Goal: Task Accomplishment & Management: Use online tool/utility

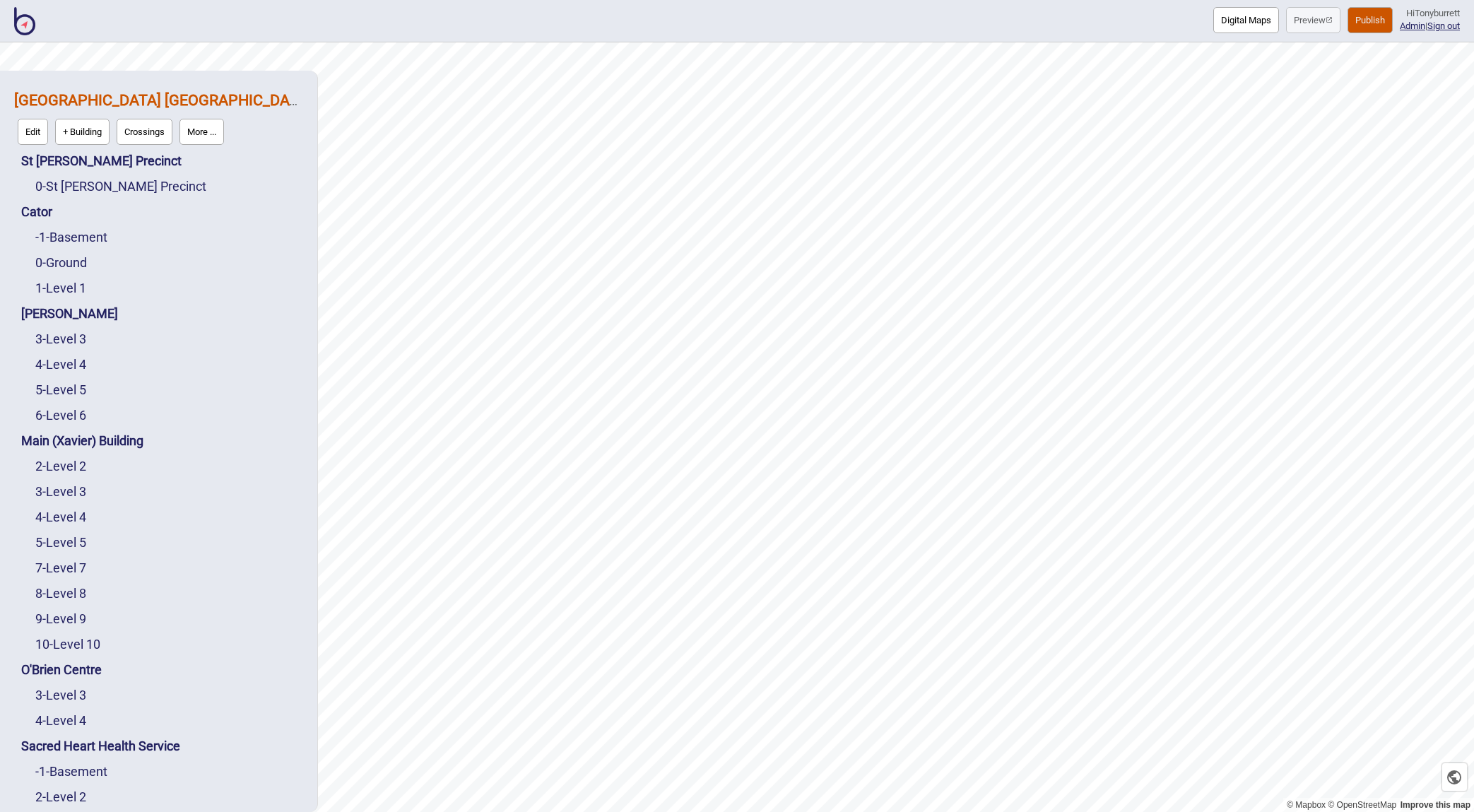
click at [1242, 21] on button "Digital Maps" at bounding box center [1246, 19] width 66 height 26
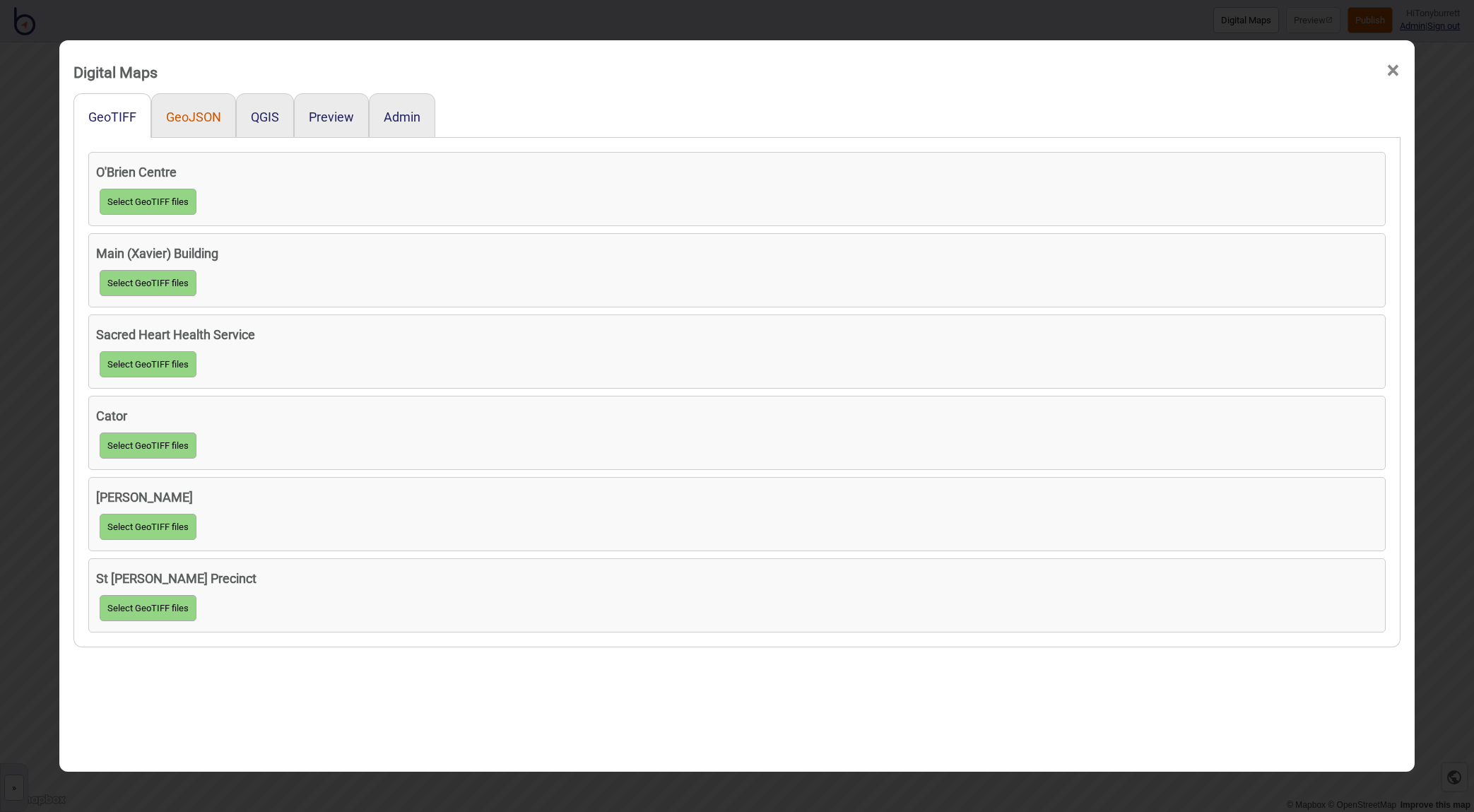
click at [175, 117] on button "GeoJSON" at bounding box center [193, 116] width 56 height 14
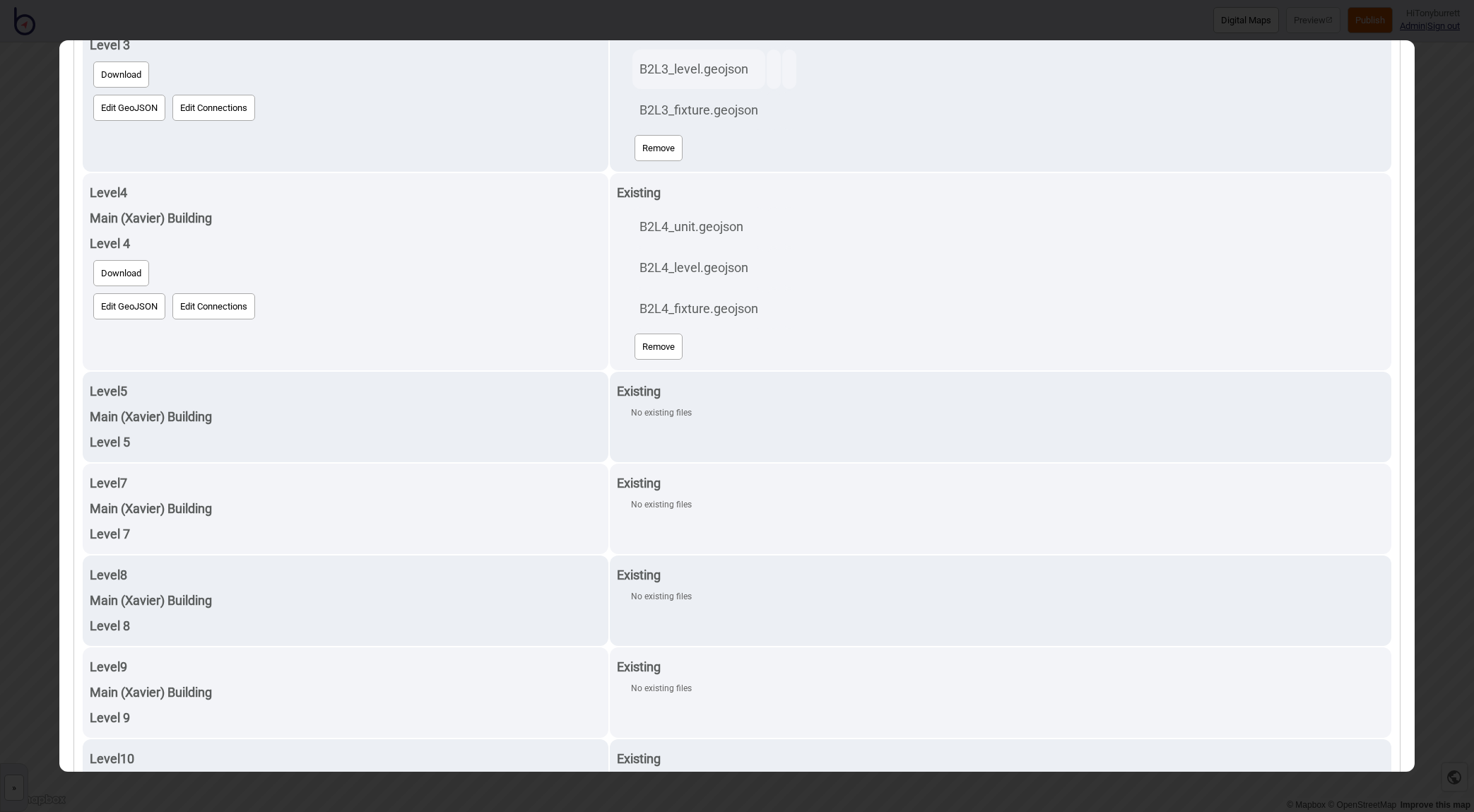
scroll to position [1570, 0]
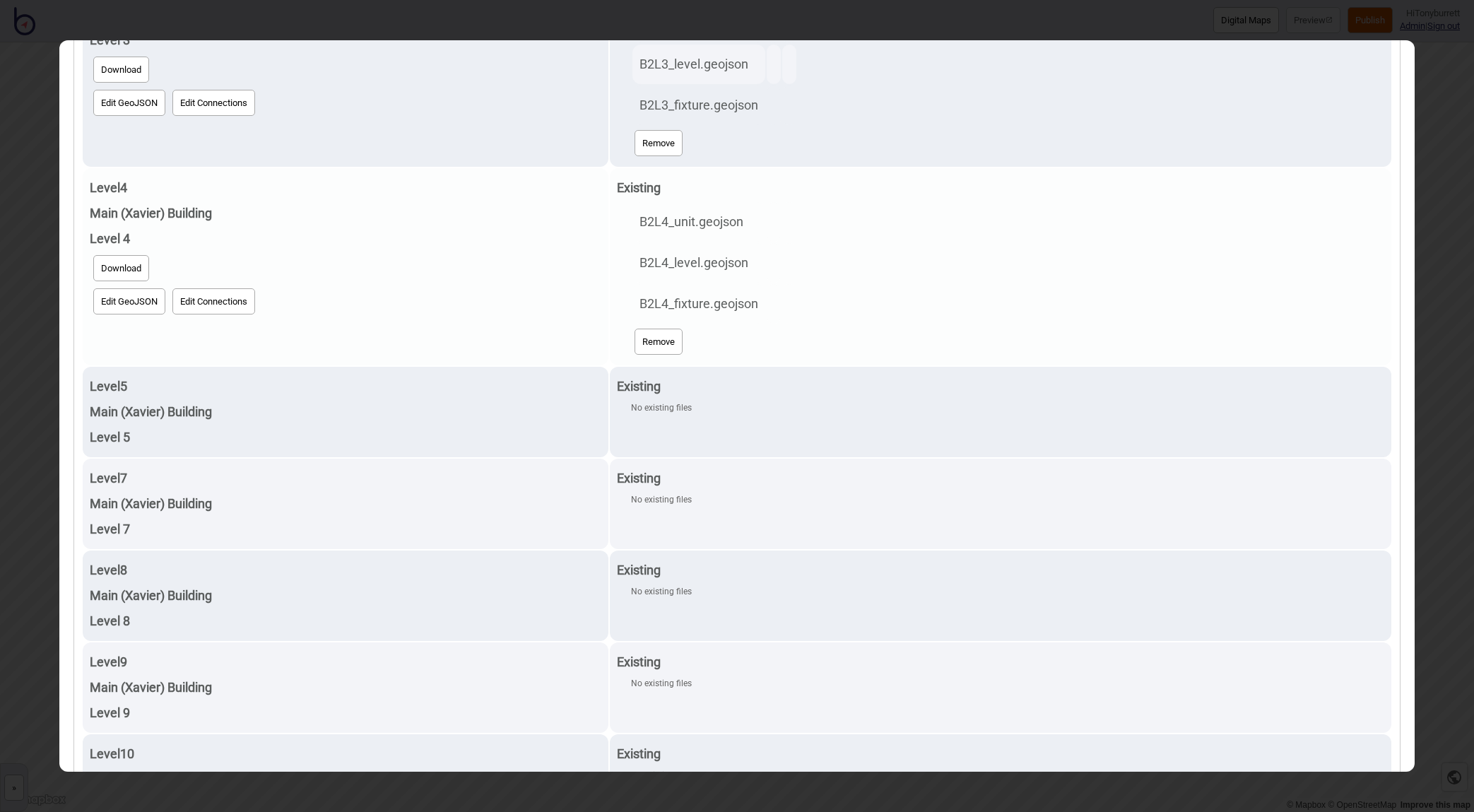
click at [103, 305] on button "Edit GeoJSON" at bounding box center [128, 301] width 72 height 26
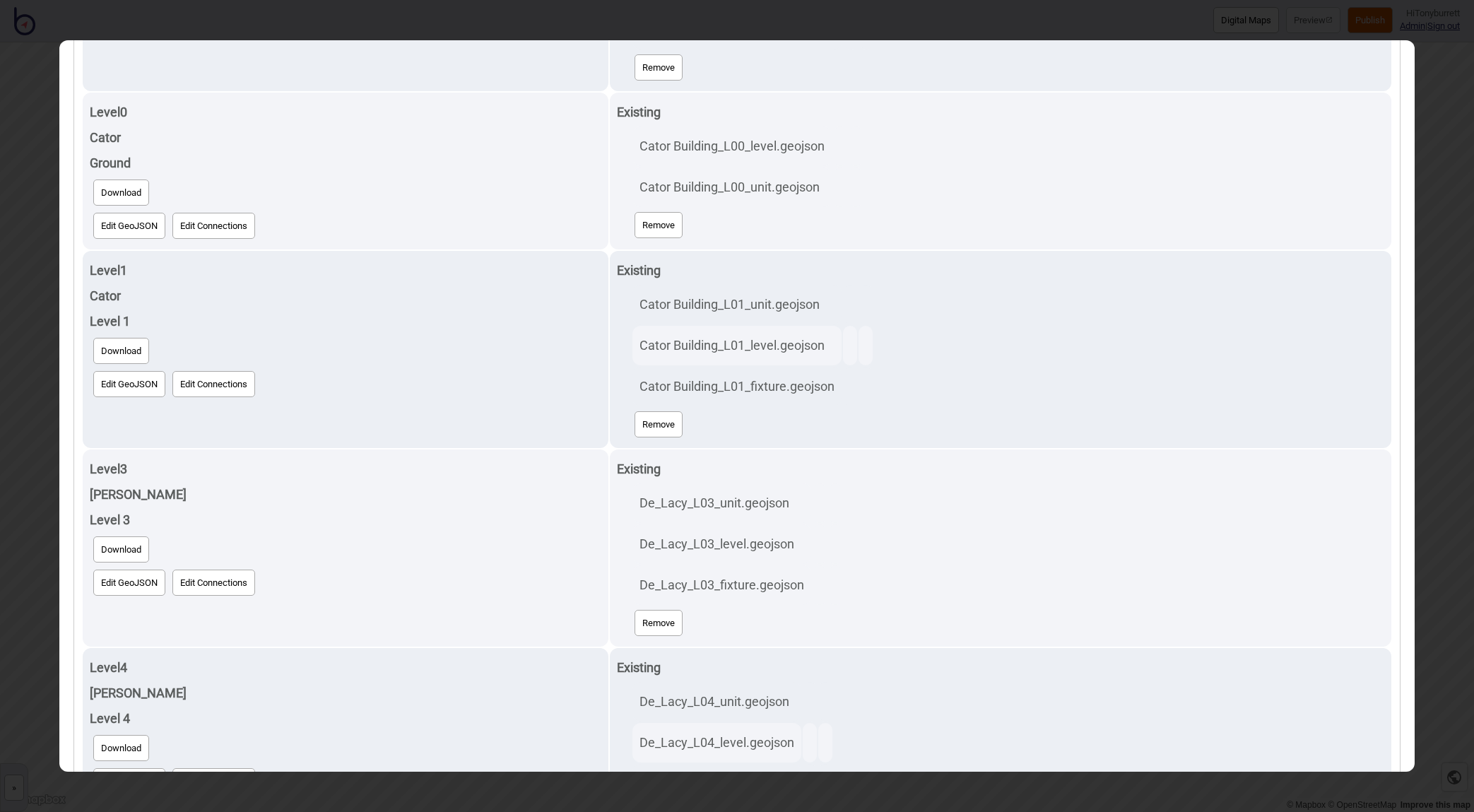
scroll to position [0, 0]
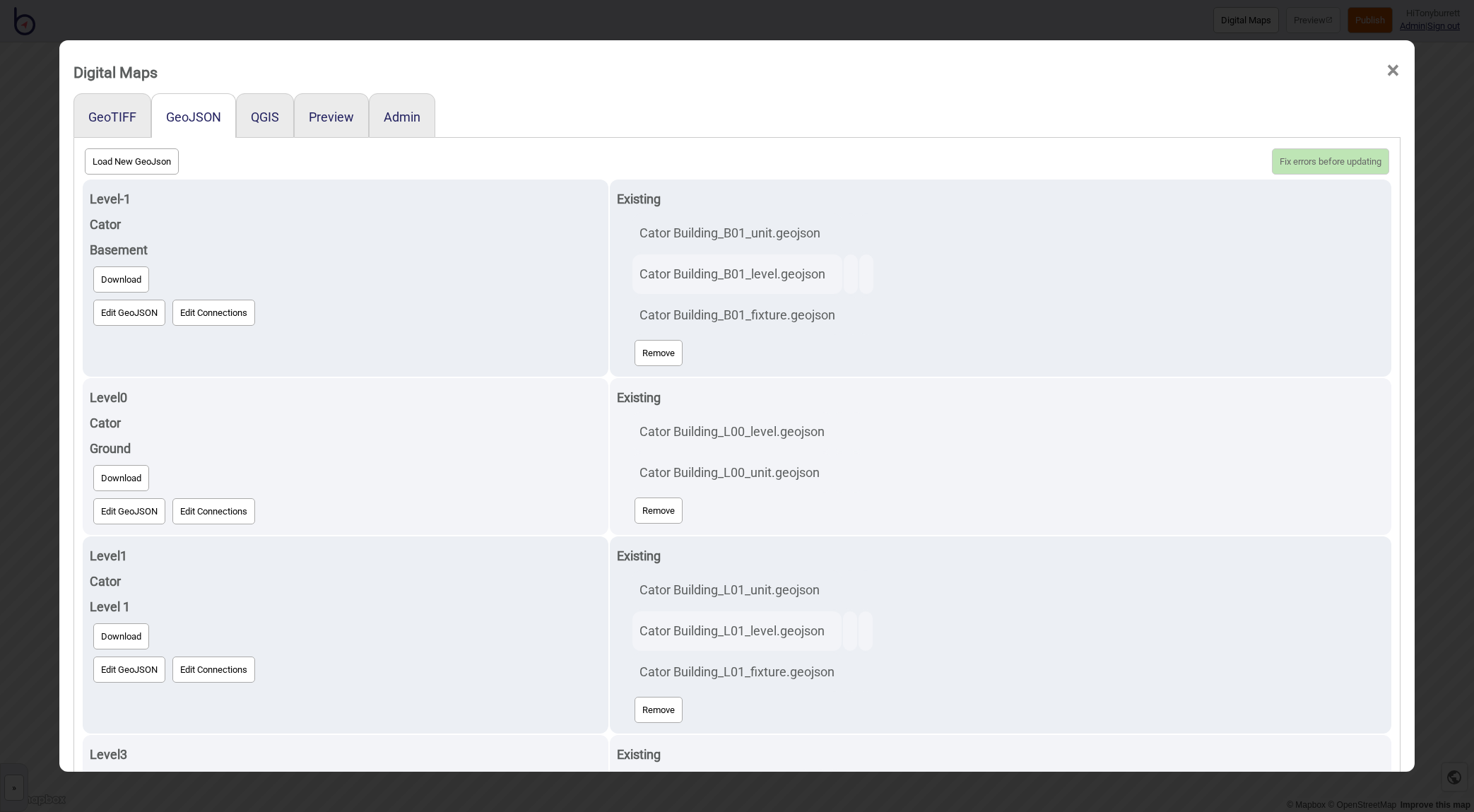
click at [1270, 73] on span "×" at bounding box center [1393, 70] width 14 height 47
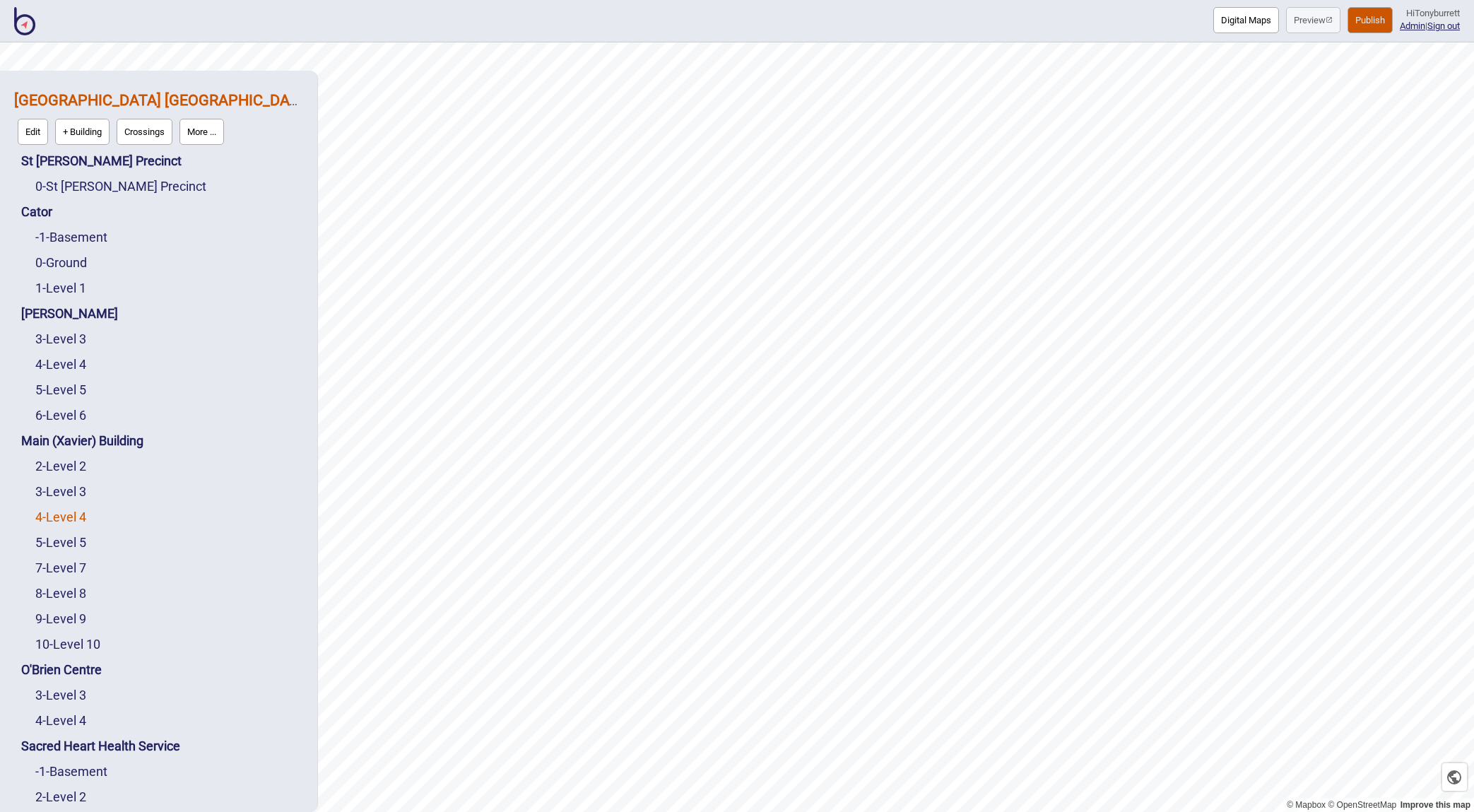
scroll to position [99, 0]
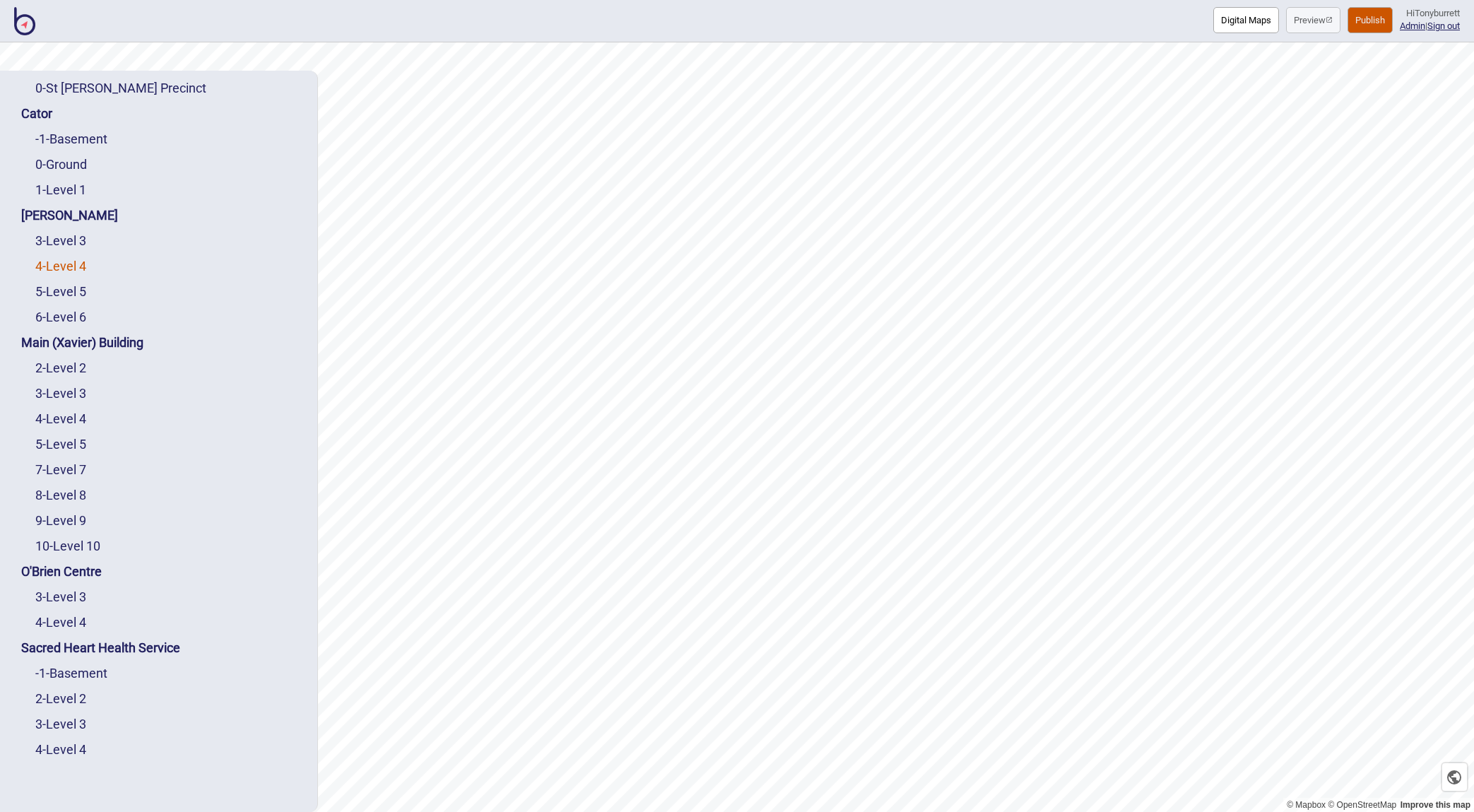
click at [74, 268] on link "4 - Level 4" at bounding box center [60, 265] width 51 height 14
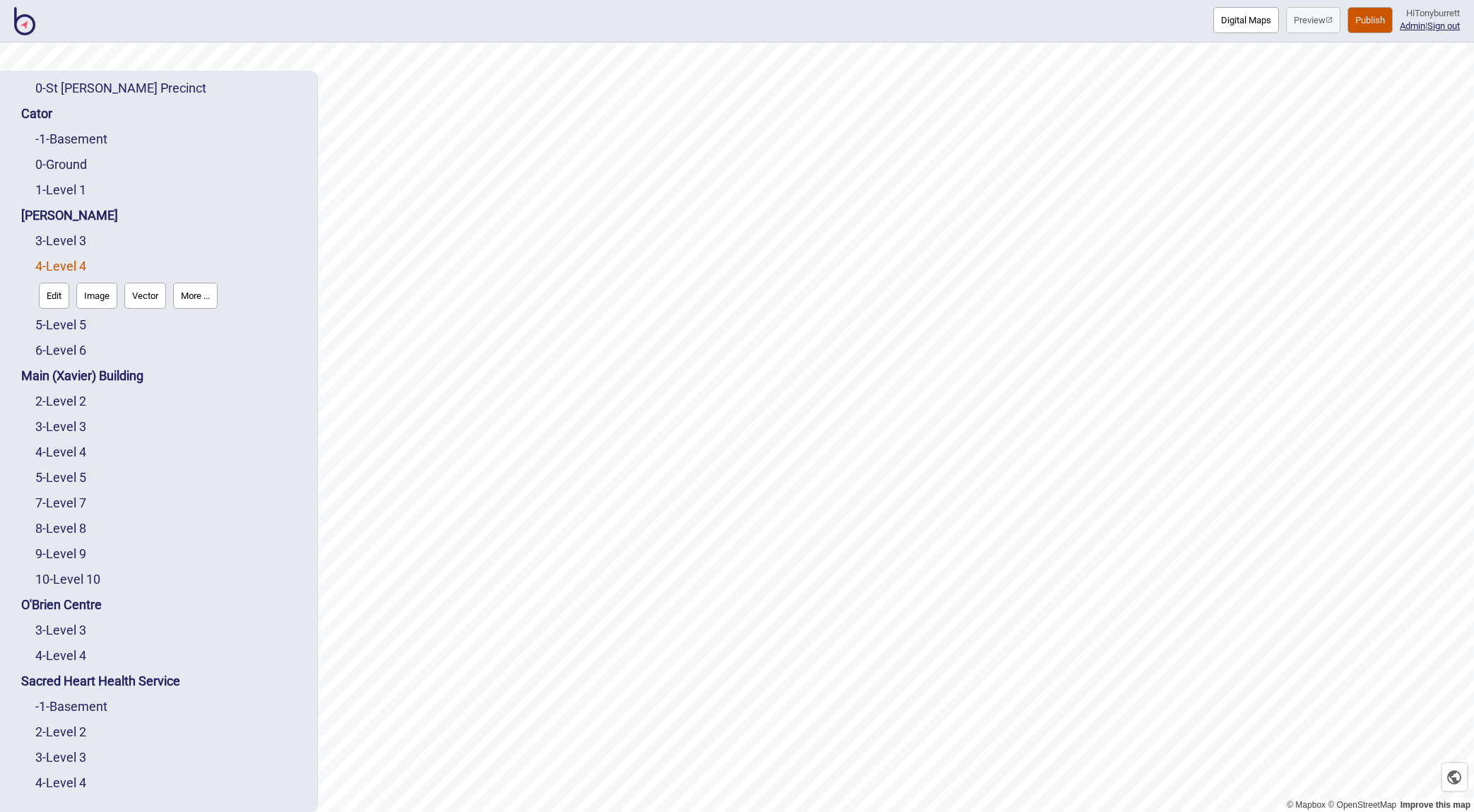
click at [51, 293] on button "Edit" at bounding box center [55, 295] width 31 height 26
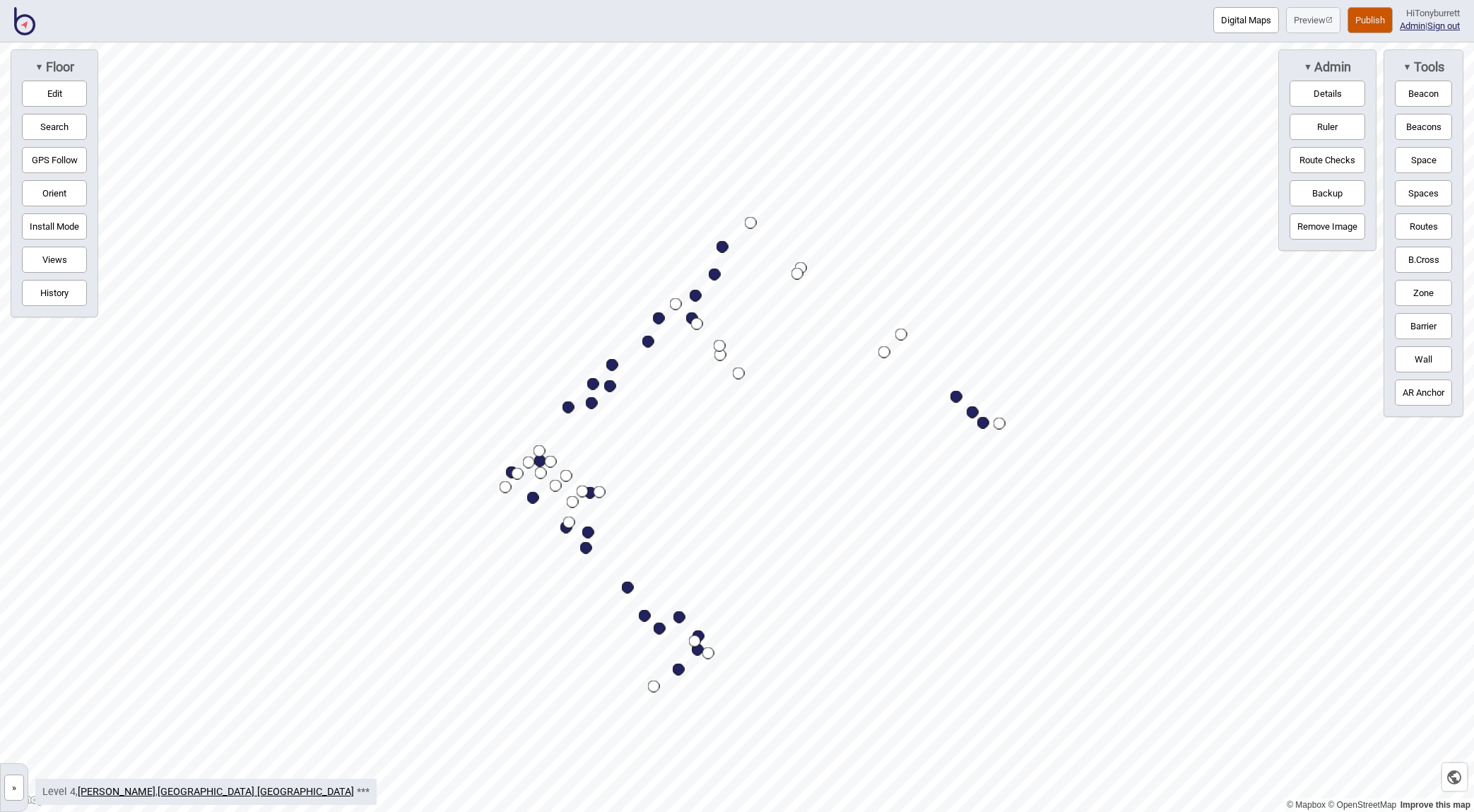
drag, startPoint x: 17, startPoint y: 794, endPoint x: 41, endPoint y: 738, distance: 60.9
click at [17, 793] on button "»" at bounding box center [13, 786] width 20 height 26
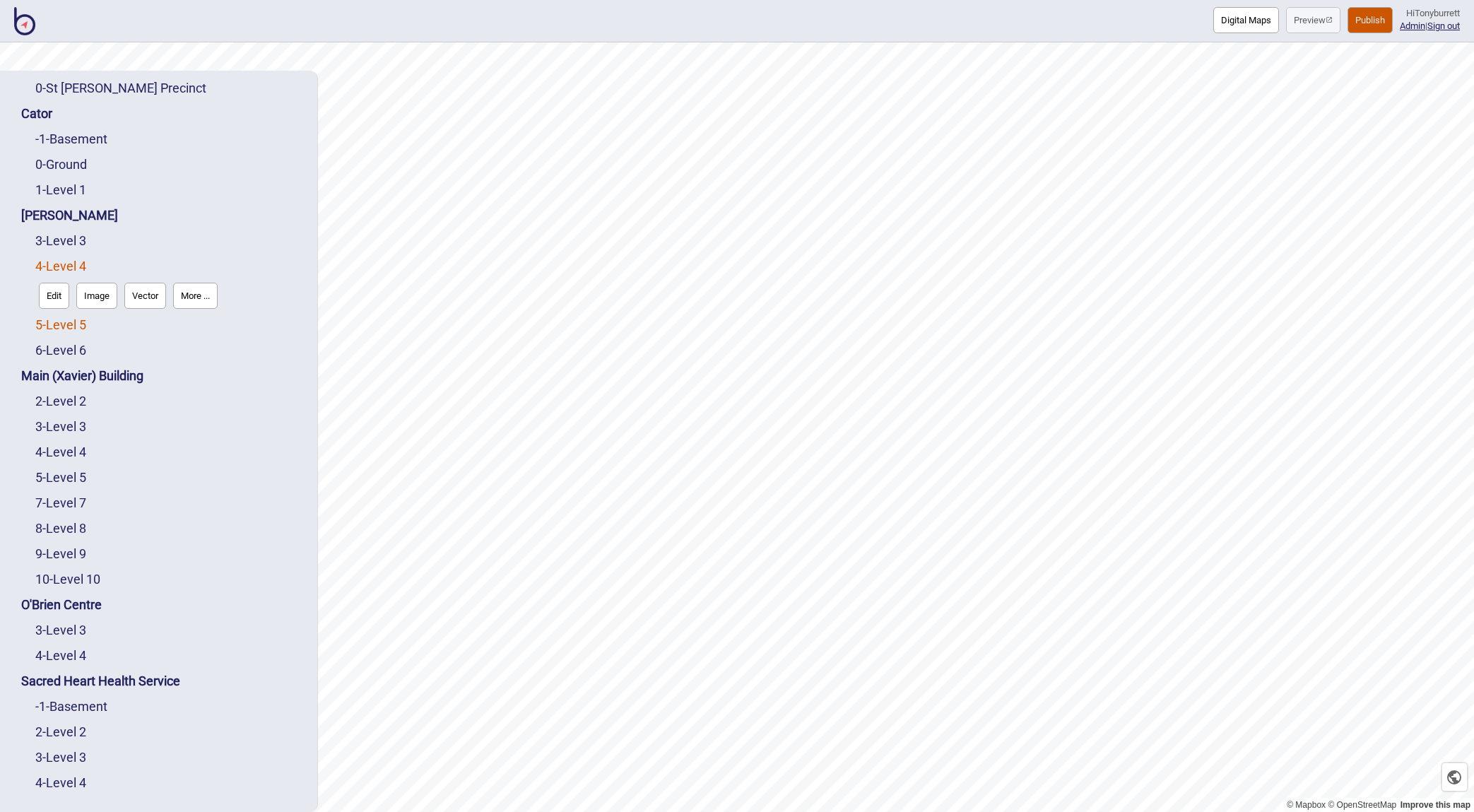
click at [80, 322] on link "5 - Level 5" at bounding box center [60, 324] width 51 height 14
click at [57, 327] on button "Edit" at bounding box center [55, 321] width 31 height 26
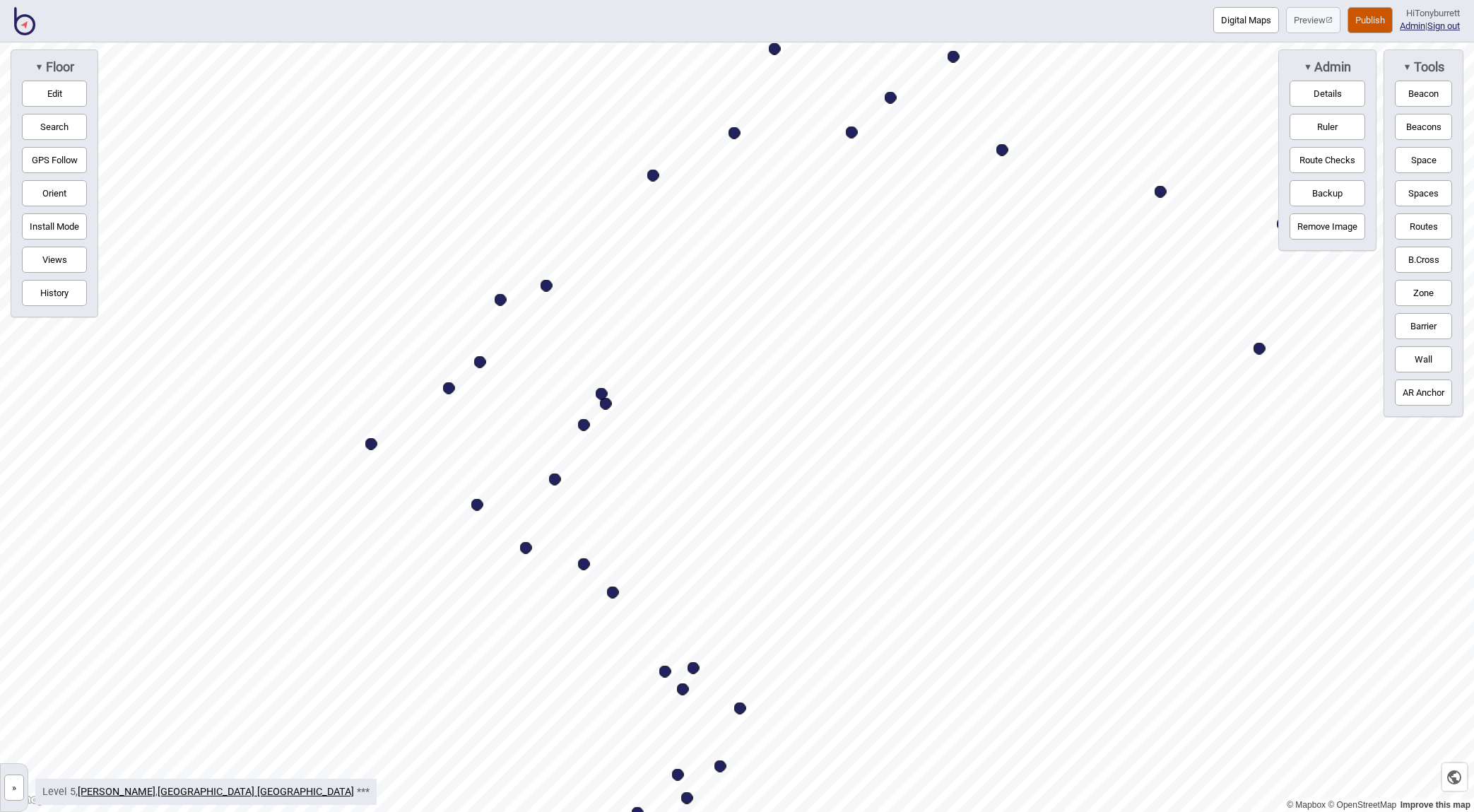
click at [48, 260] on button "Views" at bounding box center [55, 259] width 65 height 26
click at [130, 62] on span "Views" at bounding box center [148, 67] width 36 height 15
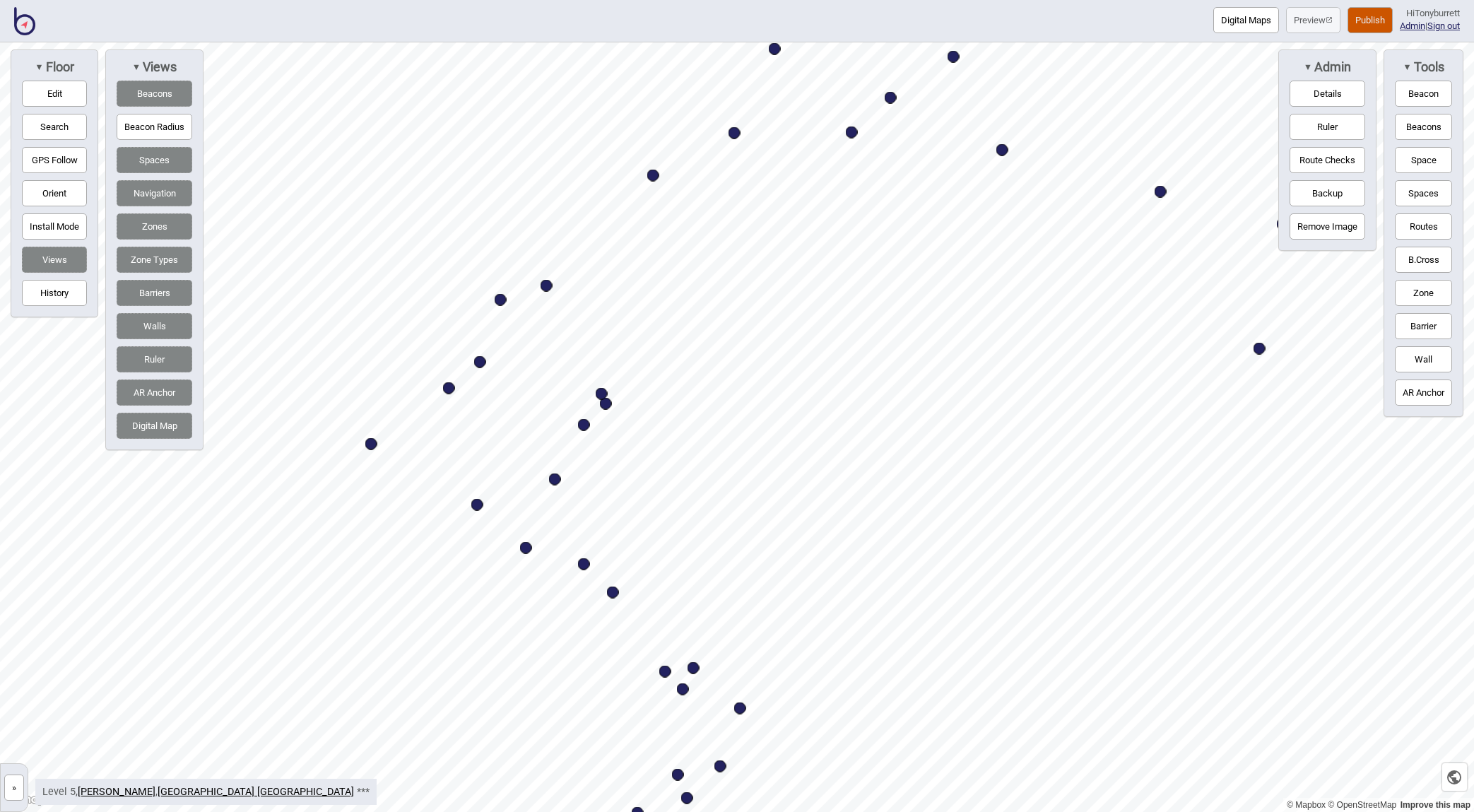
click at [144, 419] on button "Digital Map" at bounding box center [154, 425] width 76 height 26
click at [152, 390] on button "AR Anchor" at bounding box center [154, 392] width 76 height 26
drag, startPoint x: 160, startPoint y: 351, endPoint x: 160, endPoint y: 312, distance: 39.0
click at [160, 350] on button "Ruler" at bounding box center [154, 358] width 76 height 26
click at [160, 311] on div "▼ Views Beacons Beacon Radius Spaces Navigation Zones Zone Types Barriers Walls…" at bounding box center [154, 250] width 99 height 400
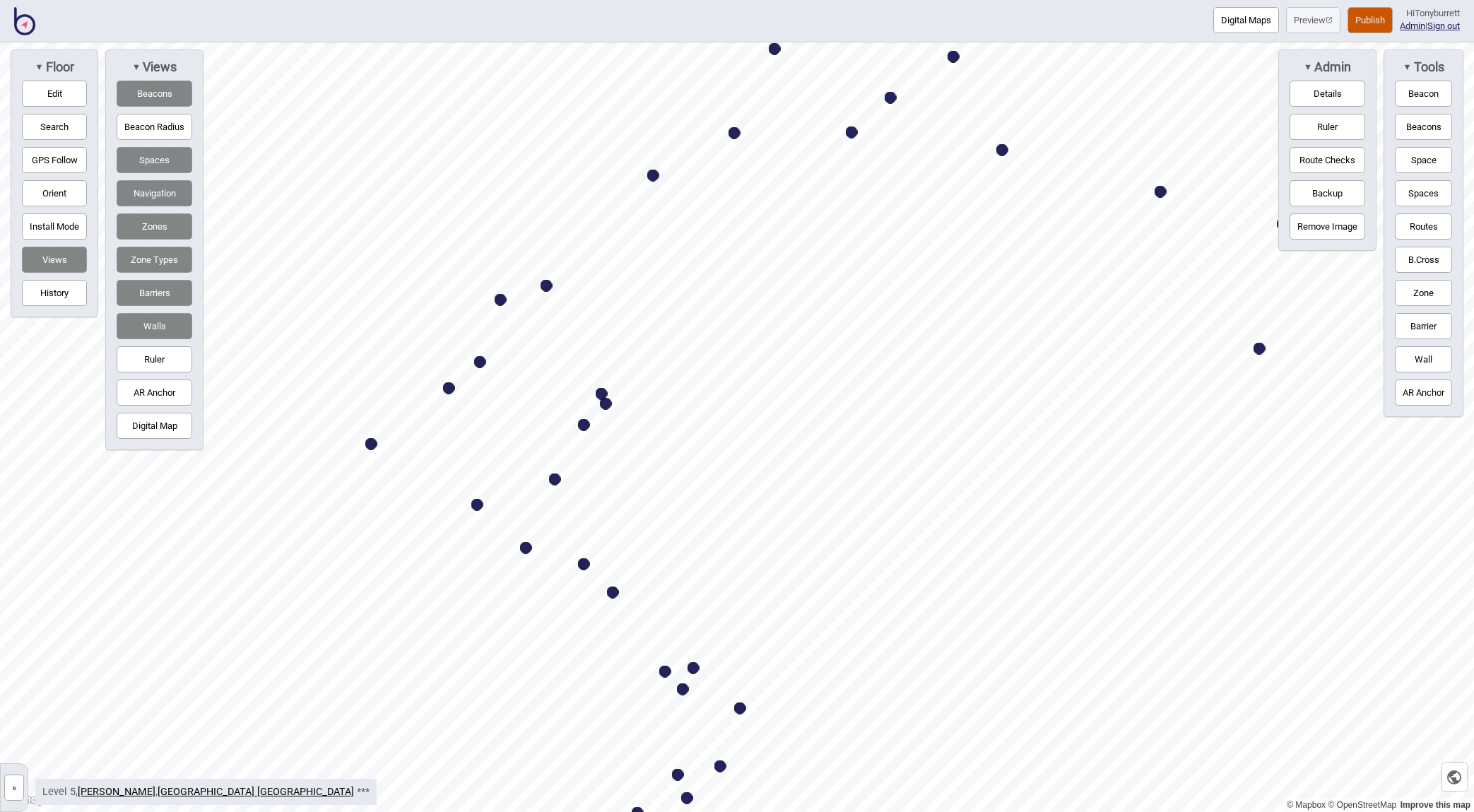
click at [160, 282] on button "Barriers" at bounding box center [154, 292] width 76 height 26
drag, startPoint x: 160, startPoint y: 314, endPoint x: 162, endPoint y: 240, distance: 74.0
click at [162, 304] on div "▼ Views Beacons Beacon Radius Spaces Navigation Zones Zone Types Barriers Walls…" at bounding box center [154, 250] width 99 height 400
click at [160, 311] on div "▼ Views Beacons Beacon Radius Spaces Navigation Zones Zone Types Barriers Walls…" at bounding box center [154, 250] width 99 height 400
drag, startPoint x: 162, startPoint y: 321, endPoint x: 181, endPoint y: 146, distance: 176.0
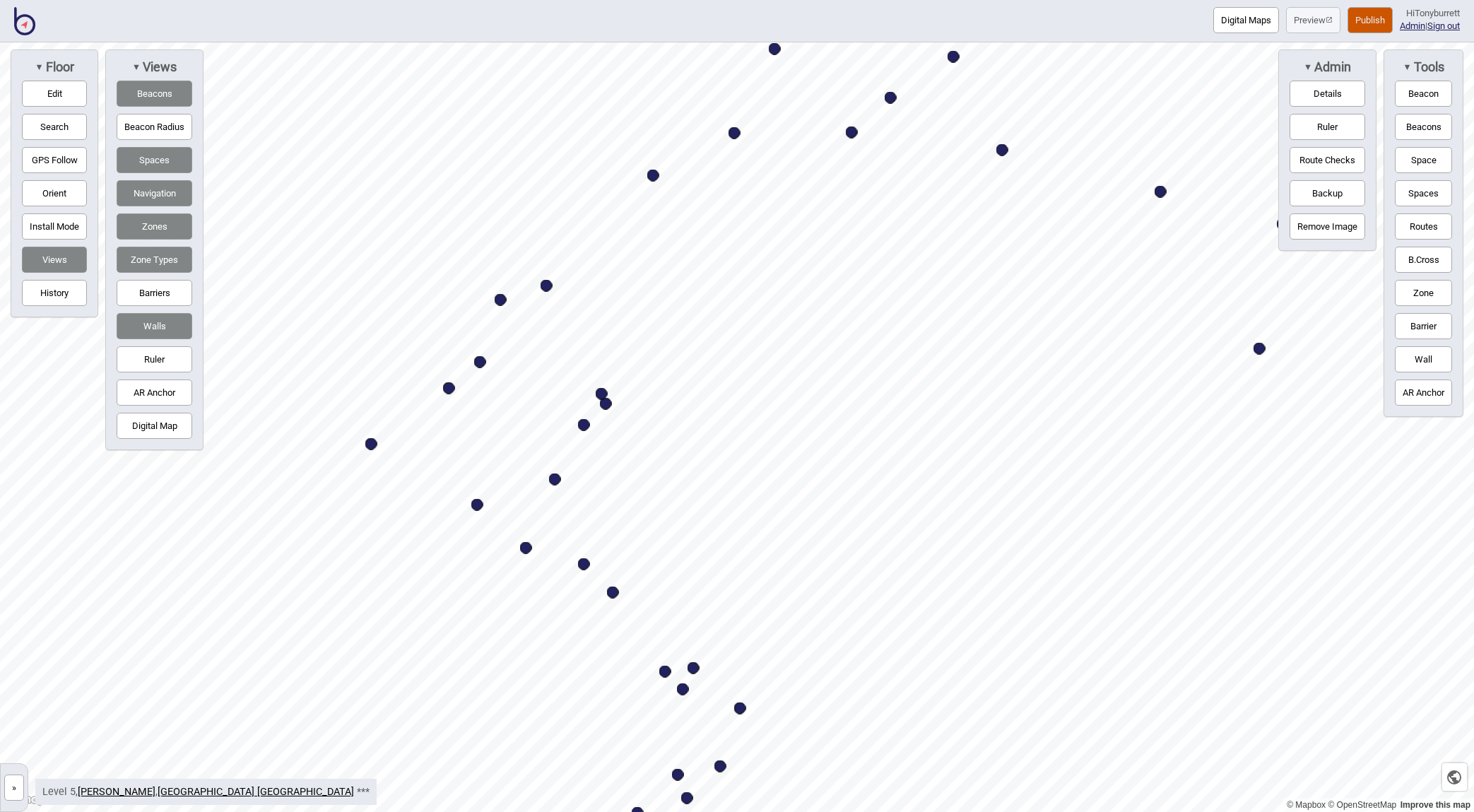
click at [163, 313] on button "Walls" at bounding box center [154, 326] width 76 height 26
click at [175, 87] on button "Beacons" at bounding box center [154, 93] width 76 height 26
click at [166, 166] on button "Spaces" at bounding box center [154, 159] width 76 height 26
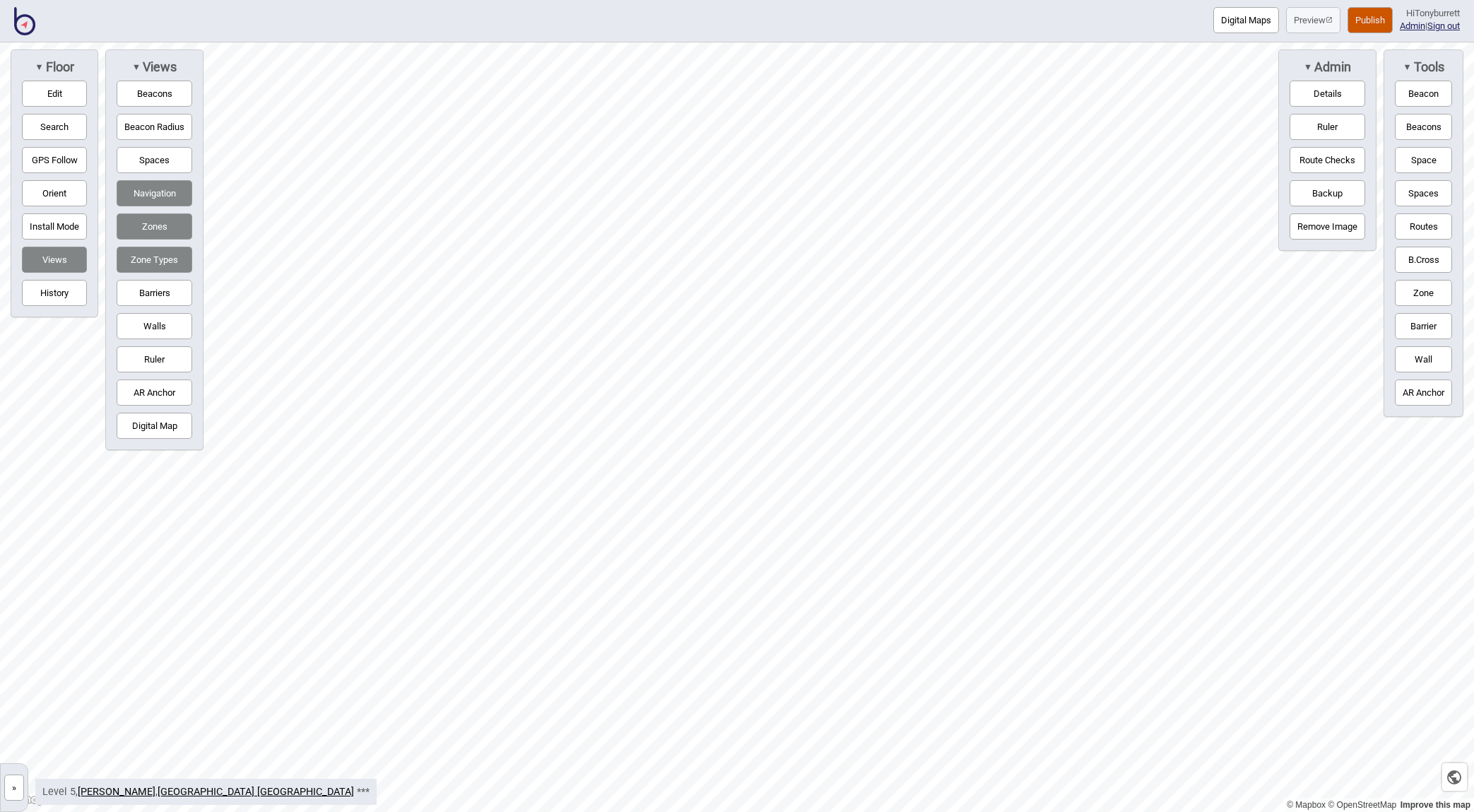
click at [160, 156] on button "Spaces" at bounding box center [154, 159] width 76 height 26
click at [1270, 316] on button "Barrier" at bounding box center [1423, 326] width 57 height 26
click at [717, 376] on div "Map marker" at bounding box center [717, 375] width 21 height 21
click at [70, 96] on button "Edit" at bounding box center [55, 93] width 65 height 26
click at [260, 421] on div "Map marker" at bounding box center [258, 420] width 21 height 21
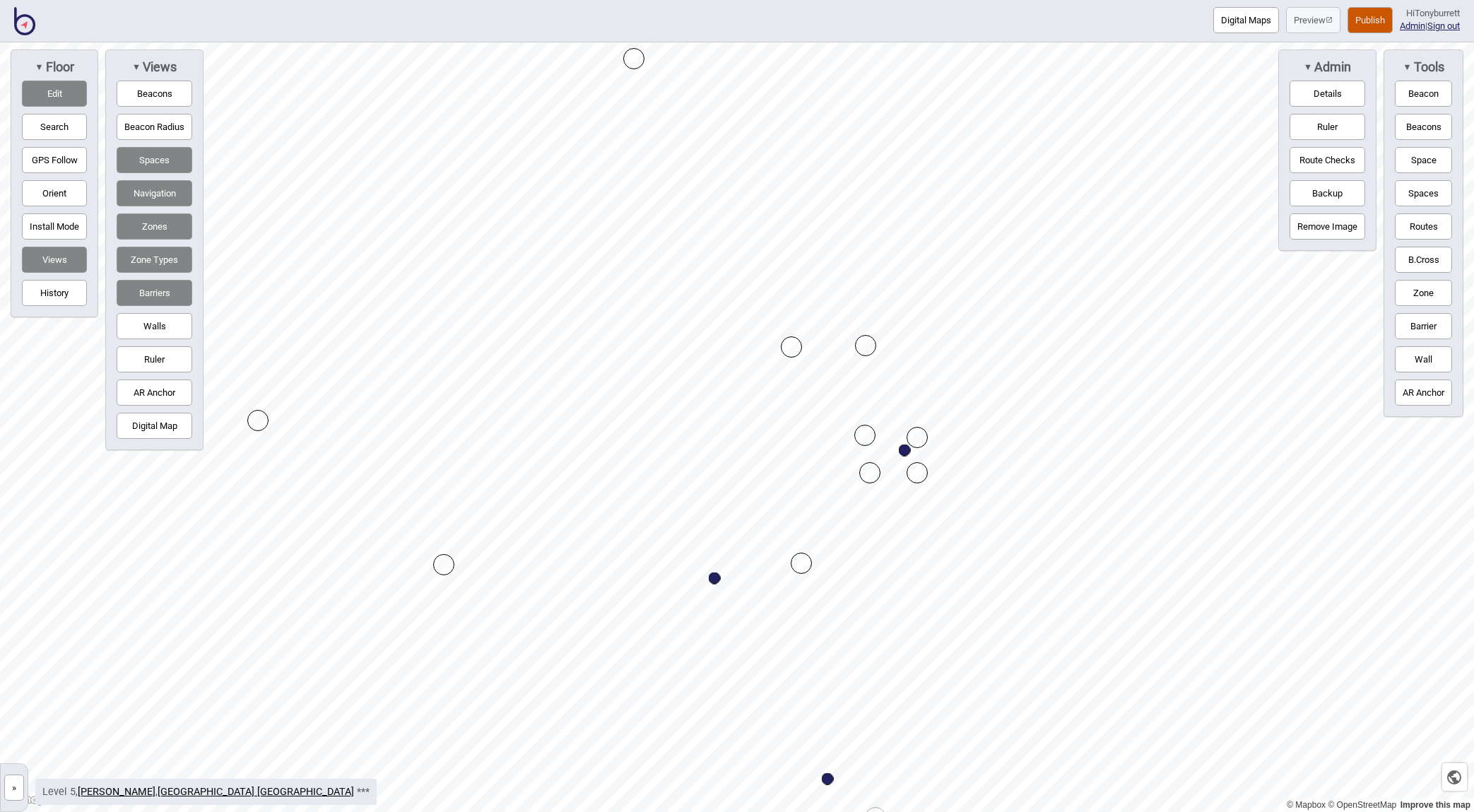
click at [260, 421] on div "Map marker" at bounding box center [258, 420] width 21 height 21
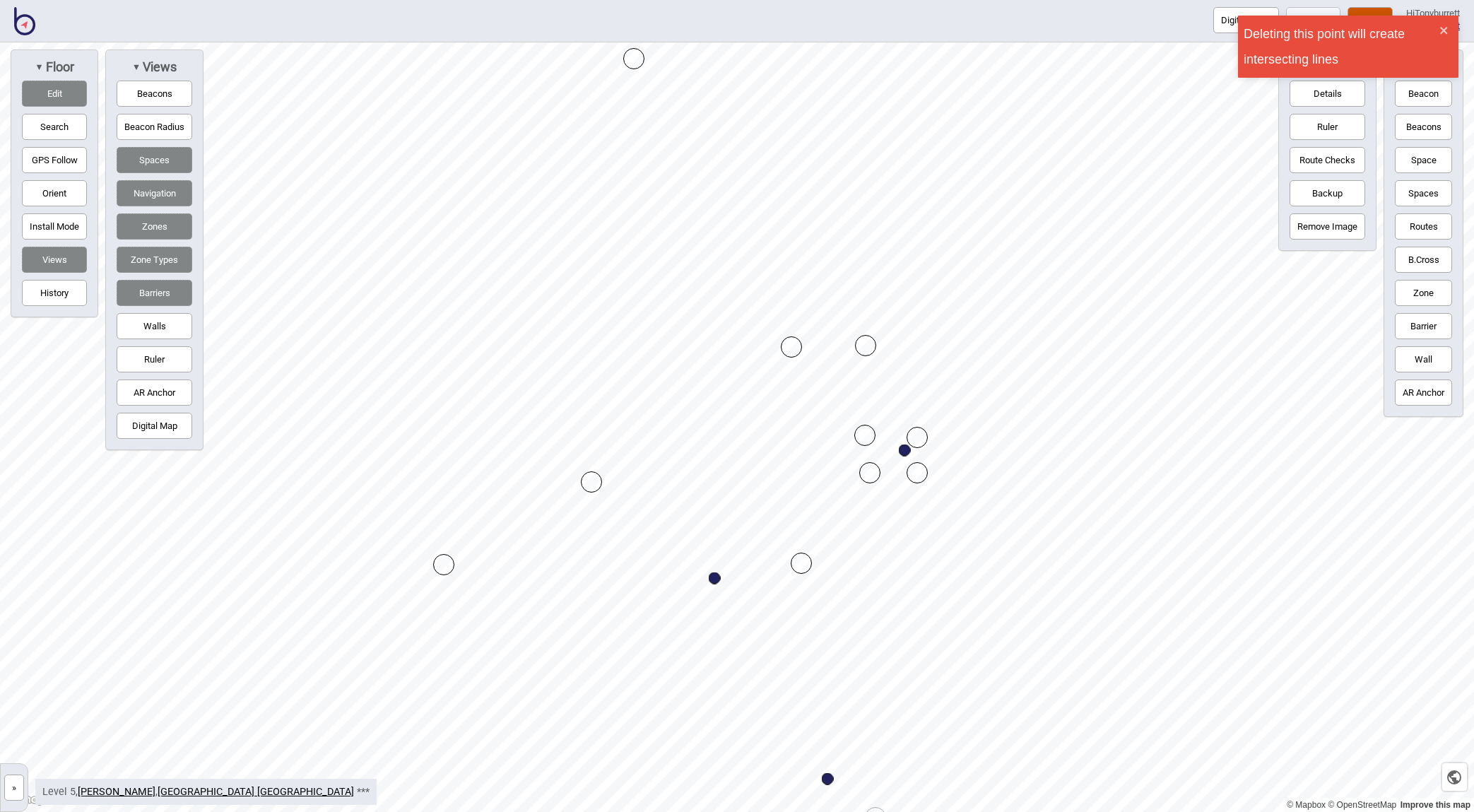
drag, startPoint x: 258, startPoint y: 421, endPoint x: 653, endPoint y: 483, distance: 399.8
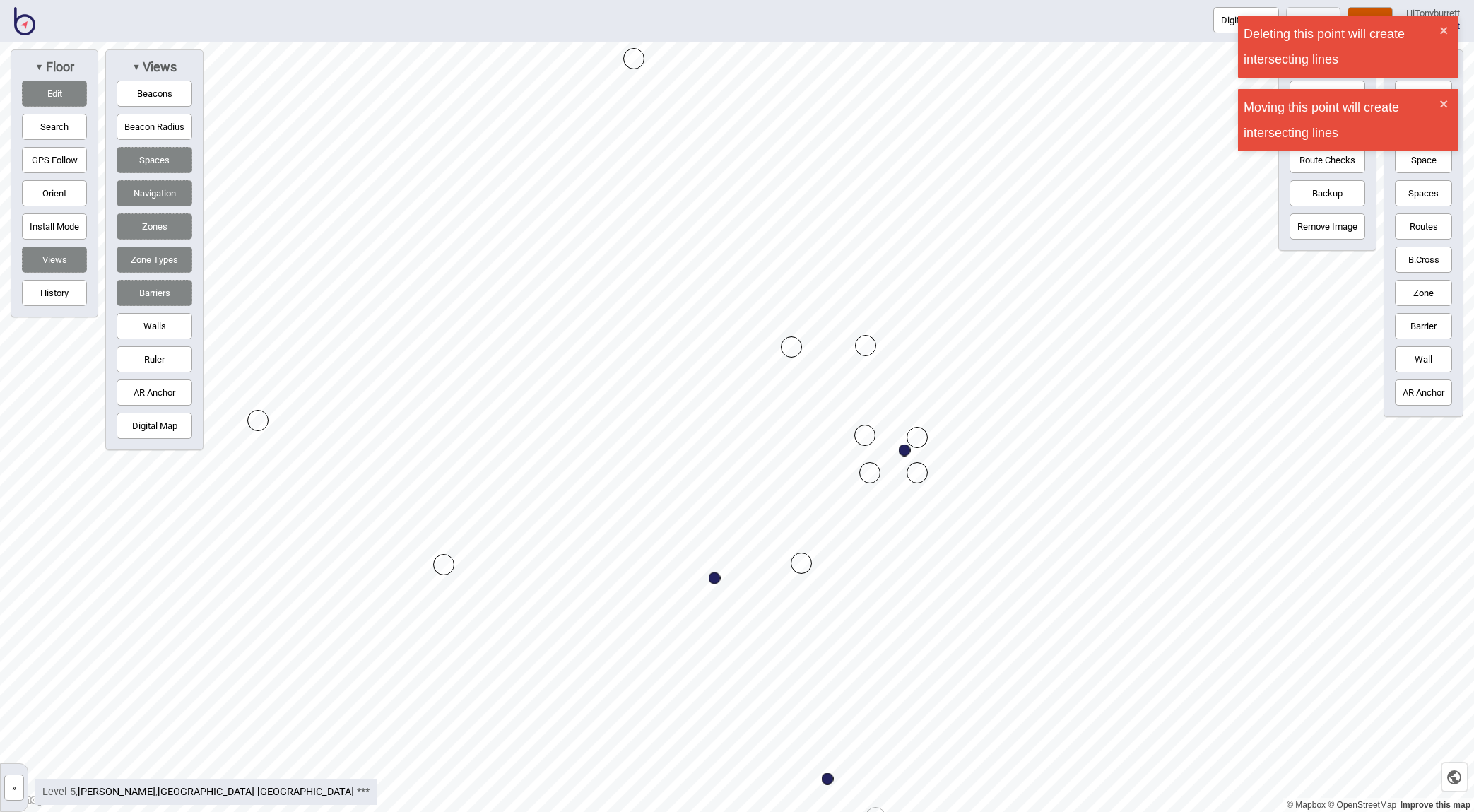
click at [442, 567] on div "Map marker" at bounding box center [443, 564] width 21 height 21
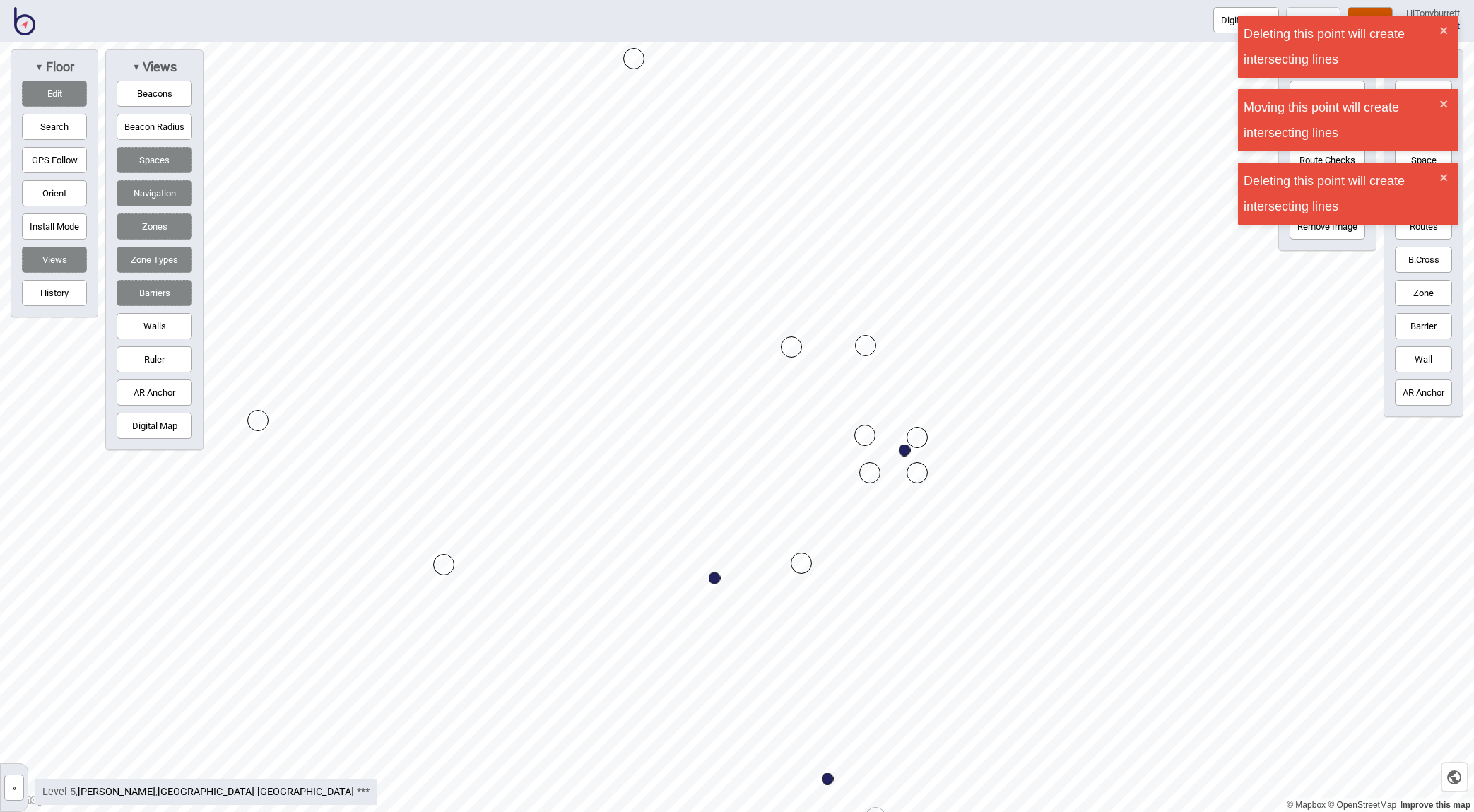
click at [806, 562] on div "Map marker" at bounding box center [801, 563] width 21 height 21
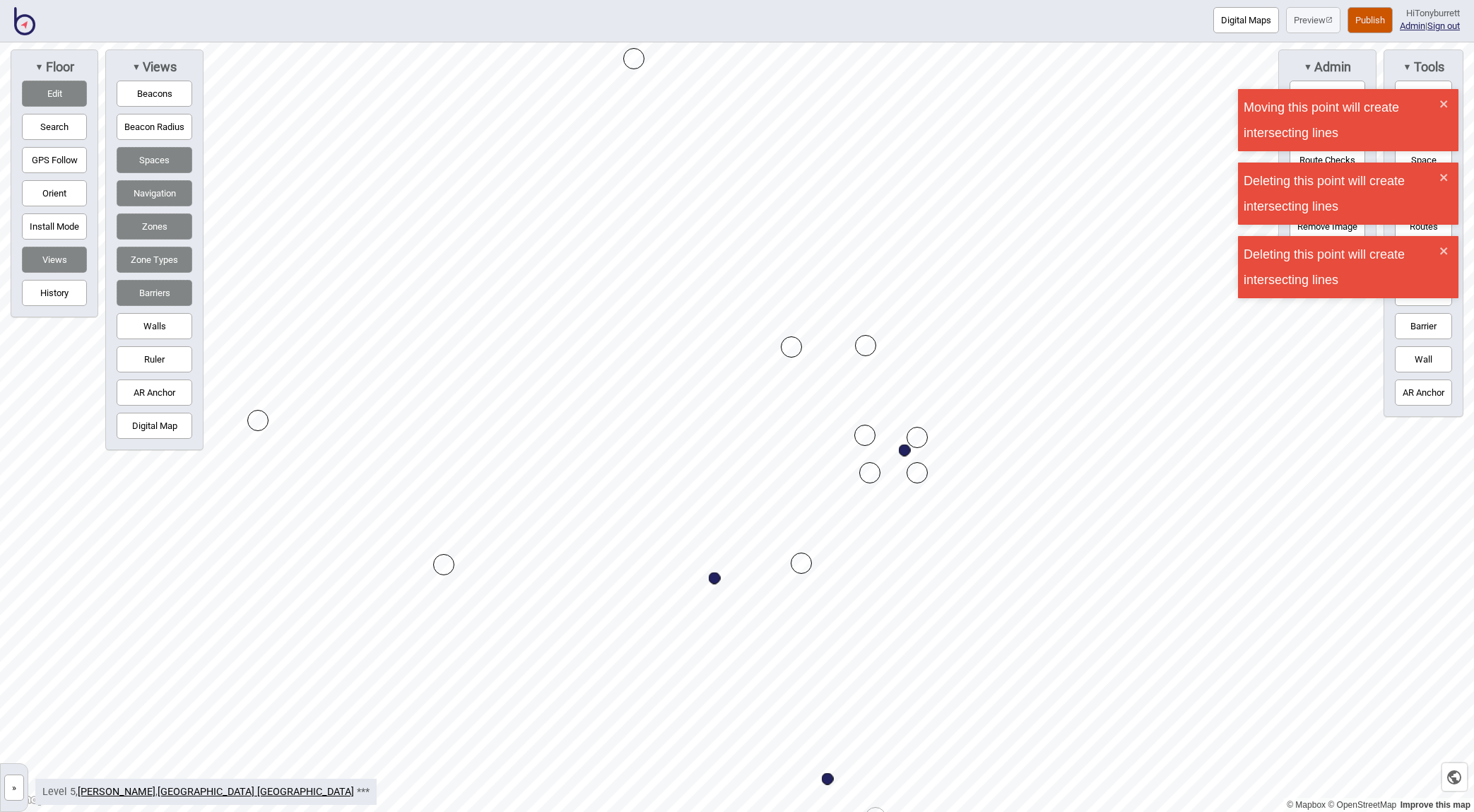
click at [793, 346] on div "Map marker" at bounding box center [791, 347] width 21 height 21
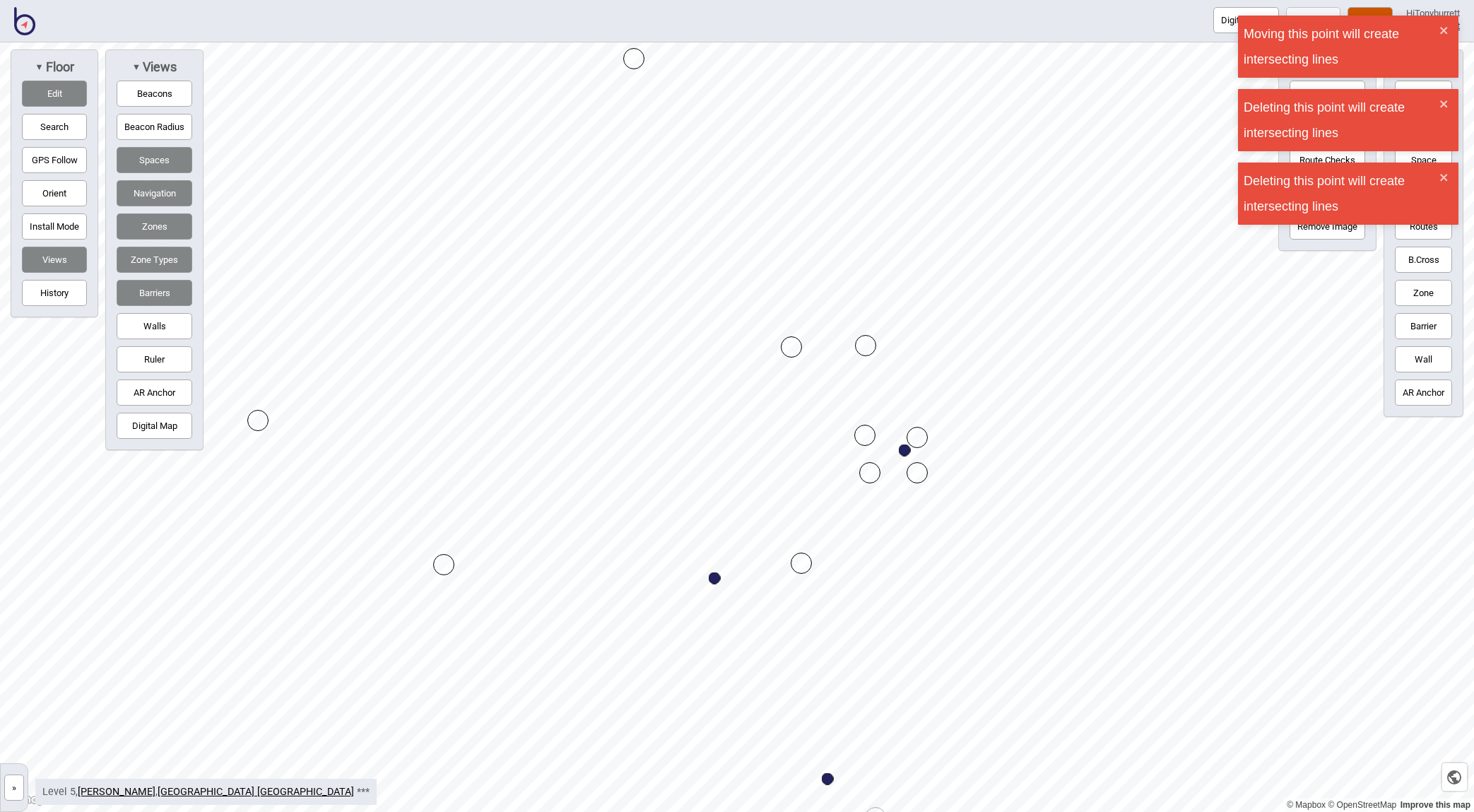
click at [793, 346] on div "Map marker" at bounding box center [791, 347] width 21 height 21
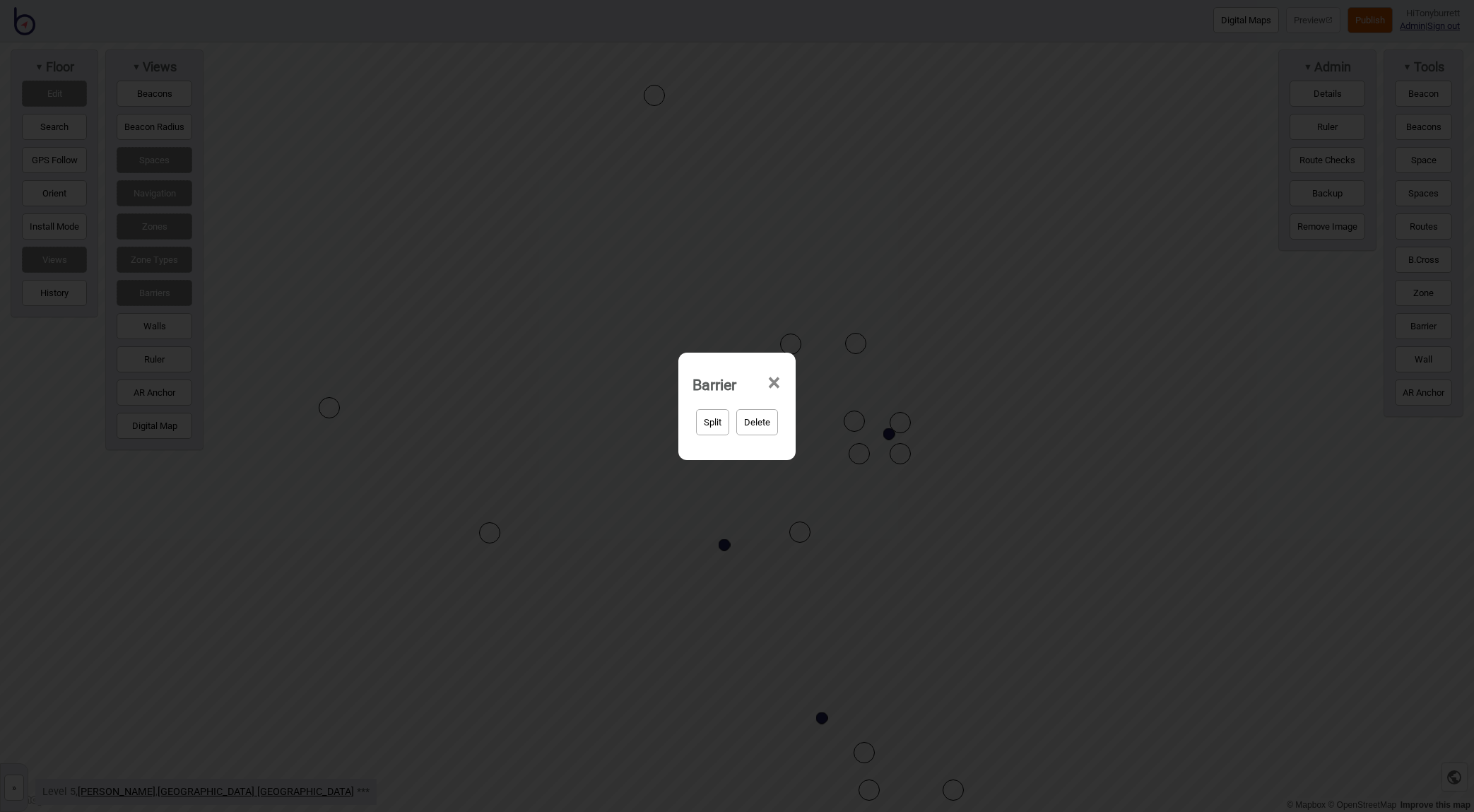
click at [760, 421] on button "Delete" at bounding box center [758, 421] width 42 height 26
click at [760, 421] on button "Yep, delete it!" at bounding box center [774, 421] width 69 height 26
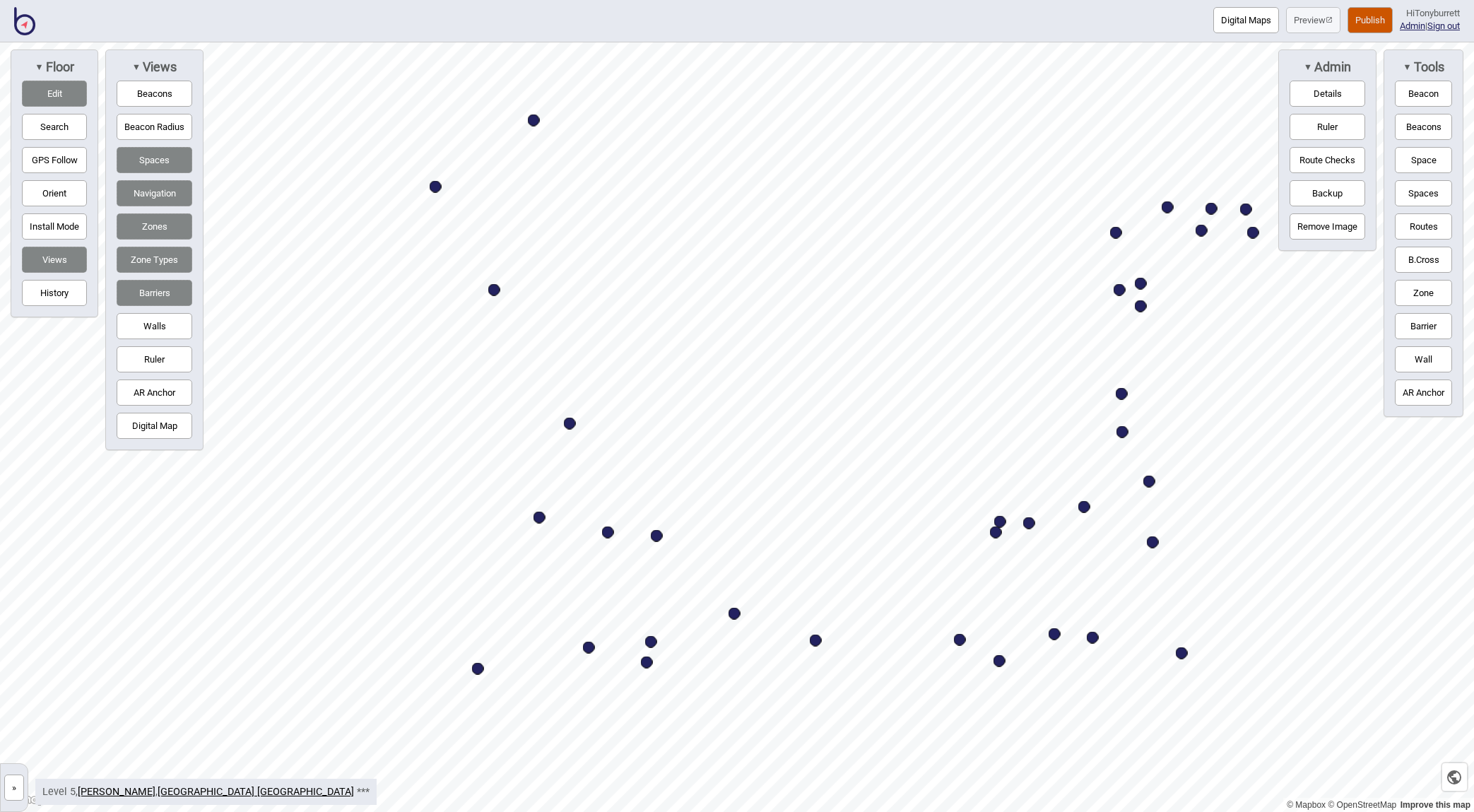
click at [77, 90] on button "Edit" at bounding box center [55, 93] width 65 height 26
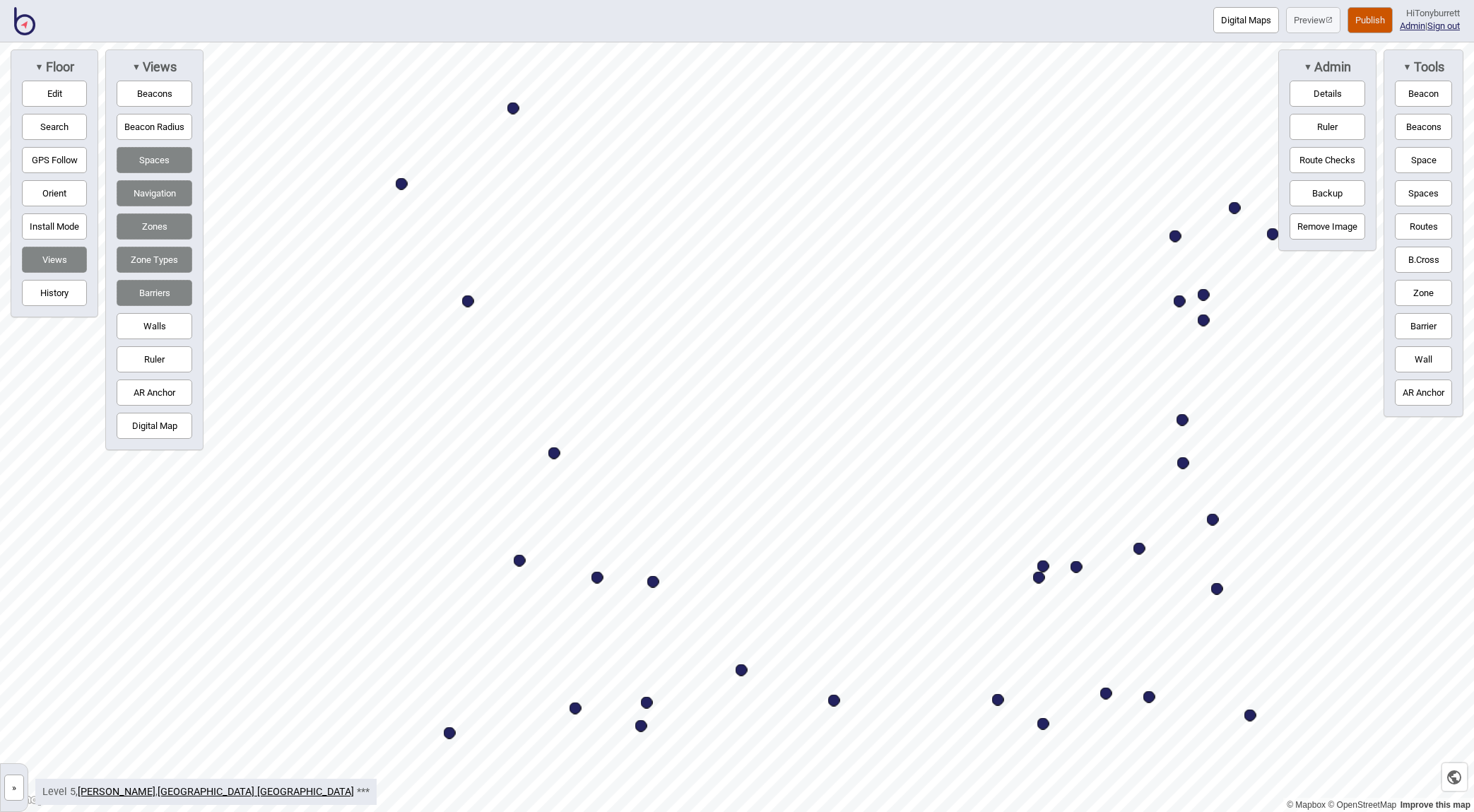
drag, startPoint x: 1410, startPoint y: 327, endPoint x: 1402, endPoint y: 322, distance: 9.4
click at [1270, 327] on button "Barrier" at bounding box center [1423, 326] width 57 height 26
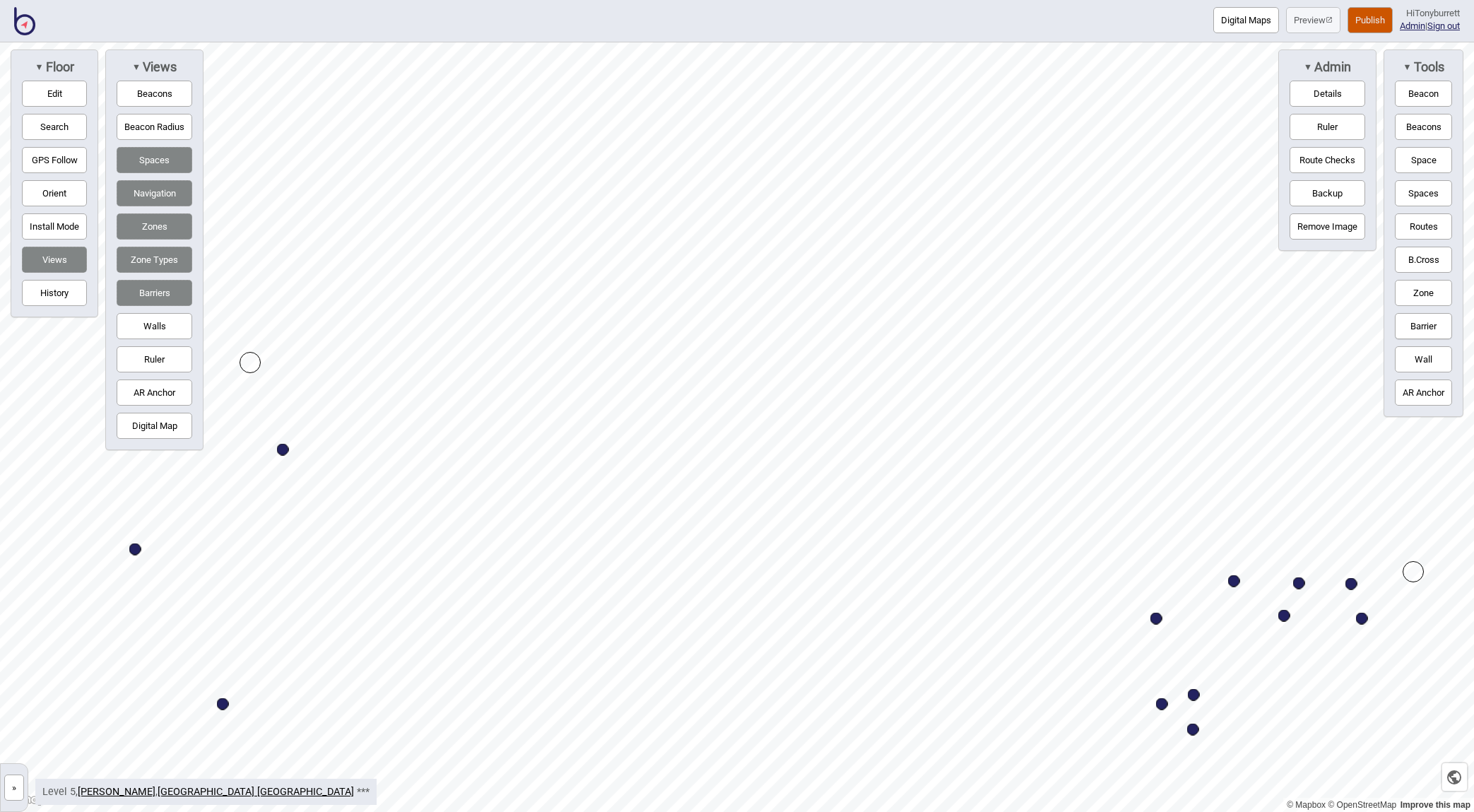
click at [1270, 331] on div "© Mapbox © OpenStreetMap Improve this map » [GEOGRAPHIC_DATA] [GEOGRAPHIC_DATA]…" at bounding box center [737, 426] width 1474 height 769
click at [1270, 298] on div "© Mapbox © OpenStreetMap Improve this map » [GEOGRAPHIC_DATA] [GEOGRAPHIC_DATA]…" at bounding box center [737, 426] width 1474 height 769
click at [599, 408] on div "Map marker" at bounding box center [599, 411] width 21 height 21
click at [39, 88] on button "Edit" at bounding box center [55, 93] width 65 height 26
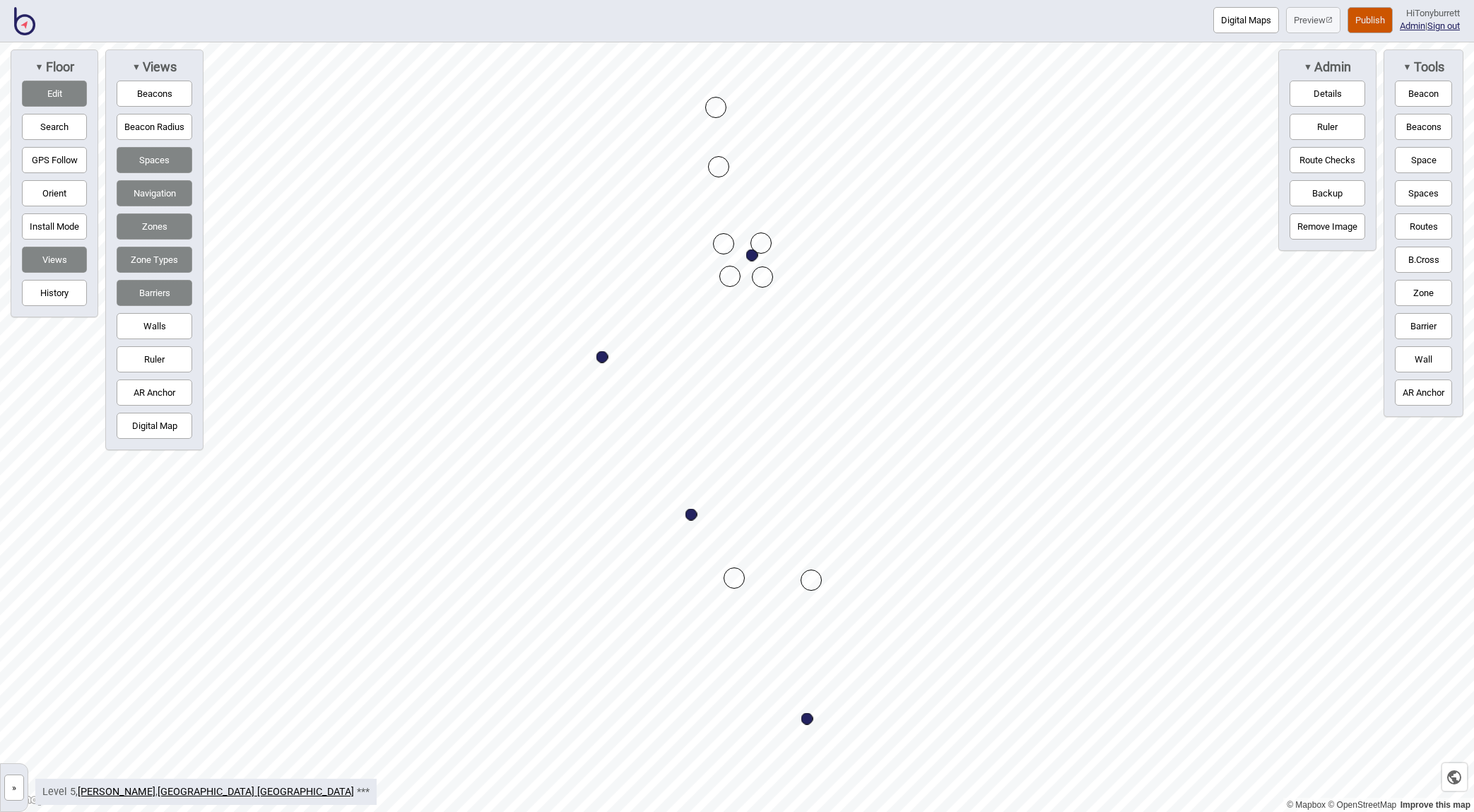
drag, startPoint x: 717, startPoint y: 276, endPoint x: 729, endPoint y: 276, distance: 12.0
drag, startPoint x: 730, startPoint y: 276, endPoint x: 720, endPoint y: 275, distance: 10.0
drag, startPoint x: 39, startPoint y: 81, endPoint x: 170, endPoint y: 114, distance: 135.1
click at [39, 81] on button "Edit" at bounding box center [55, 93] width 65 height 26
click at [1270, 328] on button "Barrier" at bounding box center [1423, 326] width 57 height 26
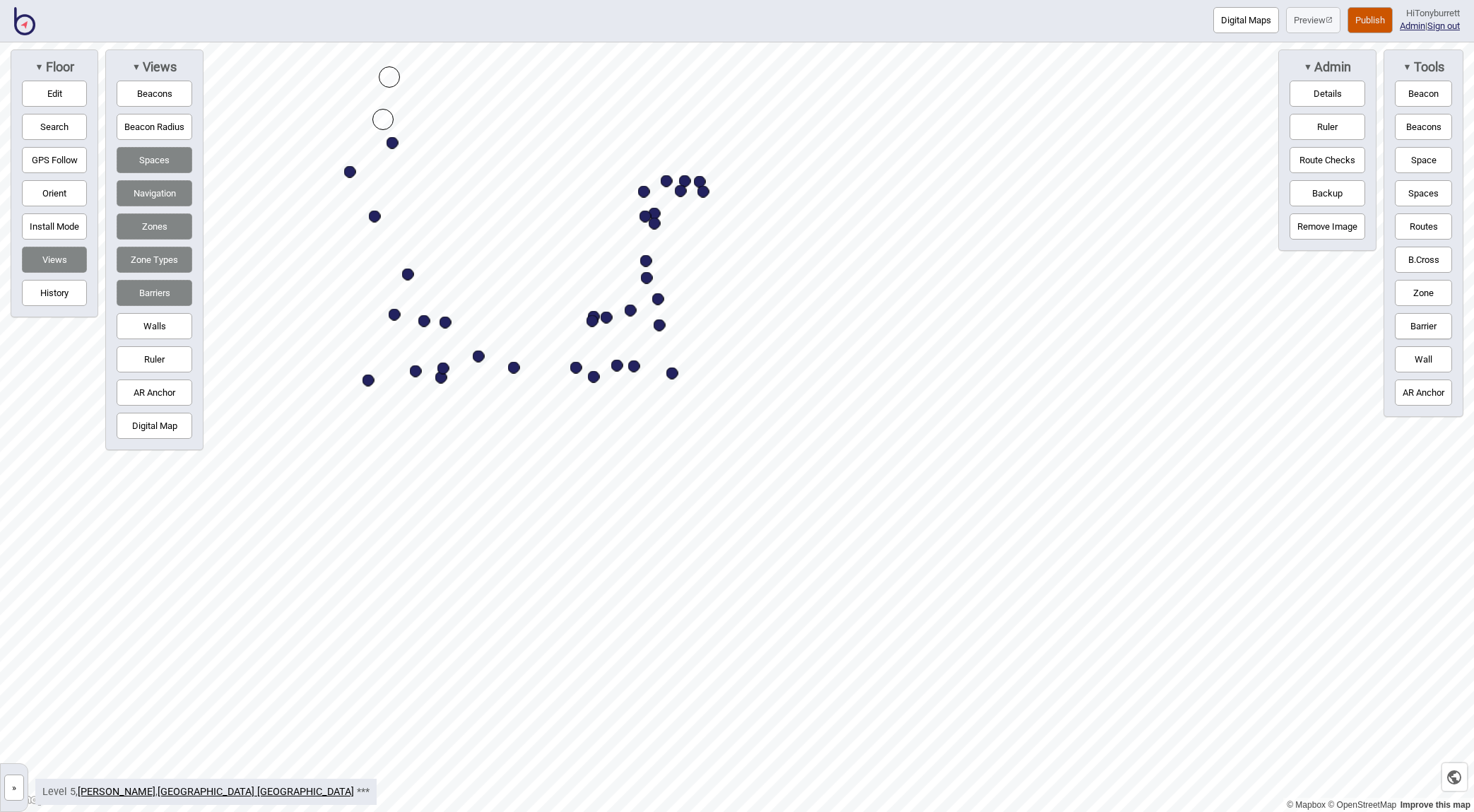
click at [381, 117] on div "Map marker" at bounding box center [383, 120] width 21 height 21
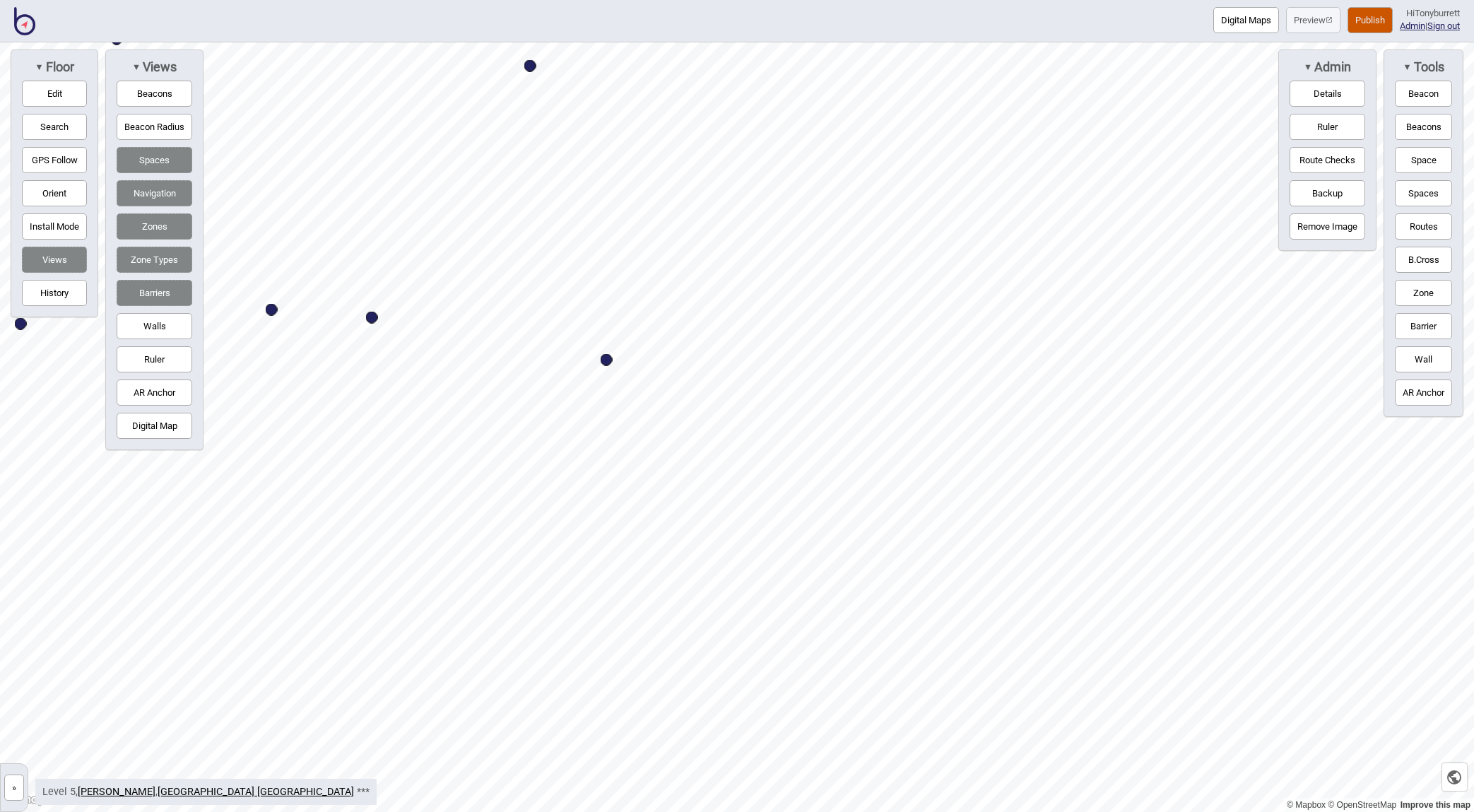
click at [56, 85] on button "Edit" at bounding box center [55, 93] width 65 height 26
drag, startPoint x: 649, startPoint y: 372, endPoint x: 649, endPoint y: 362, distance: 10.0
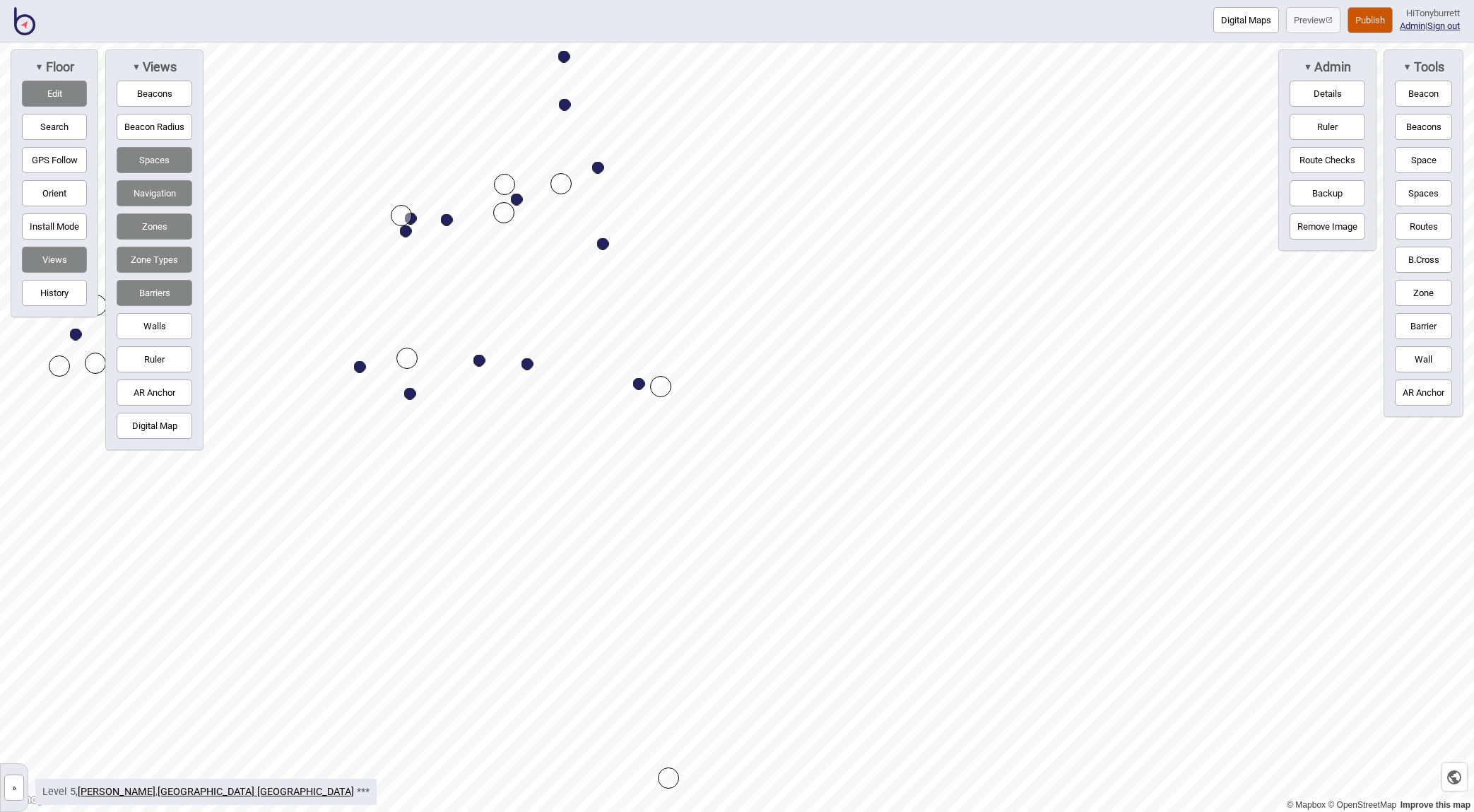
click at [44, 90] on button "Edit" at bounding box center [55, 93] width 65 height 26
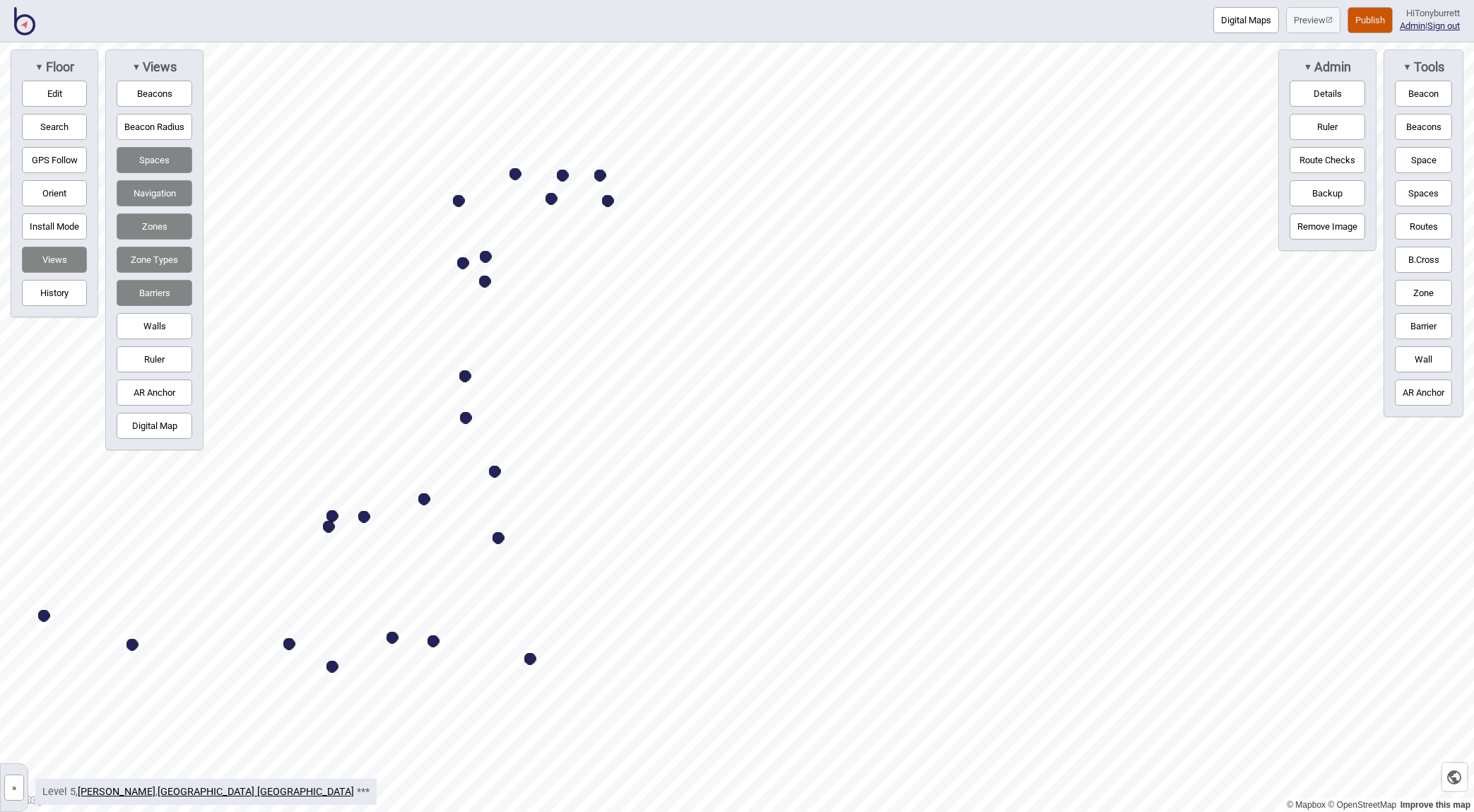
click at [1270, 325] on button "Barrier" at bounding box center [1423, 326] width 57 height 26
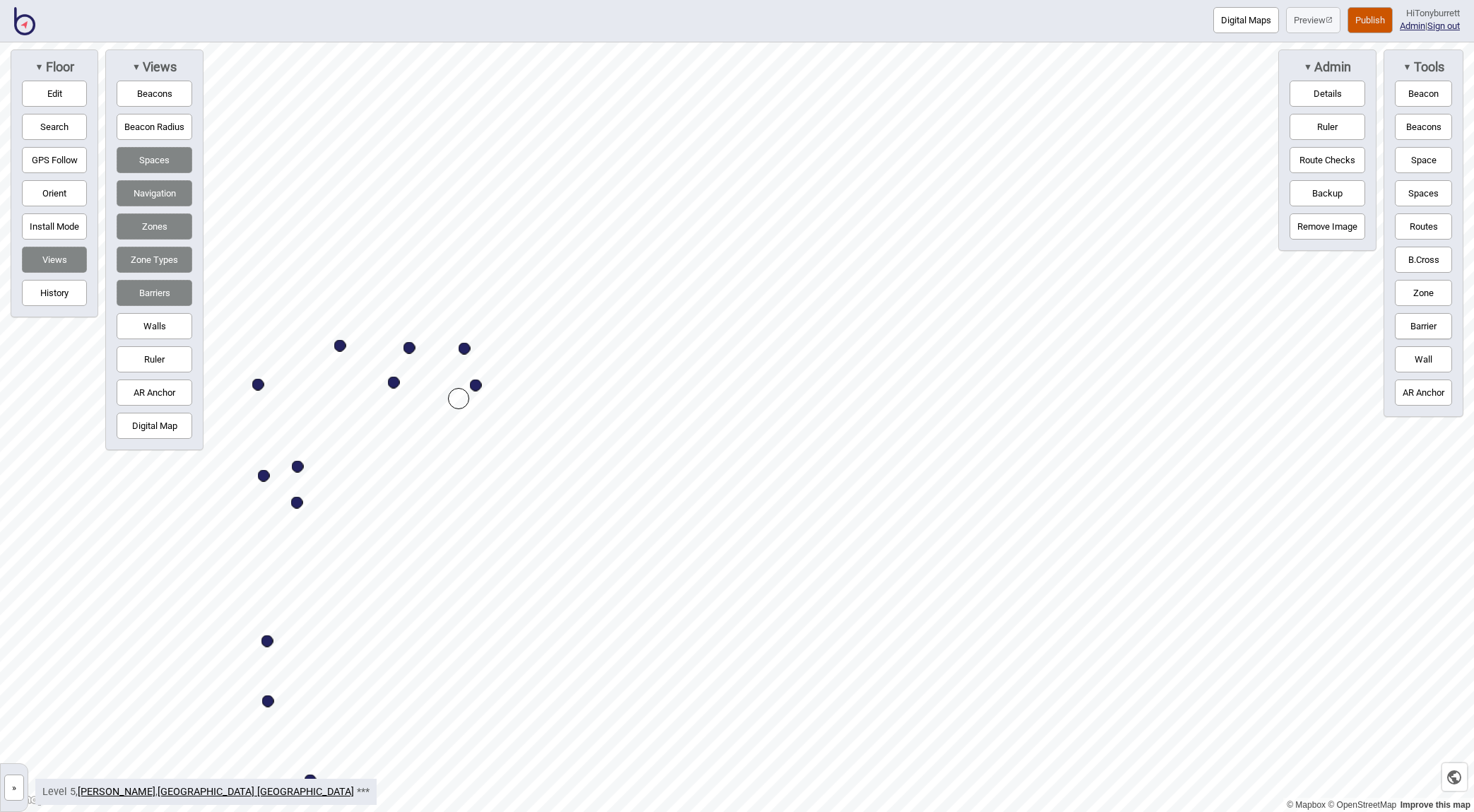
click at [457, 401] on div "Map marker" at bounding box center [459, 398] width 21 height 21
click at [58, 96] on button "Edit" at bounding box center [55, 93] width 65 height 26
drag, startPoint x: 453, startPoint y: 397, endPoint x: 443, endPoint y: 397, distance: 10.0
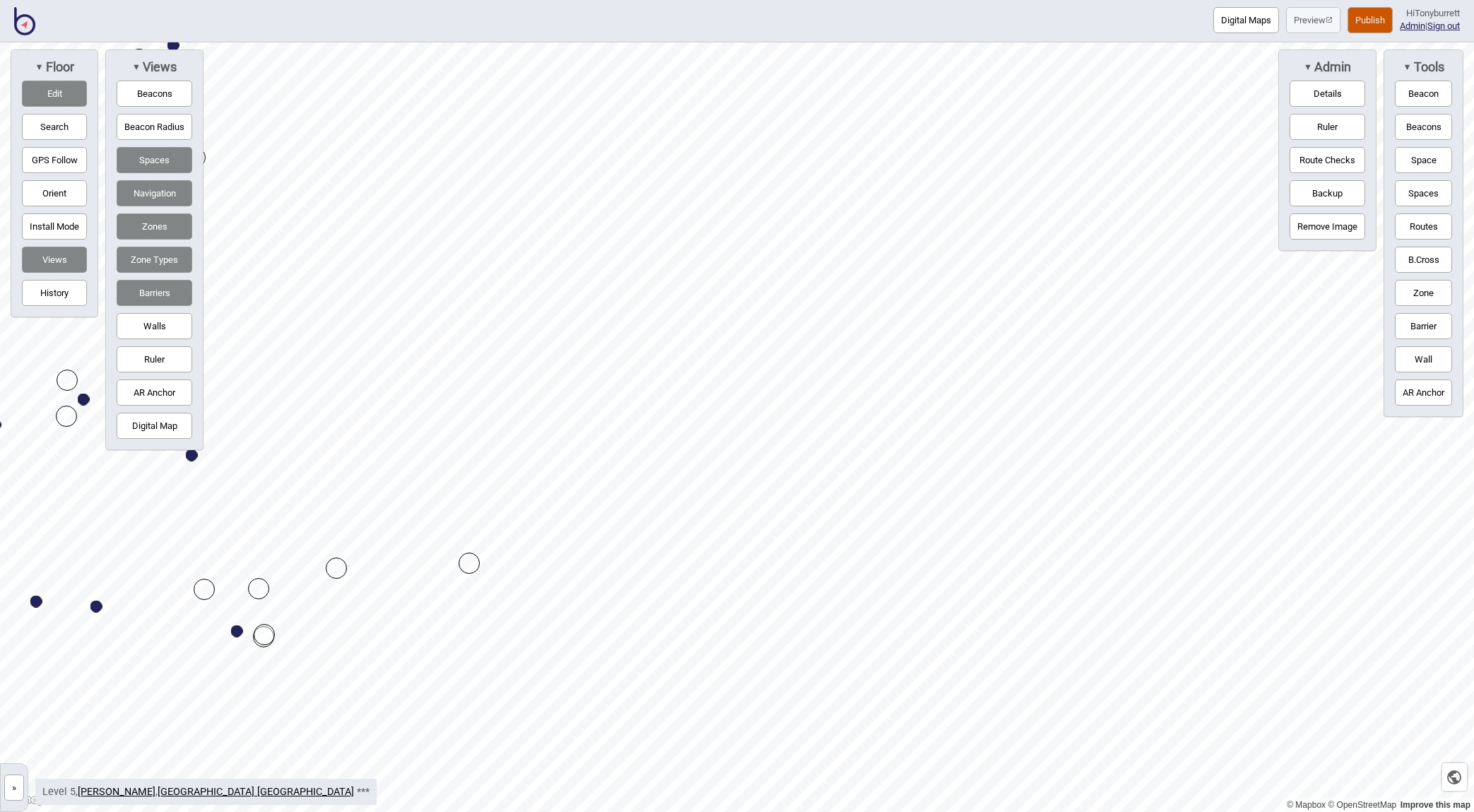
drag, startPoint x: 474, startPoint y: 575, endPoint x: 472, endPoint y: 564, distance: 11.2
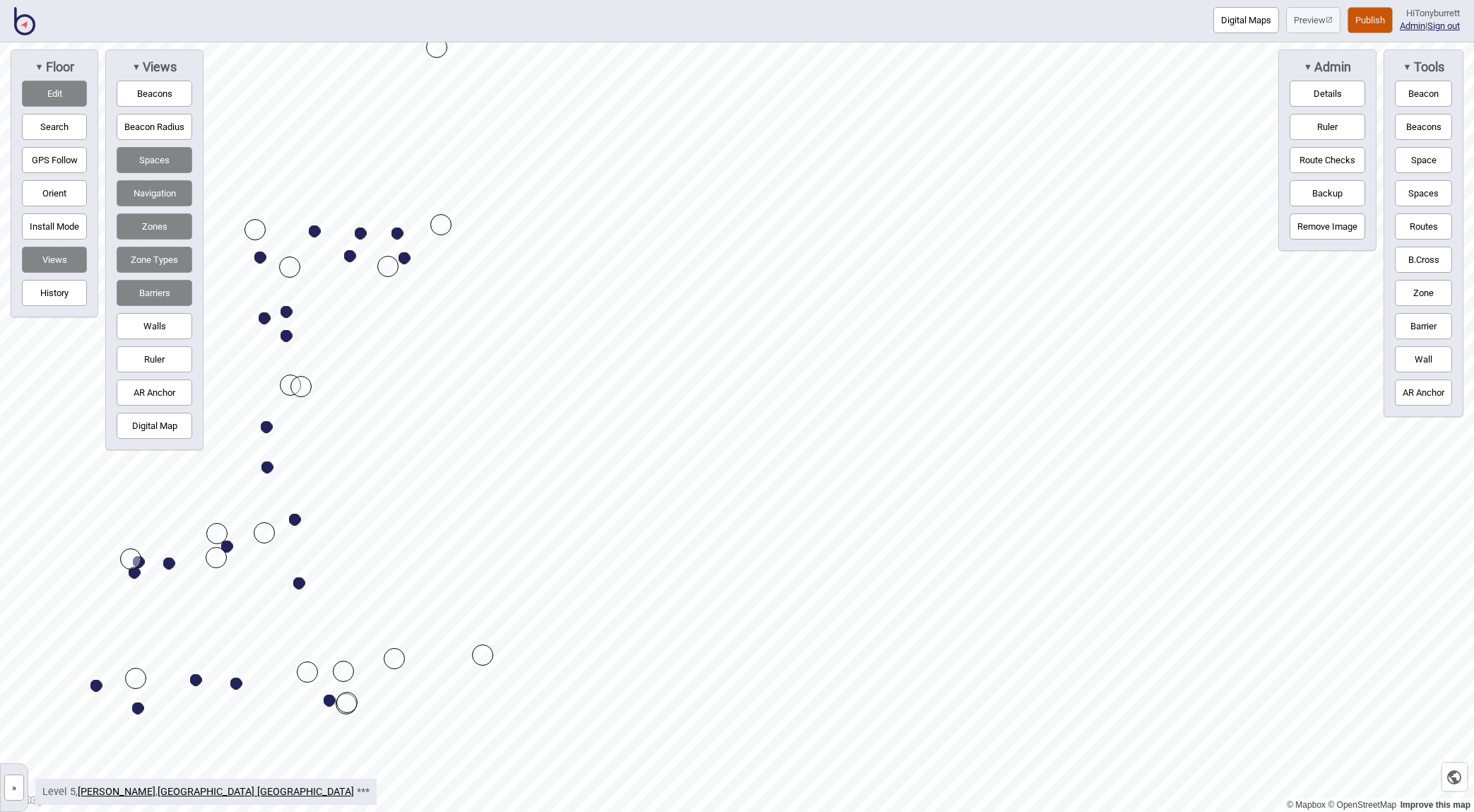
click at [1270, 321] on button "Barrier" at bounding box center [1423, 326] width 57 height 26
click at [57, 96] on button "Edit" at bounding box center [55, 93] width 65 height 26
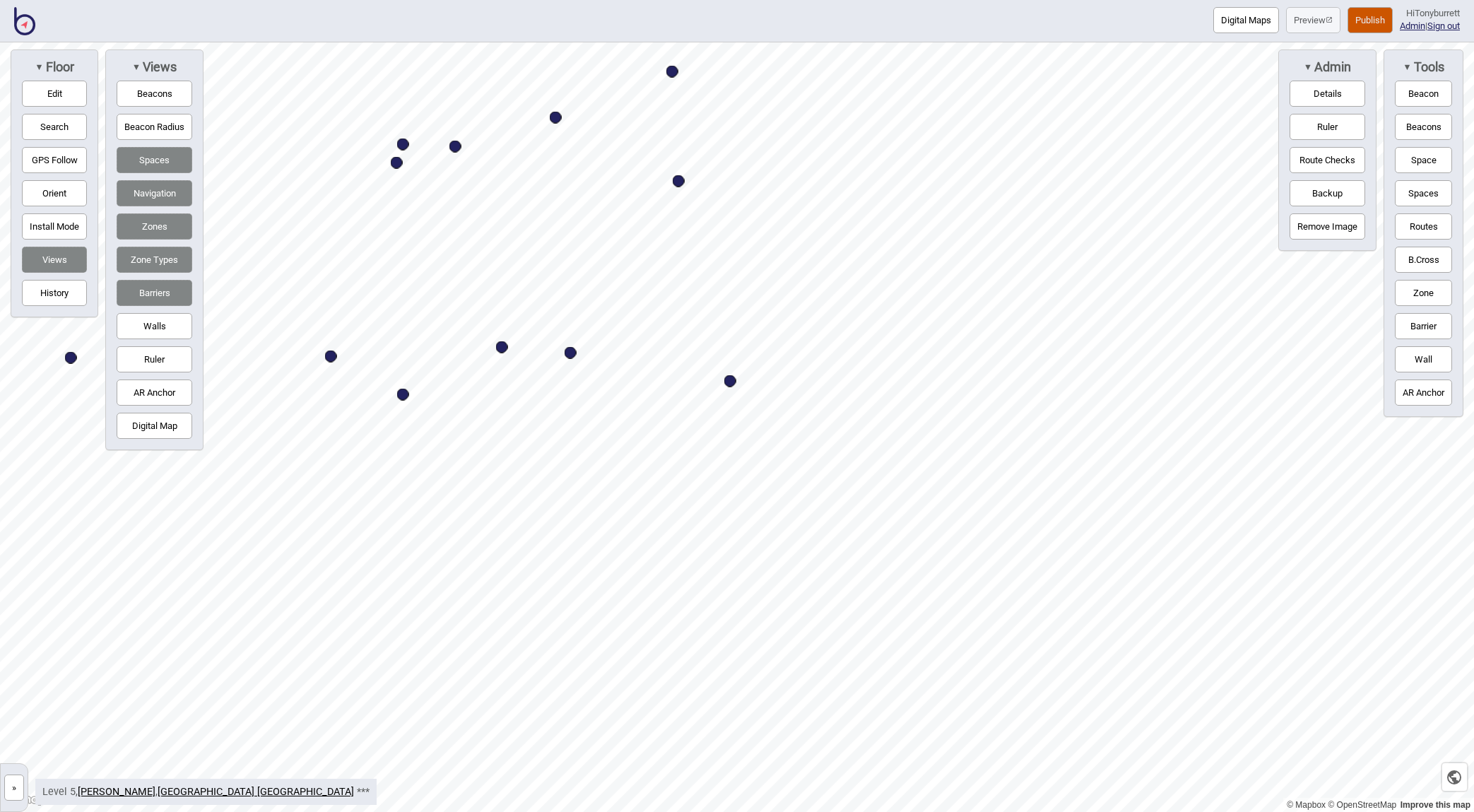
click at [1270, 327] on button "Barrier" at bounding box center [1423, 326] width 57 height 26
click at [1270, 320] on button "Barrier" at bounding box center [1423, 326] width 57 height 26
drag, startPoint x: 1421, startPoint y: 329, endPoint x: 1394, endPoint y: 333, distance: 27.3
click at [1270, 330] on button "Barrier" at bounding box center [1423, 326] width 57 height 26
click at [427, 171] on div "Map marker" at bounding box center [426, 172] width 21 height 21
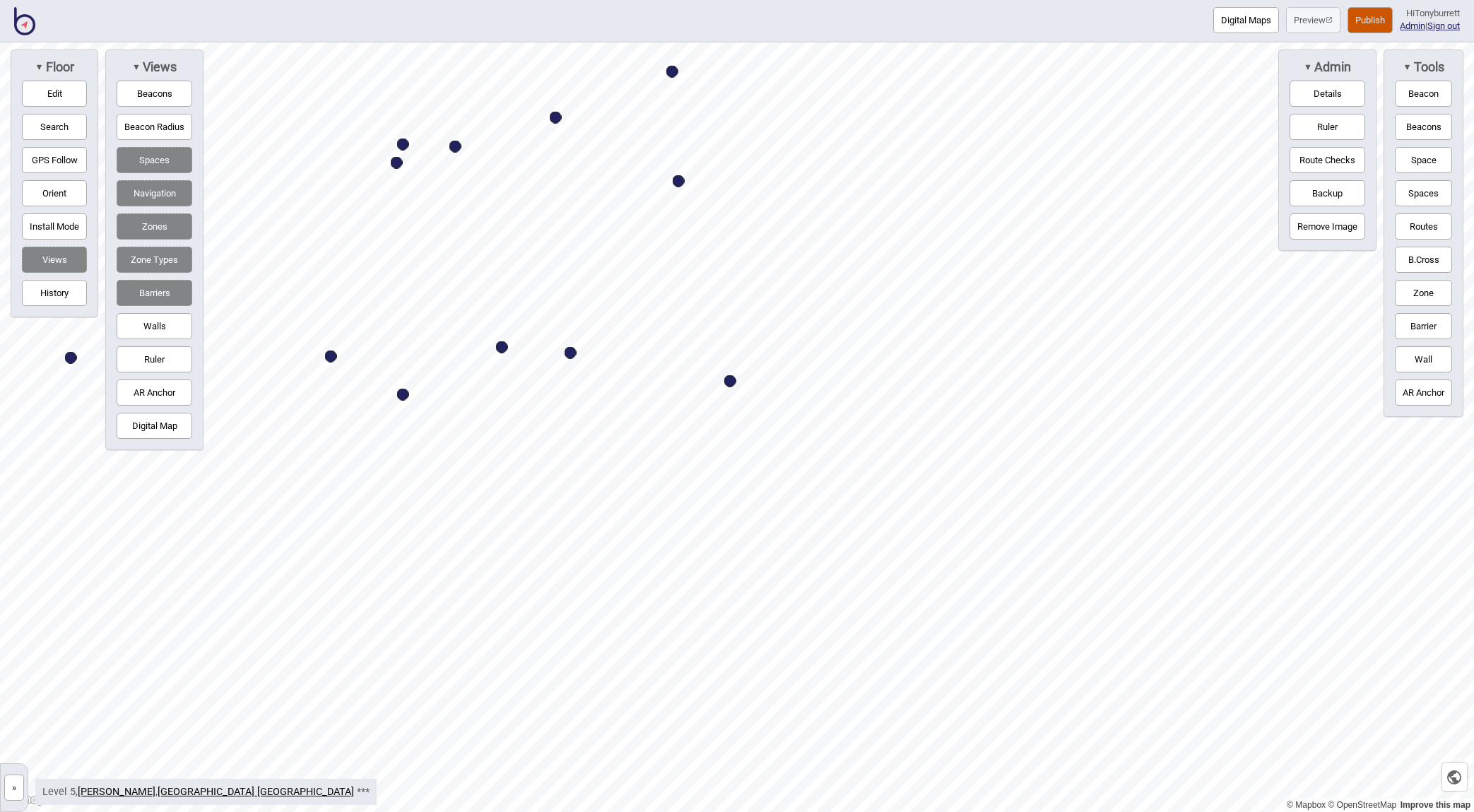
drag, startPoint x: 51, startPoint y: 99, endPoint x: 58, endPoint y: 97, distance: 7.3
click at [51, 99] on button "Edit" at bounding box center [55, 93] width 65 height 26
drag, startPoint x: 537, startPoint y: 171, endPoint x: 620, endPoint y: 174, distance: 83.1
drag, startPoint x: 602, startPoint y: 198, endPoint x: 621, endPoint y: 200, distance: 19.1
drag, startPoint x: 613, startPoint y: 219, endPoint x: 533, endPoint y: 201, distance: 82.0
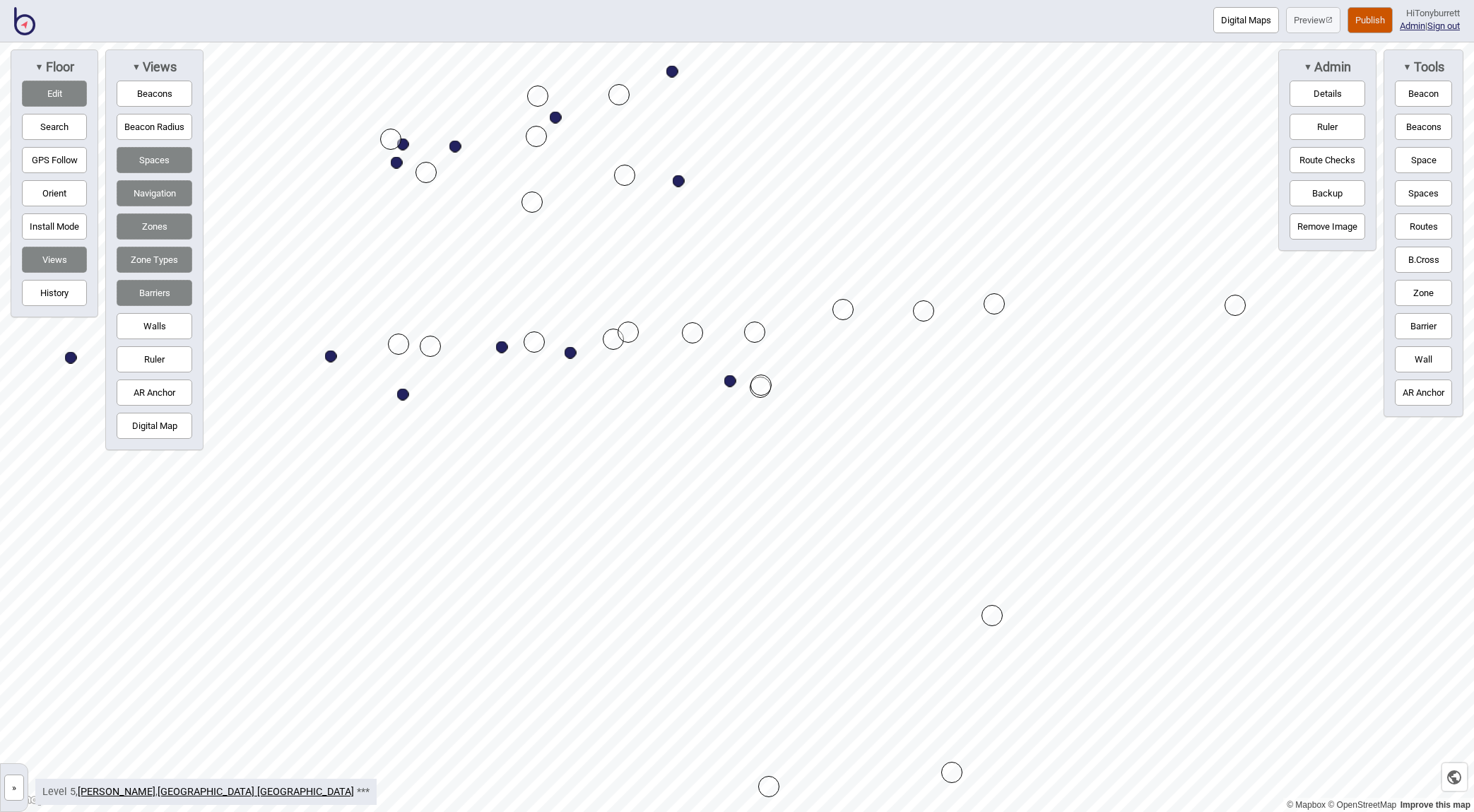
drag, startPoint x: 602, startPoint y: 294, endPoint x: 615, endPoint y: 340, distance: 47.8
drag, startPoint x: 583, startPoint y: 291, endPoint x: 608, endPoint y: 209, distance: 85.7
drag, startPoint x: 611, startPoint y: 206, endPoint x: 601, endPoint y: 198, distance: 12.8
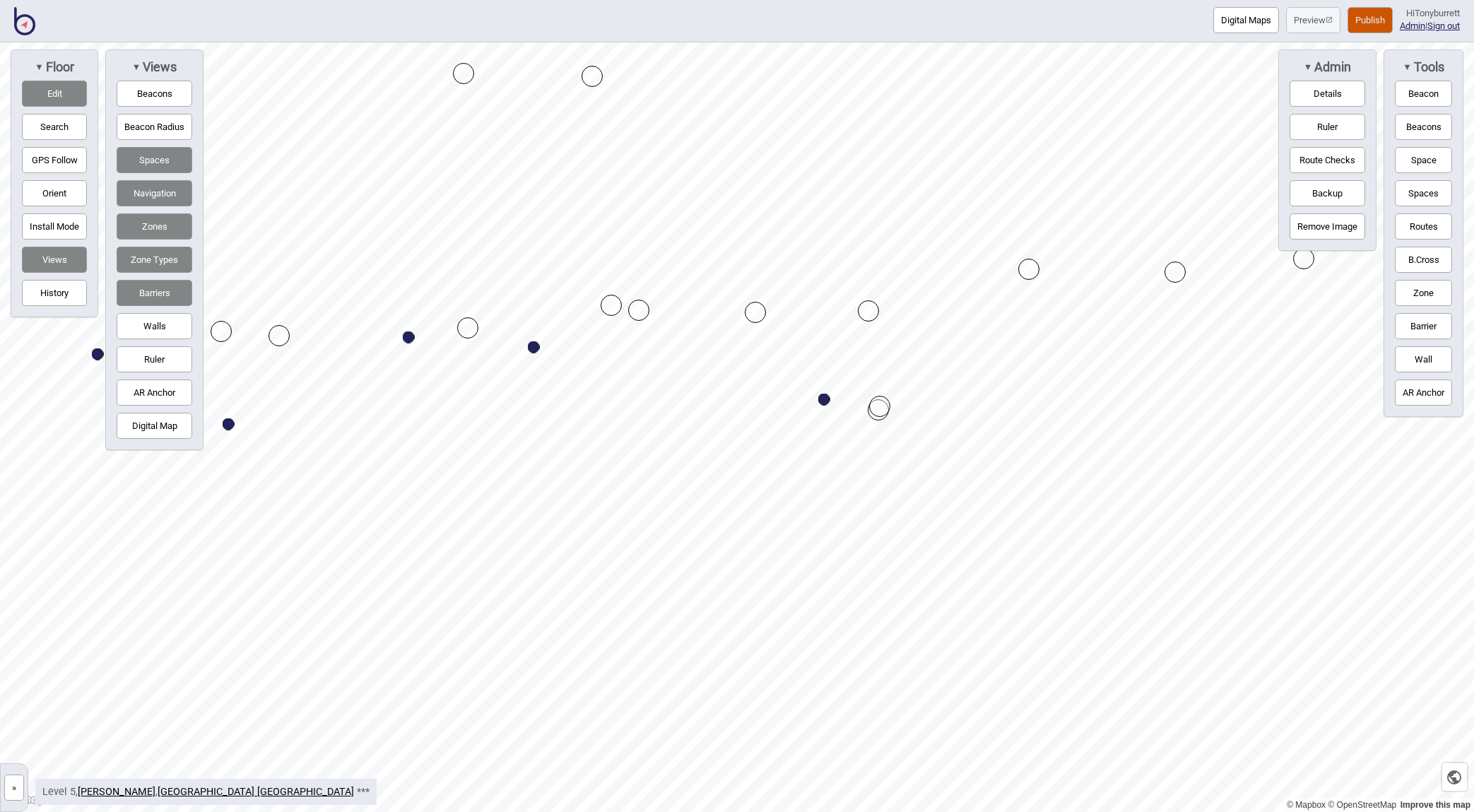
drag, startPoint x: 609, startPoint y: 322, endPoint x: 607, endPoint y: 304, distance: 18.1
drag, startPoint x: 637, startPoint y: 301, endPoint x: 626, endPoint y: 303, distance: 11.2
drag, startPoint x: 605, startPoint y: 296, endPoint x: 600, endPoint y: 304, distance: 9.4
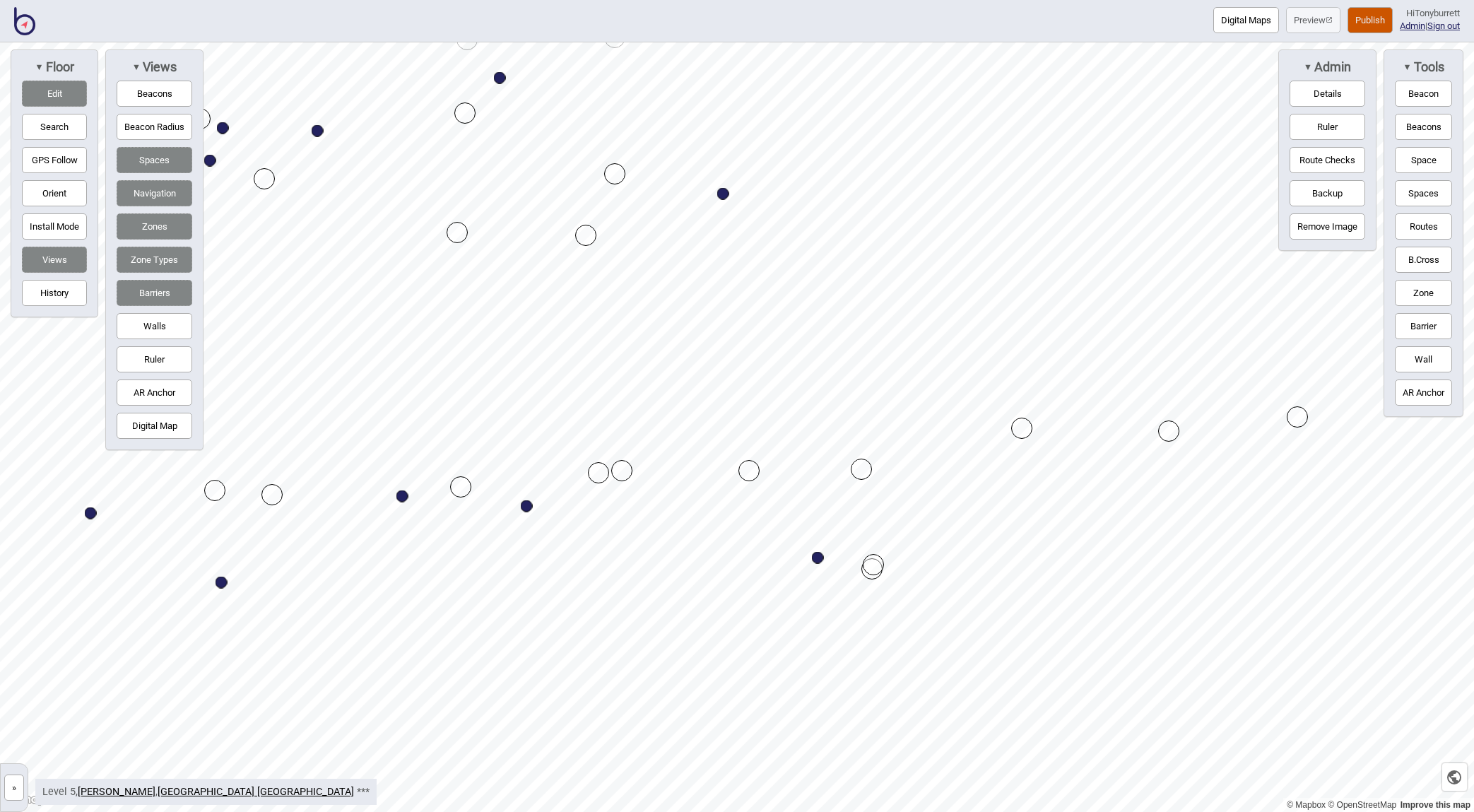
drag, startPoint x: 624, startPoint y: 178, endPoint x: 613, endPoint y: 169, distance: 14.2
drag, startPoint x: 583, startPoint y: 237, endPoint x: 594, endPoint y: 225, distance: 16.3
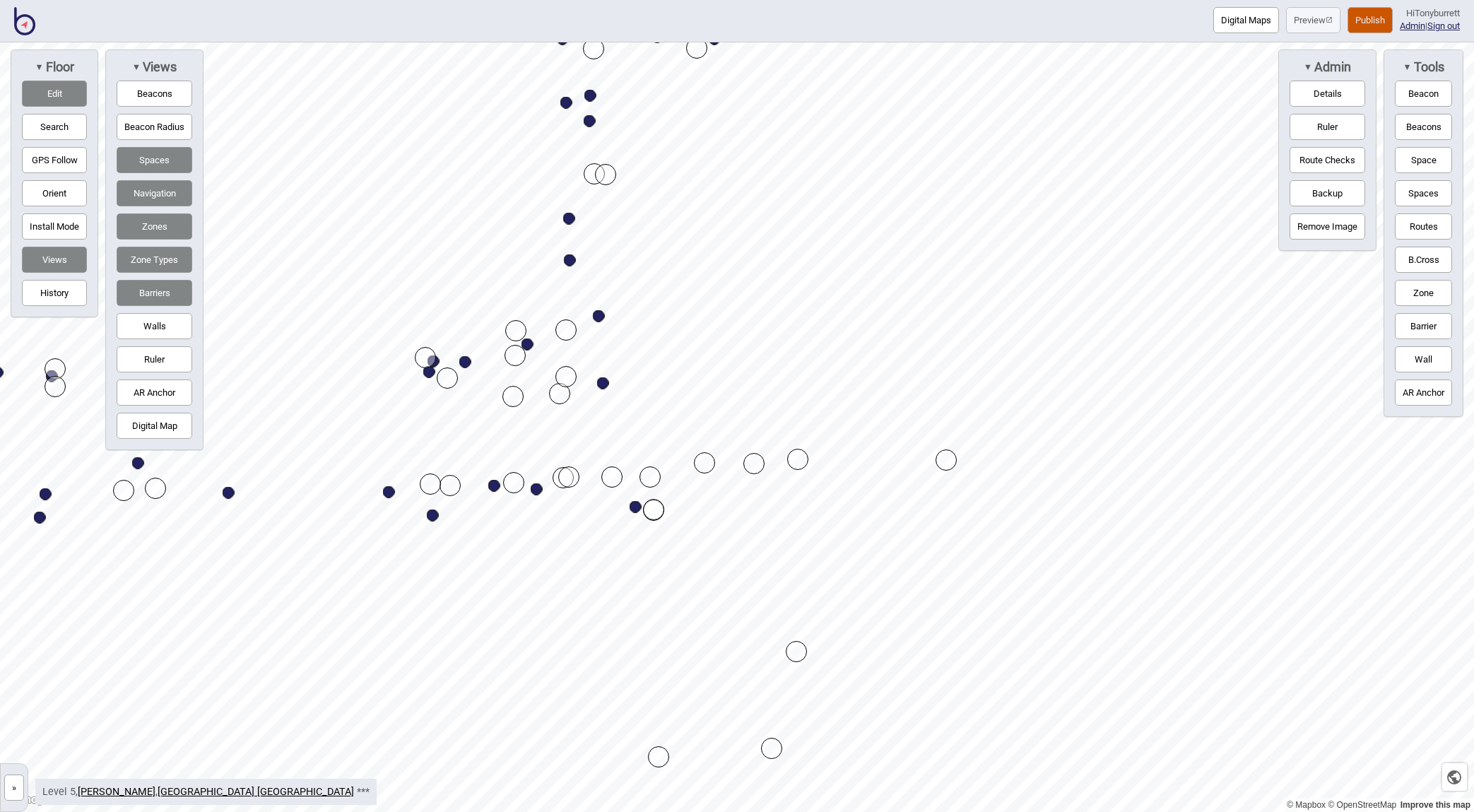
click at [53, 89] on button "Edit" at bounding box center [55, 93] width 65 height 26
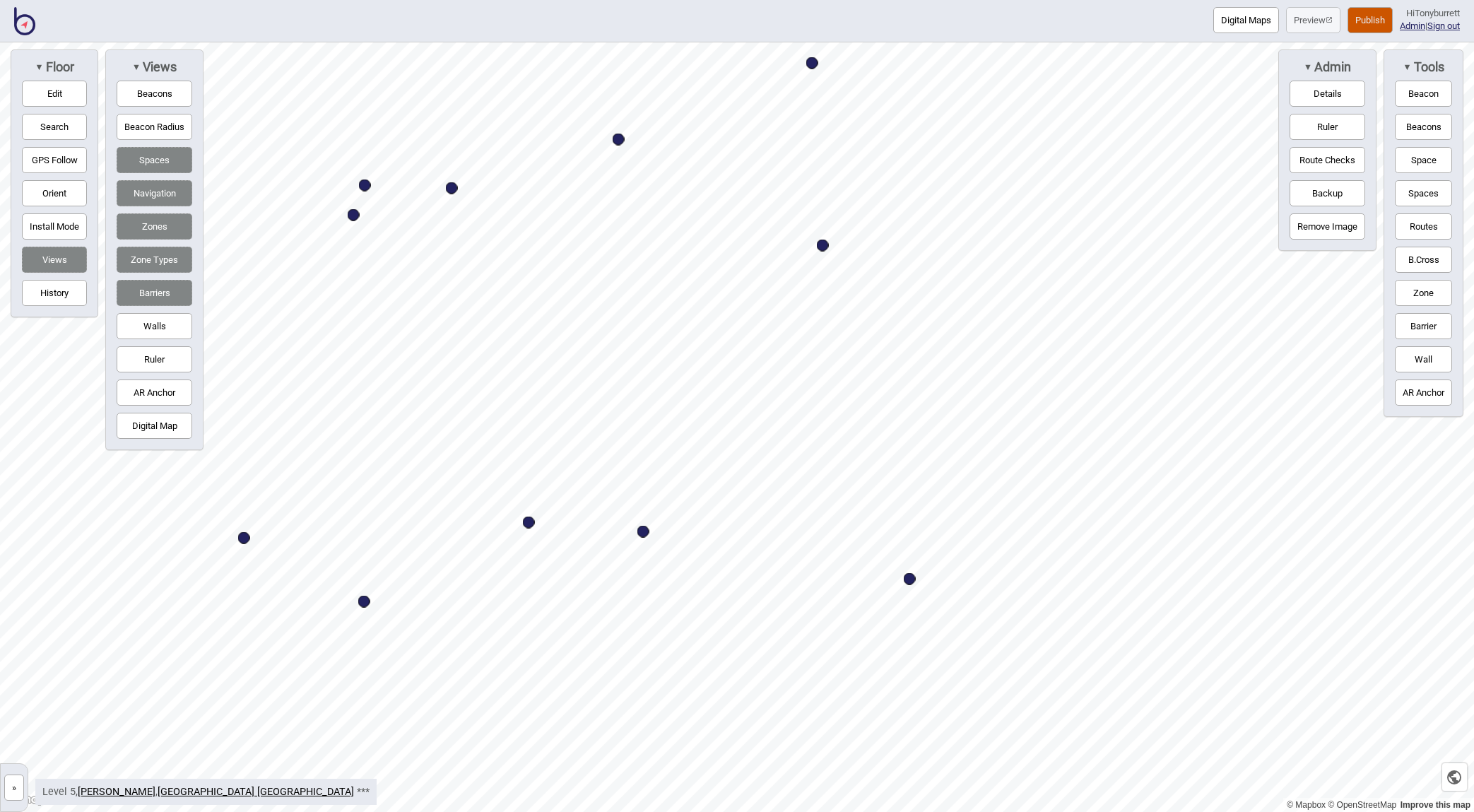
click at [53, 96] on button "Edit" at bounding box center [55, 93] width 65 height 26
drag, startPoint x: 359, startPoint y: 516, endPoint x: 353, endPoint y: 510, distance: 8.5
drag, startPoint x: 389, startPoint y: 592, endPoint x: 391, endPoint y: 582, distance: 10.2
drag, startPoint x: 631, startPoint y: 450, endPoint x: 643, endPoint y: 441, distance: 15.0
drag, startPoint x: 383, startPoint y: 454, endPoint x: 395, endPoint y: 446, distance: 14.4
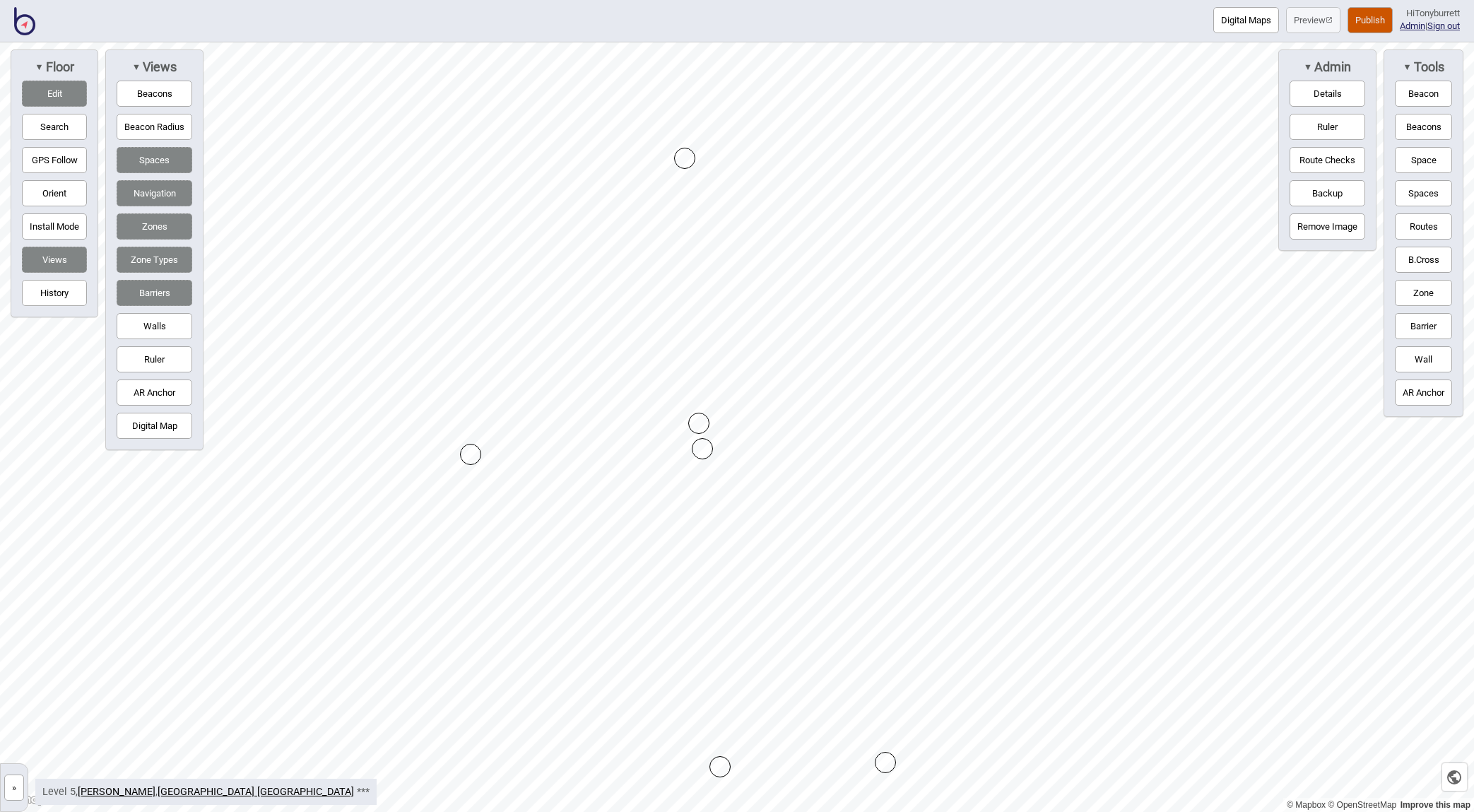
drag, startPoint x: 466, startPoint y: 462, endPoint x: 475, endPoint y: 454, distance: 12.0
drag, startPoint x: 737, startPoint y: 581, endPoint x: 737, endPoint y: 567, distance: 14.0
drag, startPoint x: 770, startPoint y: 353, endPoint x: 768, endPoint y: 345, distance: 8.2
drag, startPoint x: 621, startPoint y: 367, endPoint x: 639, endPoint y: 365, distance: 18.1
drag, startPoint x: 640, startPoint y: 362, endPoint x: 626, endPoint y: 365, distance: 14.3
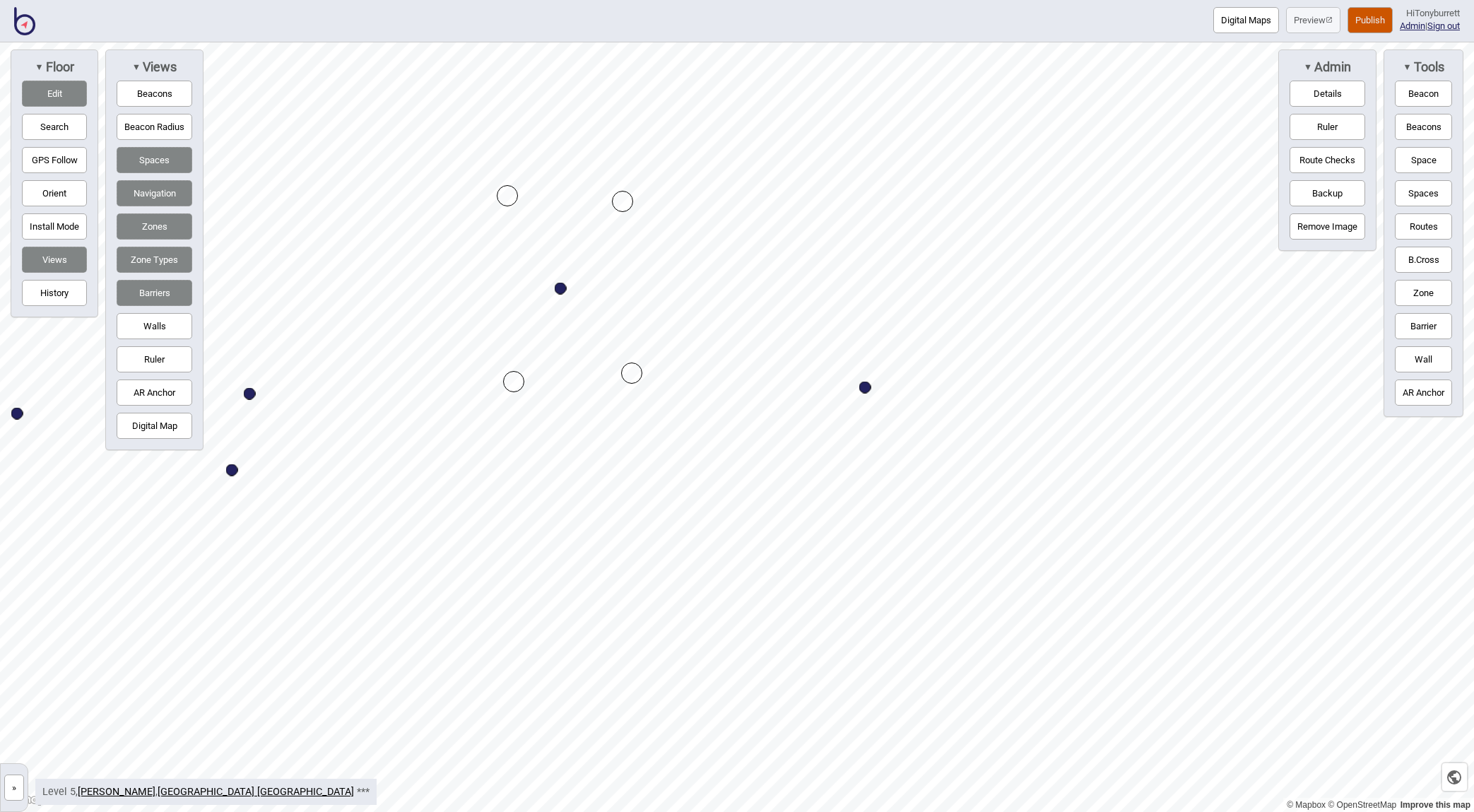
drag, startPoint x: 631, startPoint y: 370, endPoint x: 622, endPoint y: 369, distance: 9.1
click at [622, 369] on div "Map marker" at bounding box center [631, 372] width 21 height 21
click at [623, 371] on div "Map marker" at bounding box center [631, 372] width 21 height 21
drag, startPoint x: 636, startPoint y: 372, endPoint x: 626, endPoint y: 372, distance: 10.0
drag, startPoint x: 510, startPoint y: 198, endPoint x: 512, endPoint y: 206, distance: 8.2
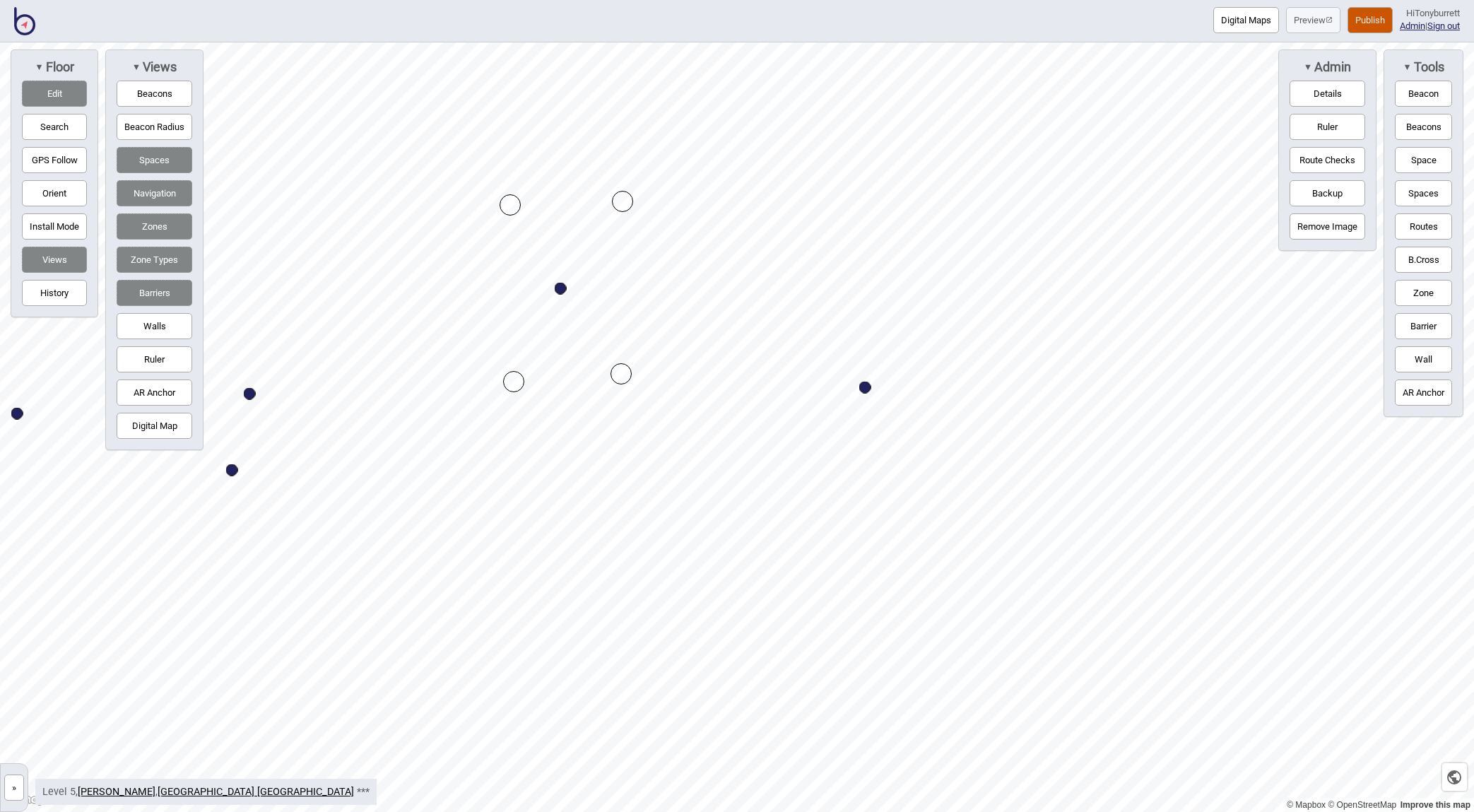
click at [167, 430] on button "Digital Map" at bounding box center [154, 425] width 76 height 26
click at [117, 411] on div "© Mapbox © OpenStreetMap Improve this map » [GEOGRAPHIC_DATA] [GEOGRAPHIC_DATA]…" at bounding box center [737, 426] width 1474 height 769
click at [194, 422] on div "▼ Views Beacons Beacon Radius Spaces Navigation Zones Zone Types Barriers Walls…" at bounding box center [154, 250] width 99 height 400
click at [176, 421] on button "Digital Map" at bounding box center [154, 425] width 76 height 26
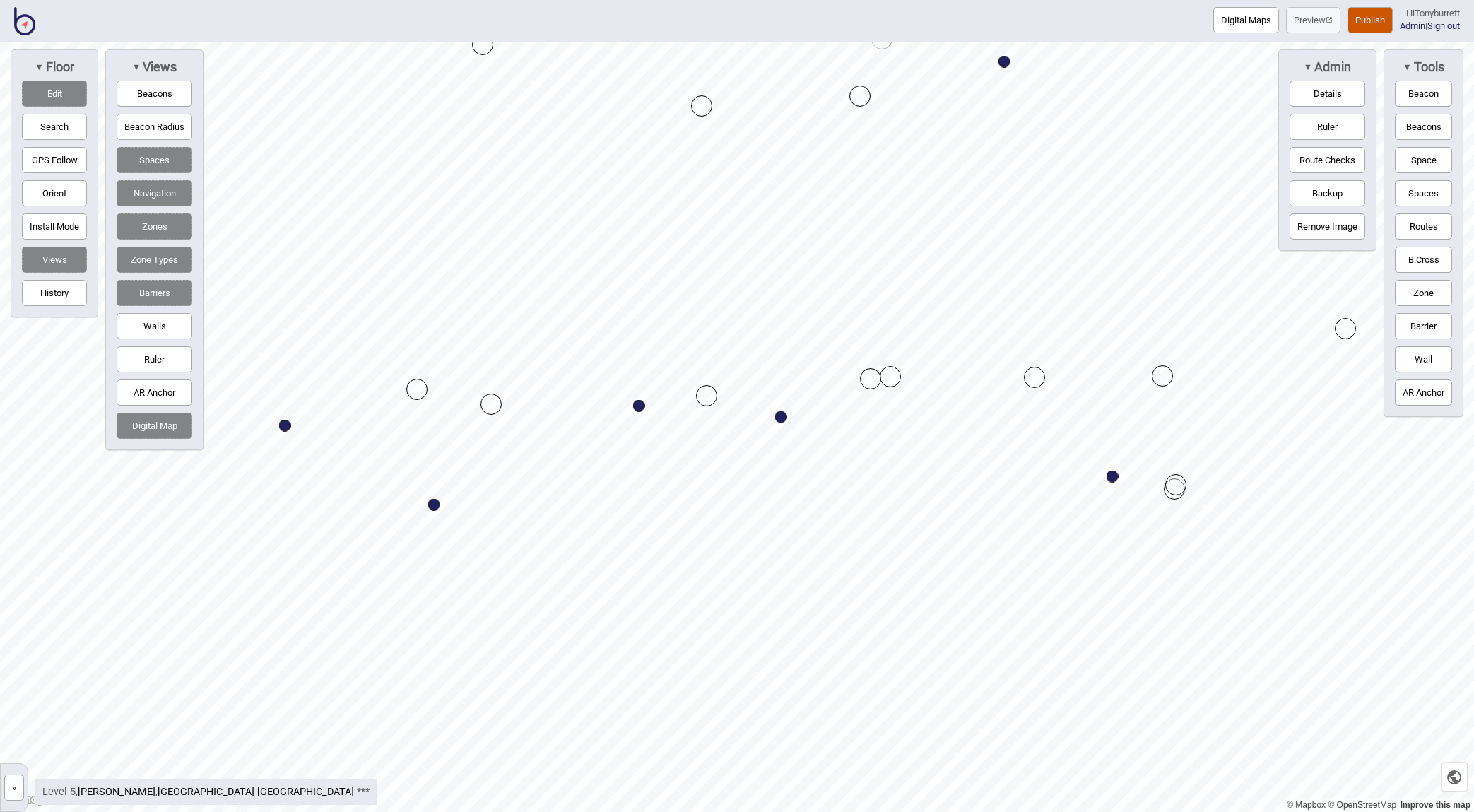
click at [176, 421] on button "Digital Map" at bounding box center [154, 425] width 76 height 26
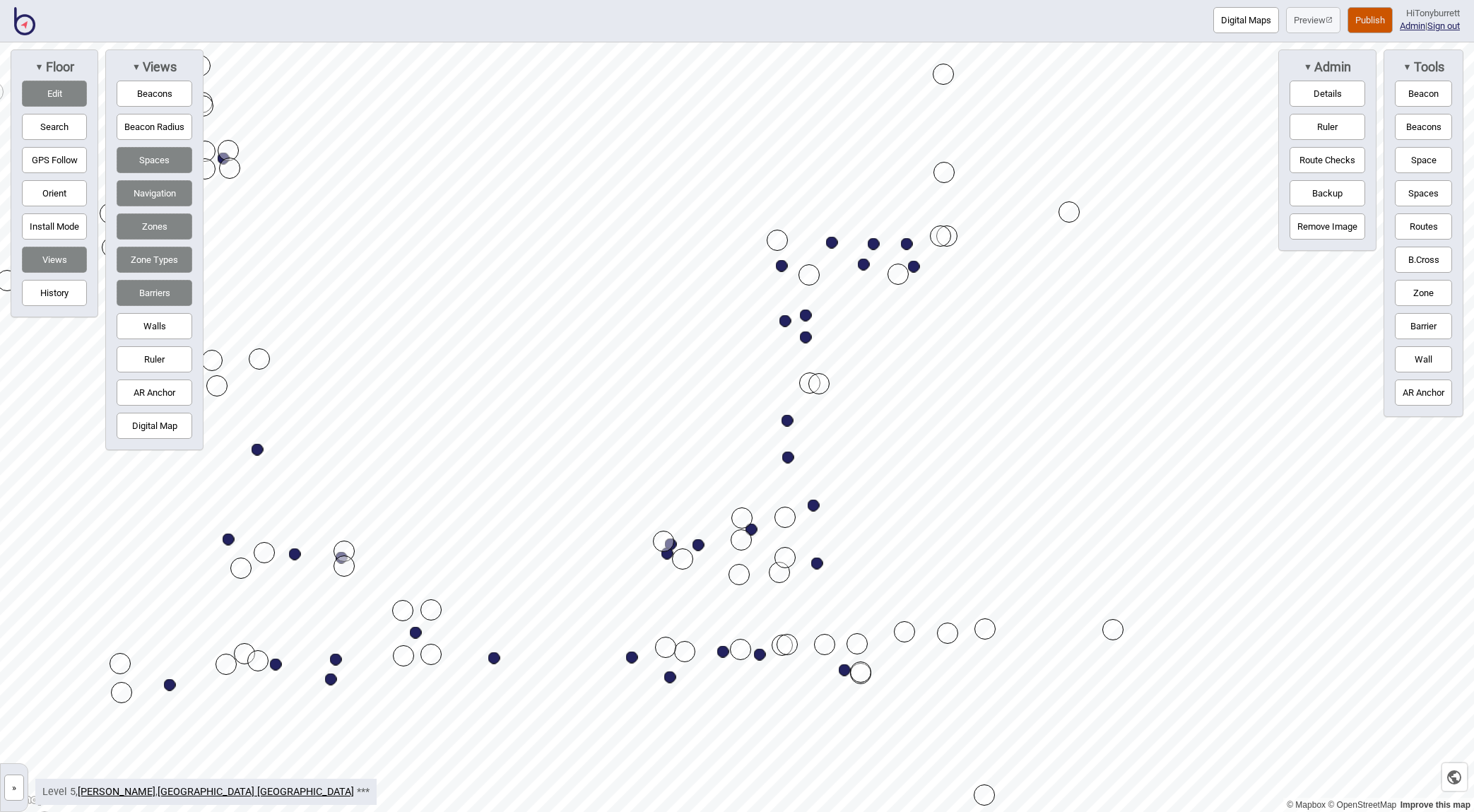
click at [59, 99] on button "Edit" at bounding box center [55, 93] width 65 height 26
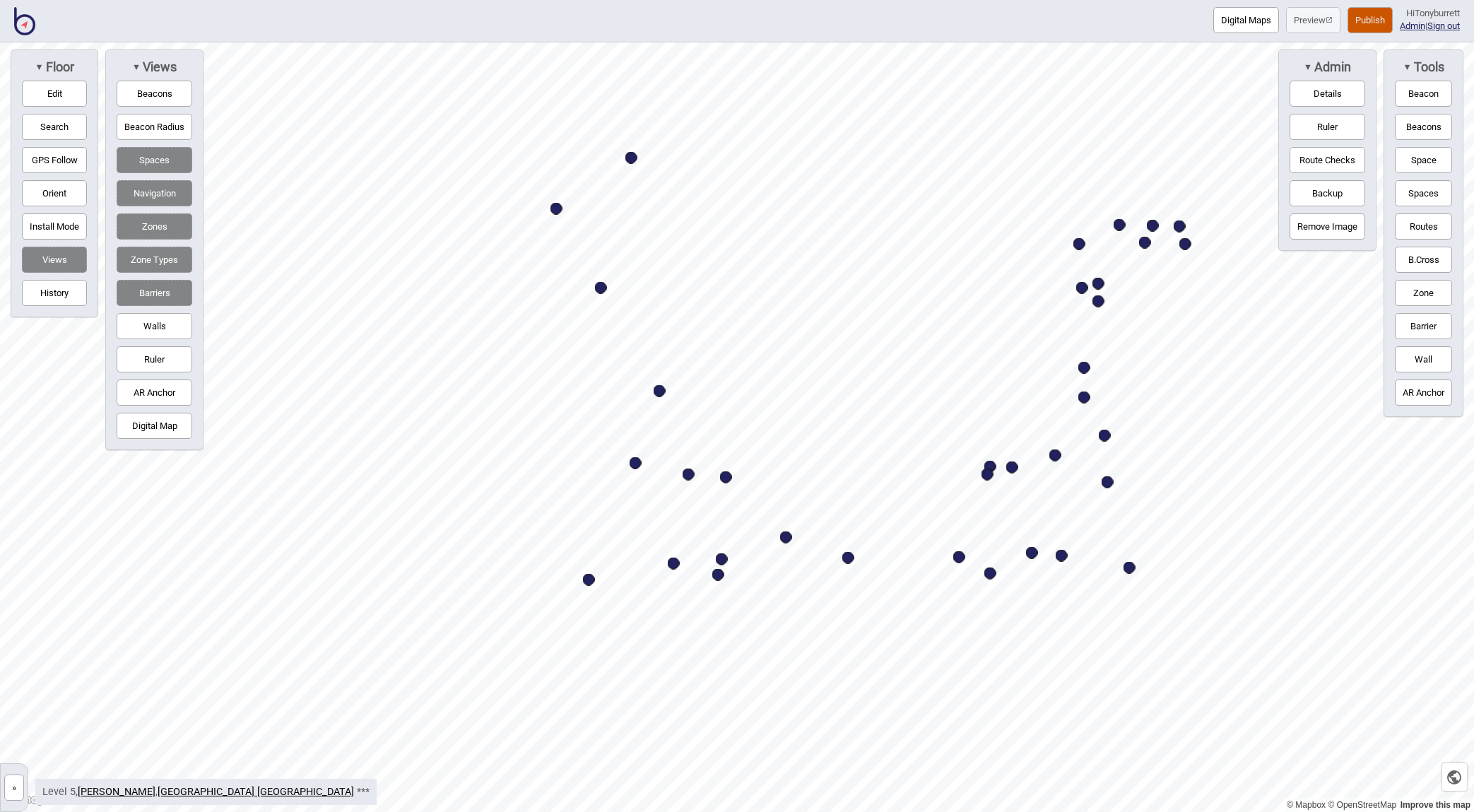
click at [1270, 224] on button "Routes" at bounding box center [1423, 226] width 57 height 26
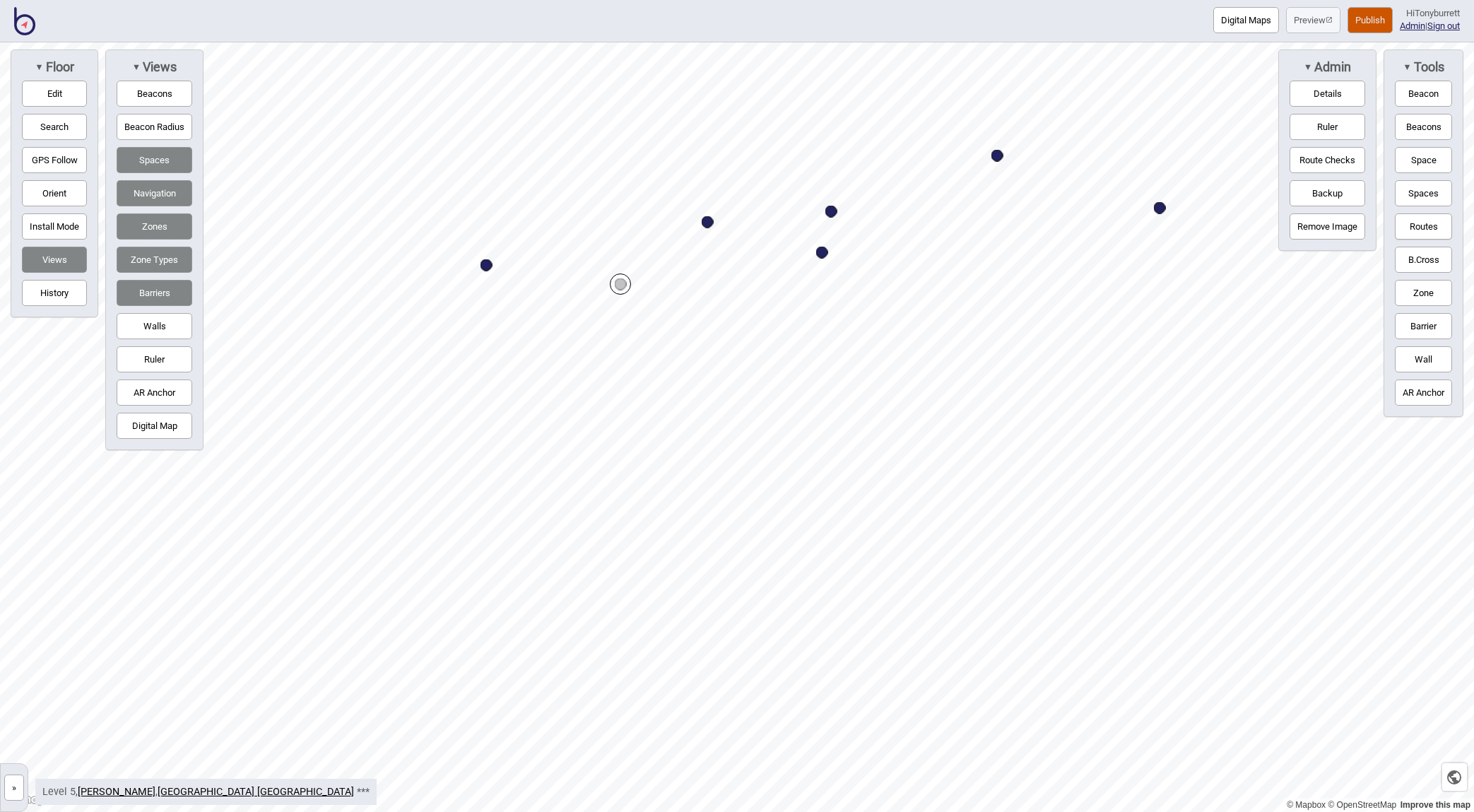
click at [1270, 224] on button "Routes" at bounding box center [1423, 226] width 57 height 26
click at [1270, 225] on button "Routes" at bounding box center [1423, 226] width 57 height 26
click at [1270, 222] on button "Routes" at bounding box center [1423, 226] width 57 height 26
click at [481, 250] on div "Map marker" at bounding box center [478, 249] width 12 height 12
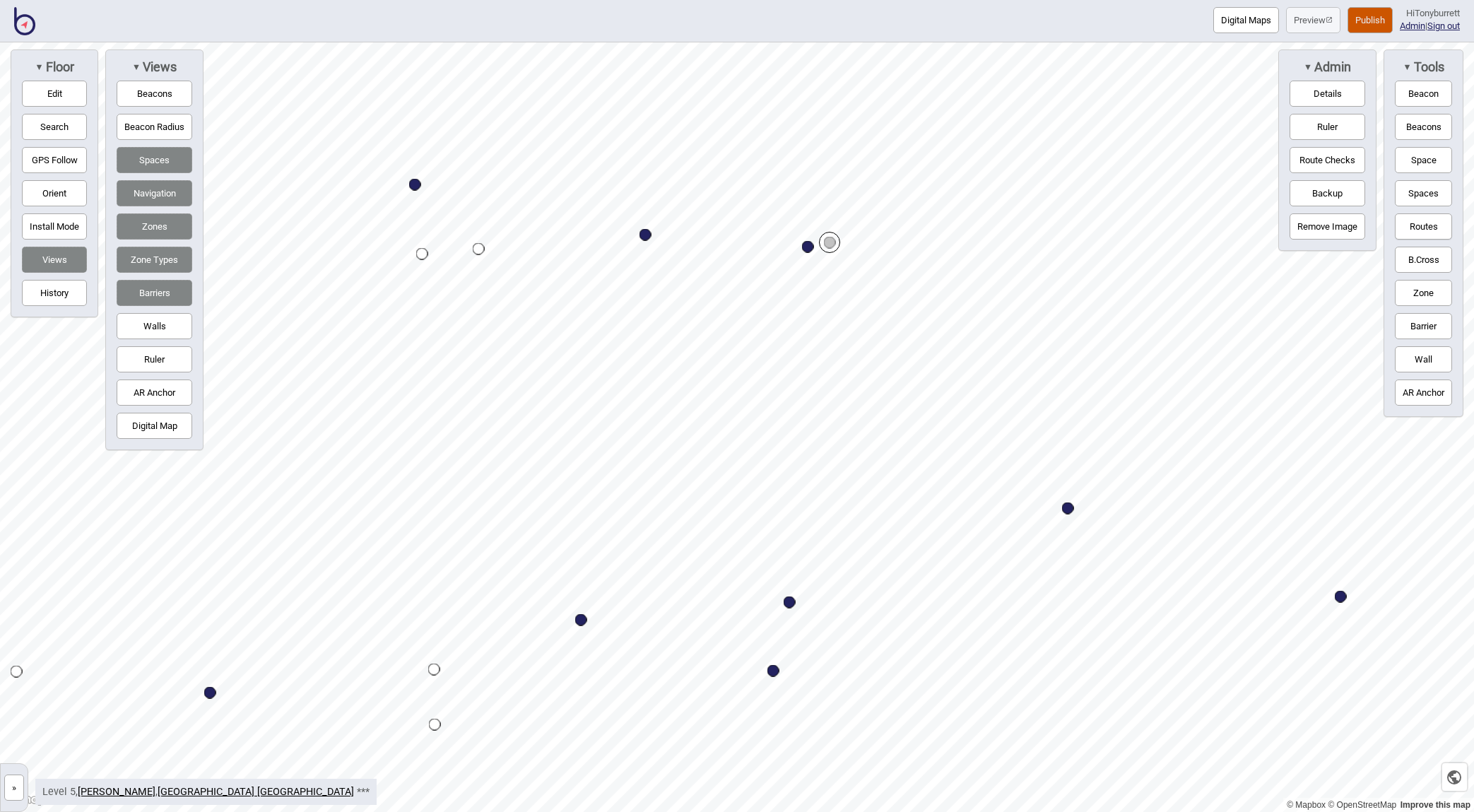
click at [1270, 225] on button "Routes" at bounding box center [1423, 226] width 57 height 26
drag, startPoint x: 51, startPoint y: 90, endPoint x: 60, endPoint y: 97, distance: 11.4
click at [51, 90] on button "Edit" at bounding box center [55, 93] width 65 height 26
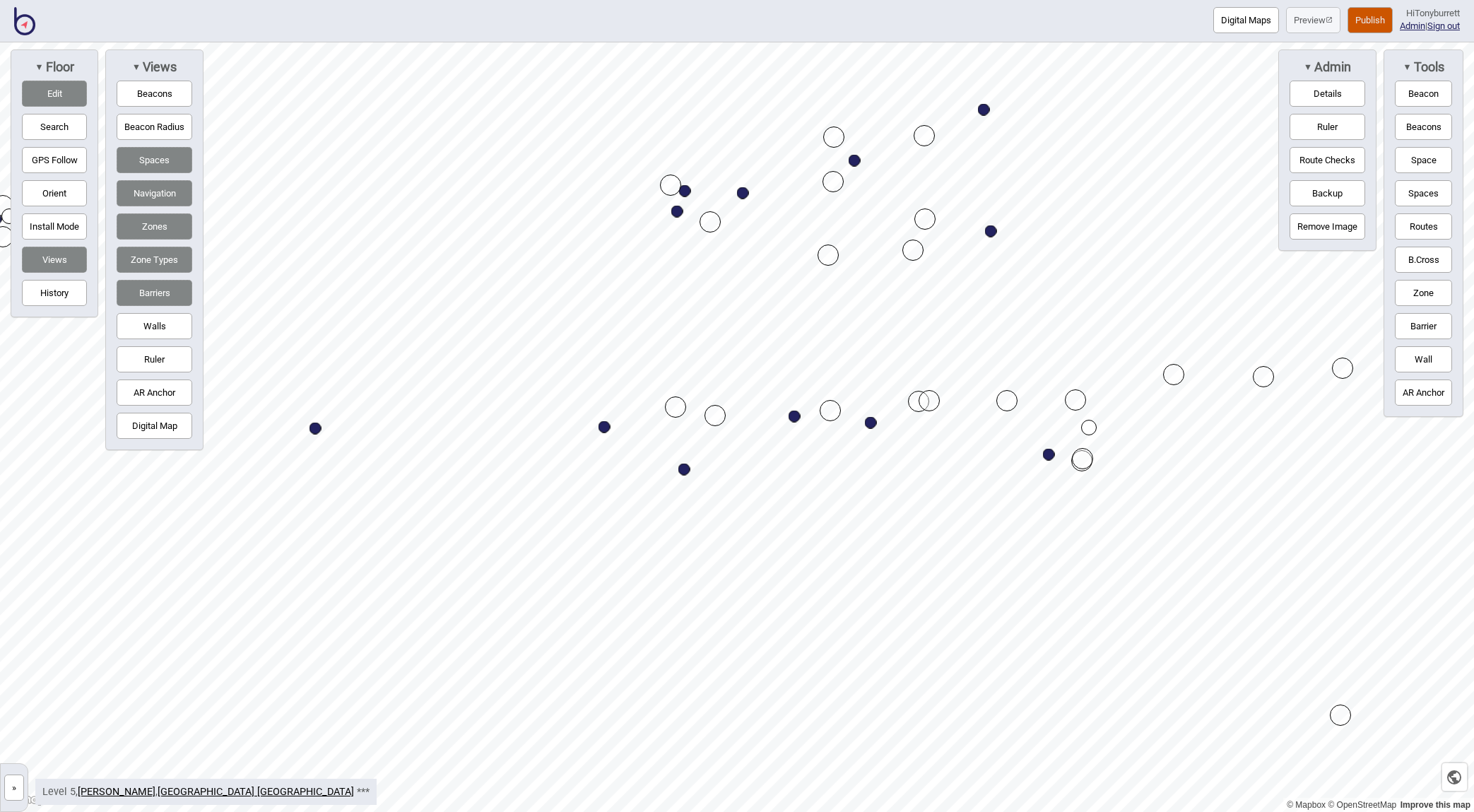
click at [34, 90] on button "Edit" at bounding box center [55, 93] width 65 height 26
drag, startPoint x: 1430, startPoint y: 230, endPoint x: 1302, endPoint y: 237, distance: 128.2
click at [1270, 230] on button "Routes" at bounding box center [1423, 226] width 57 height 26
click at [1270, 229] on button "Routes" at bounding box center [1423, 226] width 57 height 26
click at [1270, 226] on button "Routes" at bounding box center [1423, 226] width 57 height 26
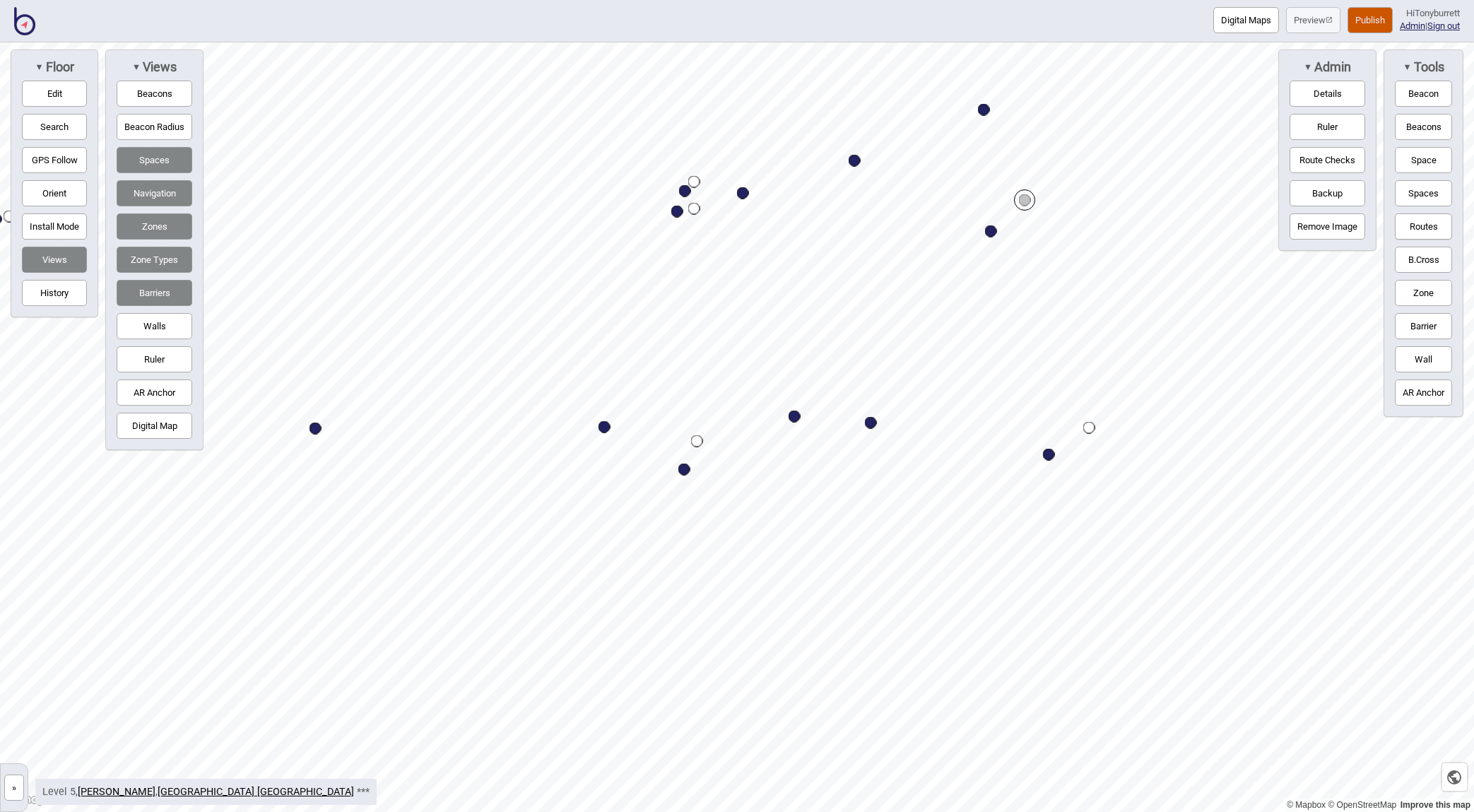
click at [1270, 223] on button "Routes" at bounding box center [1423, 226] width 57 height 26
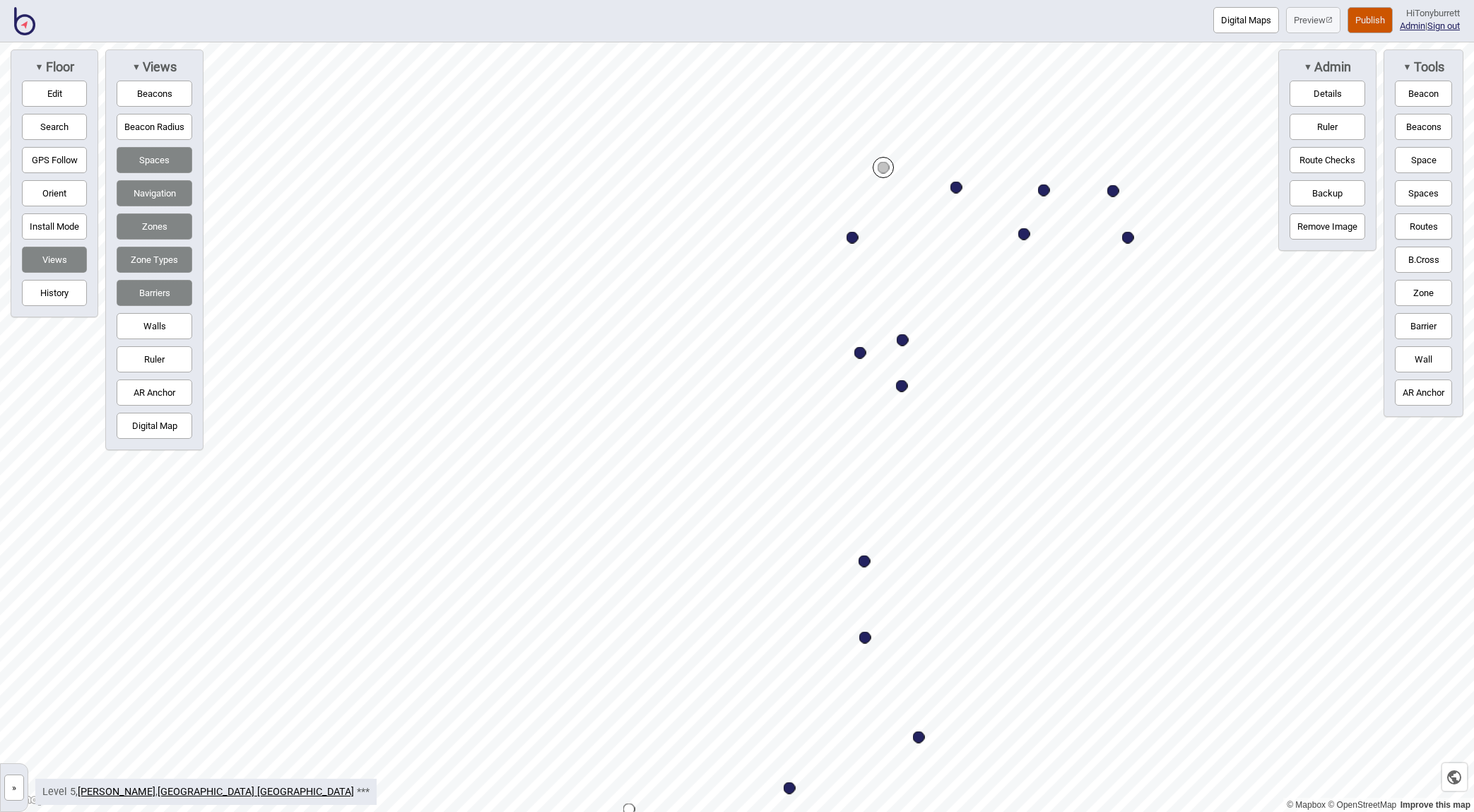
click at [1270, 220] on button "Routes" at bounding box center [1423, 226] width 57 height 26
click at [1270, 219] on button "Routes" at bounding box center [1423, 226] width 57 height 26
click at [1270, 225] on button "Routes" at bounding box center [1423, 226] width 57 height 26
drag, startPoint x: 52, startPoint y: 92, endPoint x: 79, endPoint y: 104, distance: 29.5
click at [52, 92] on button "Edit" at bounding box center [55, 93] width 65 height 26
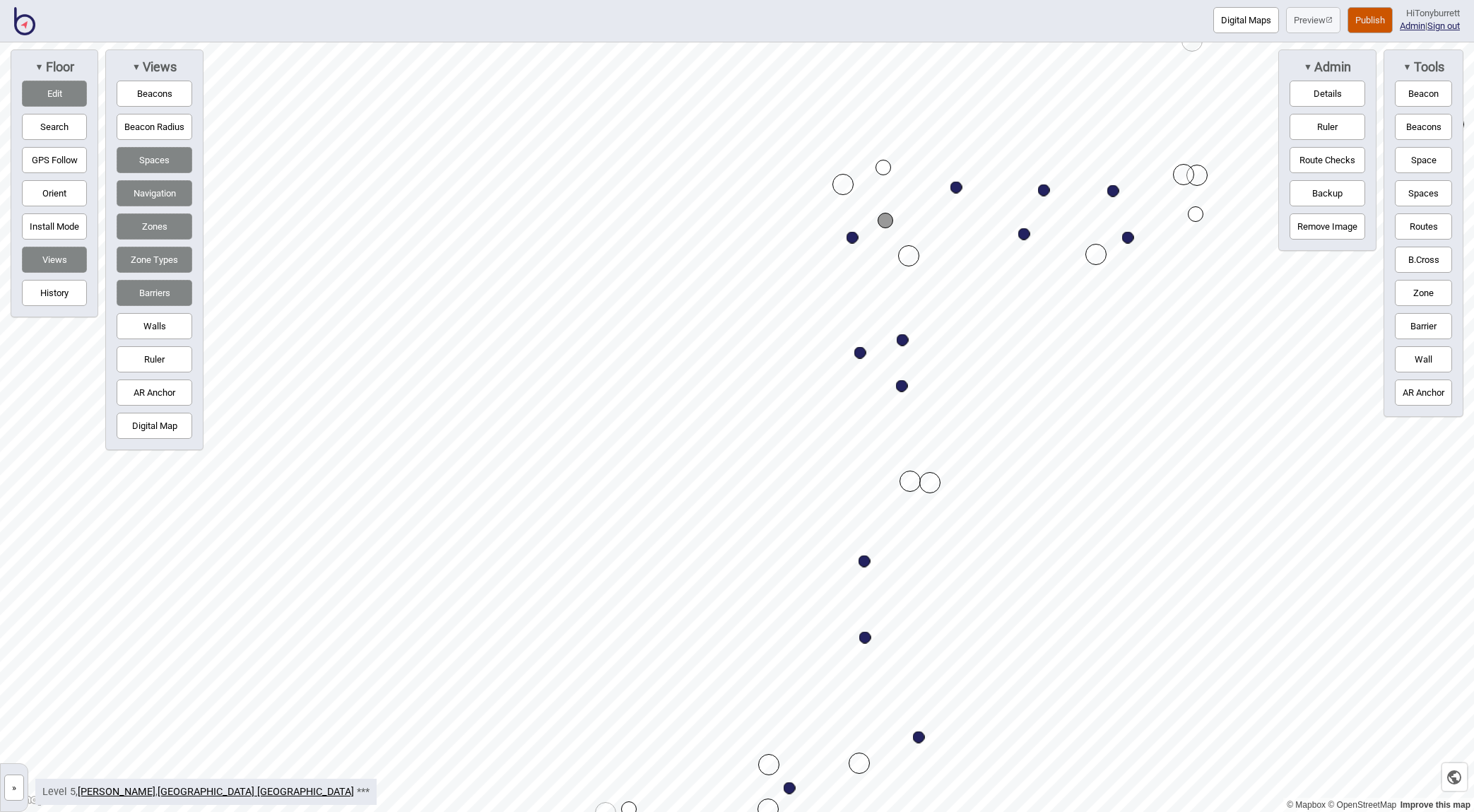
click at [57, 99] on button "Edit" at bounding box center [55, 93] width 65 height 26
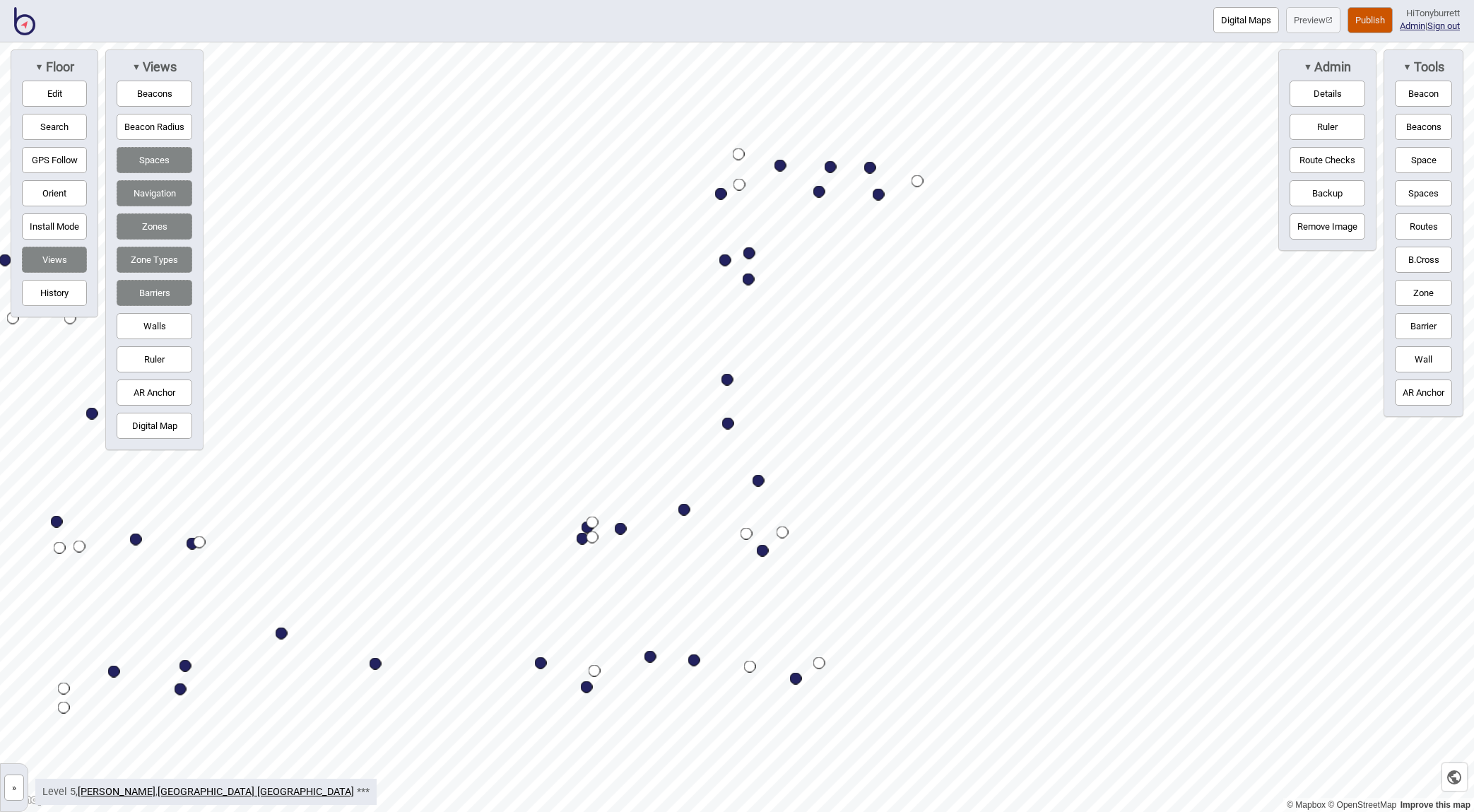
click at [1270, 228] on button "Routes" at bounding box center [1423, 226] width 57 height 26
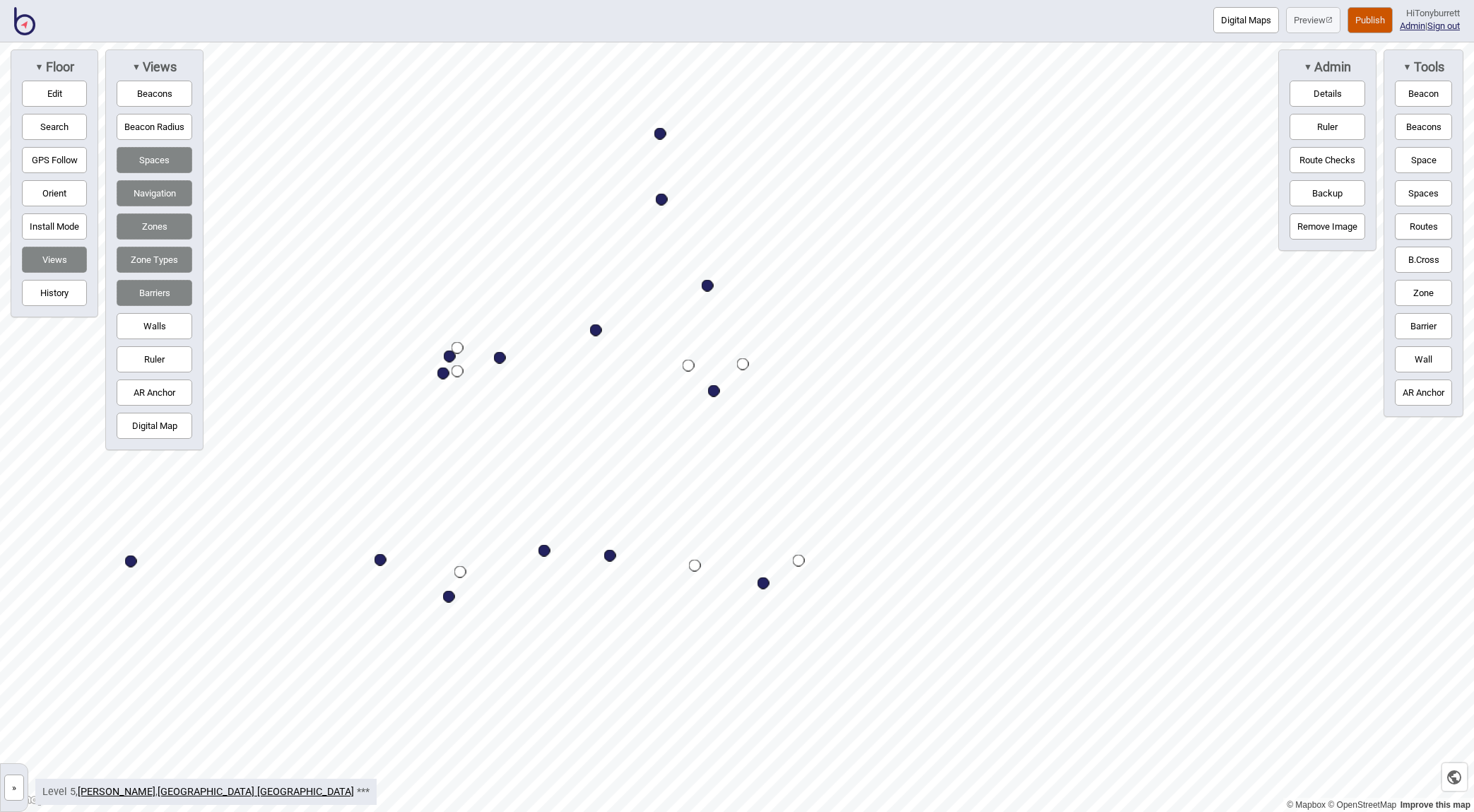
click at [885, 0] on html "Digital Maps Preview Publish Hi Tonyburrett Admin | Sign out © Mapbox © OpenStr…" at bounding box center [737, 0] width 1474 height 0
click at [1270, 219] on button "Routes" at bounding box center [1423, 226] width 57 height 26
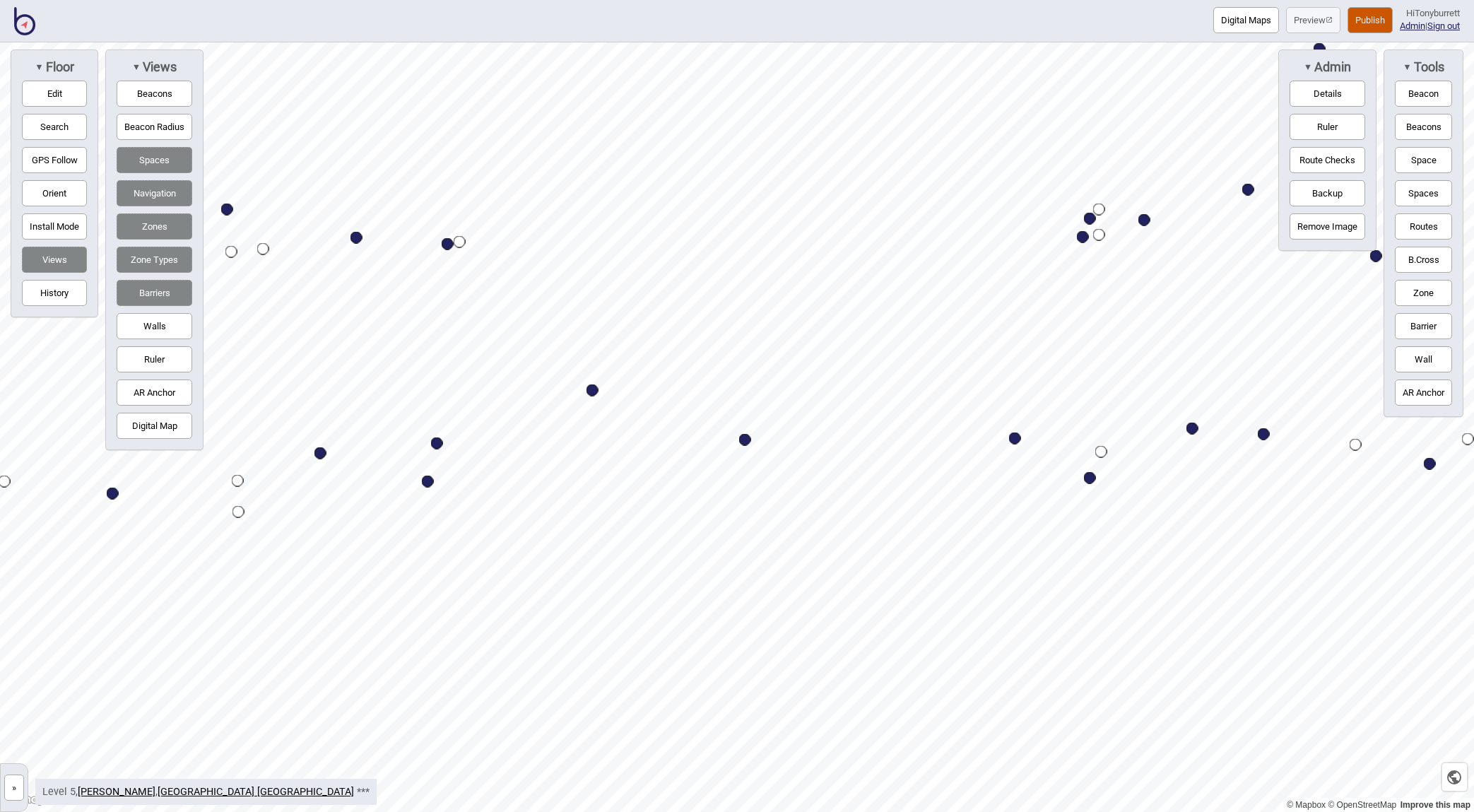
click at [54, 97] on button "Edit" at bounding box center [55, 93] width 65 height 26
drag, startPoint x: 570, startPoint y: 433, endPoint x: 558, endPoint y: 432, distance: 12.0
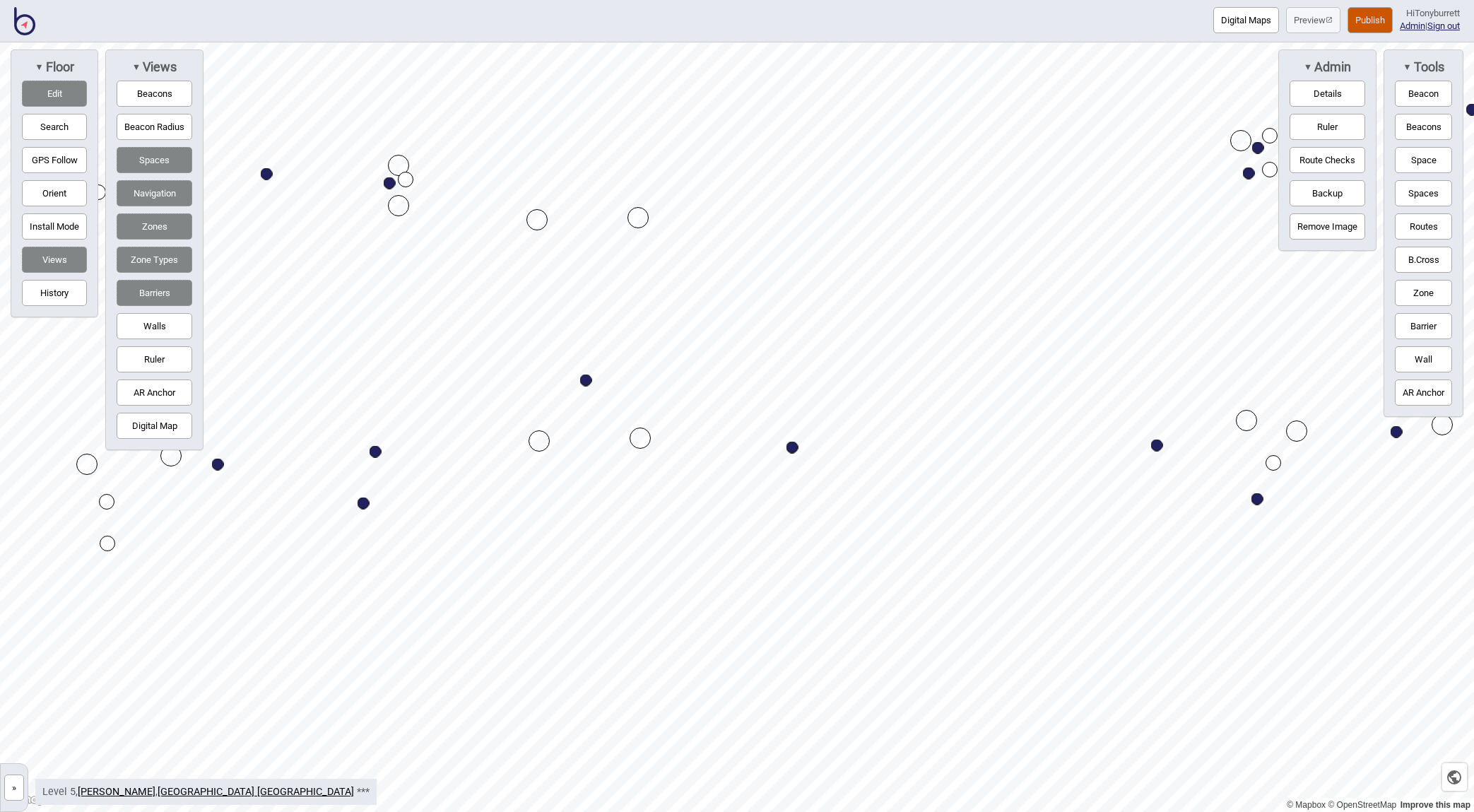
click at [1270, 222] on button "Routes" at bounding box center [1423, 226] width 57 height 26
click at [1270, 218] on button "Routes" at bounding box center [1423, 226] width 57 height 26
click at [580, 329] on div "Map marker" at bounding box center [582, 329] width 15 height 15
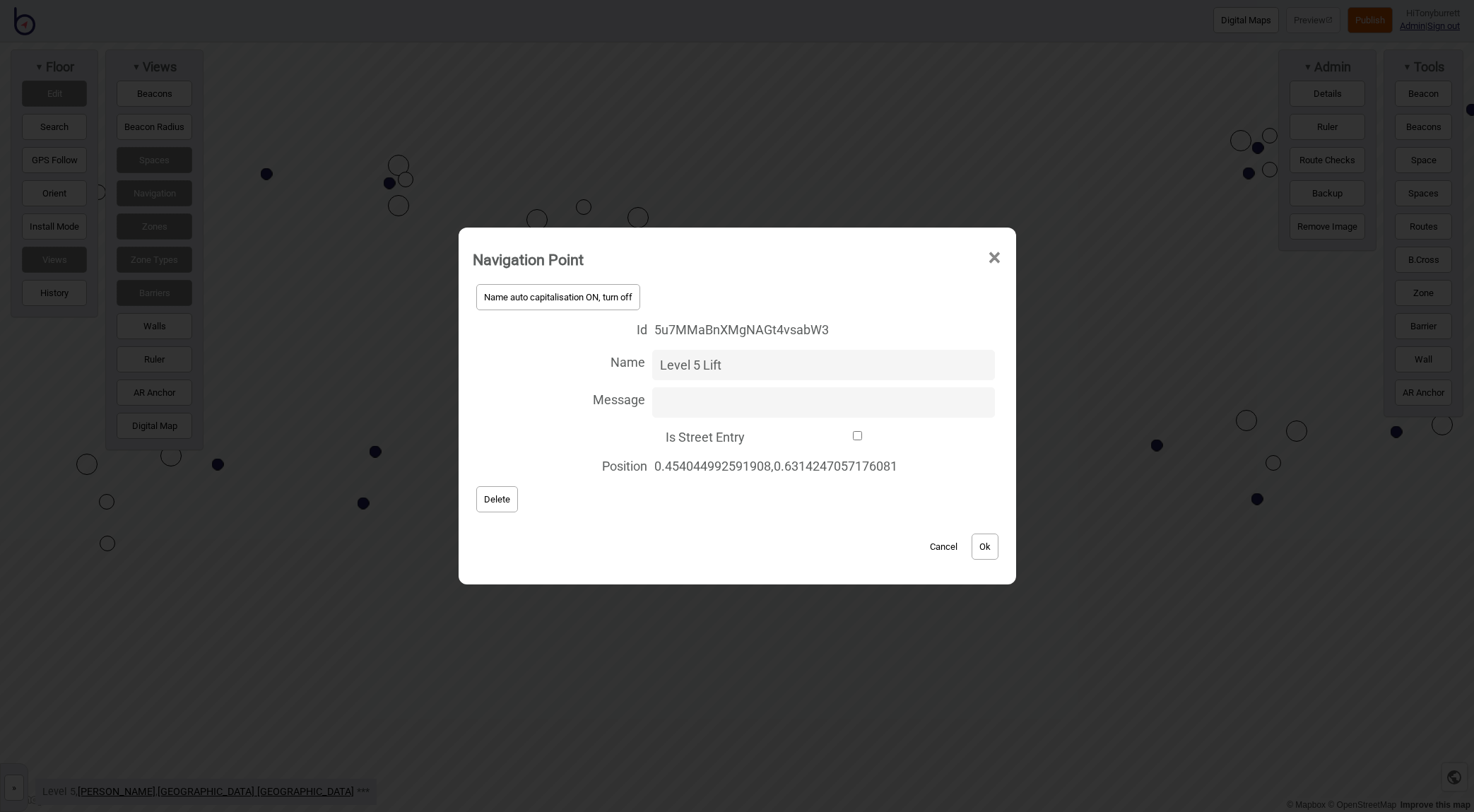
type input "Level 5 Lift"
click at [993, 548] on button "Ok" at bounding box center [985, 546] width 27 height 26
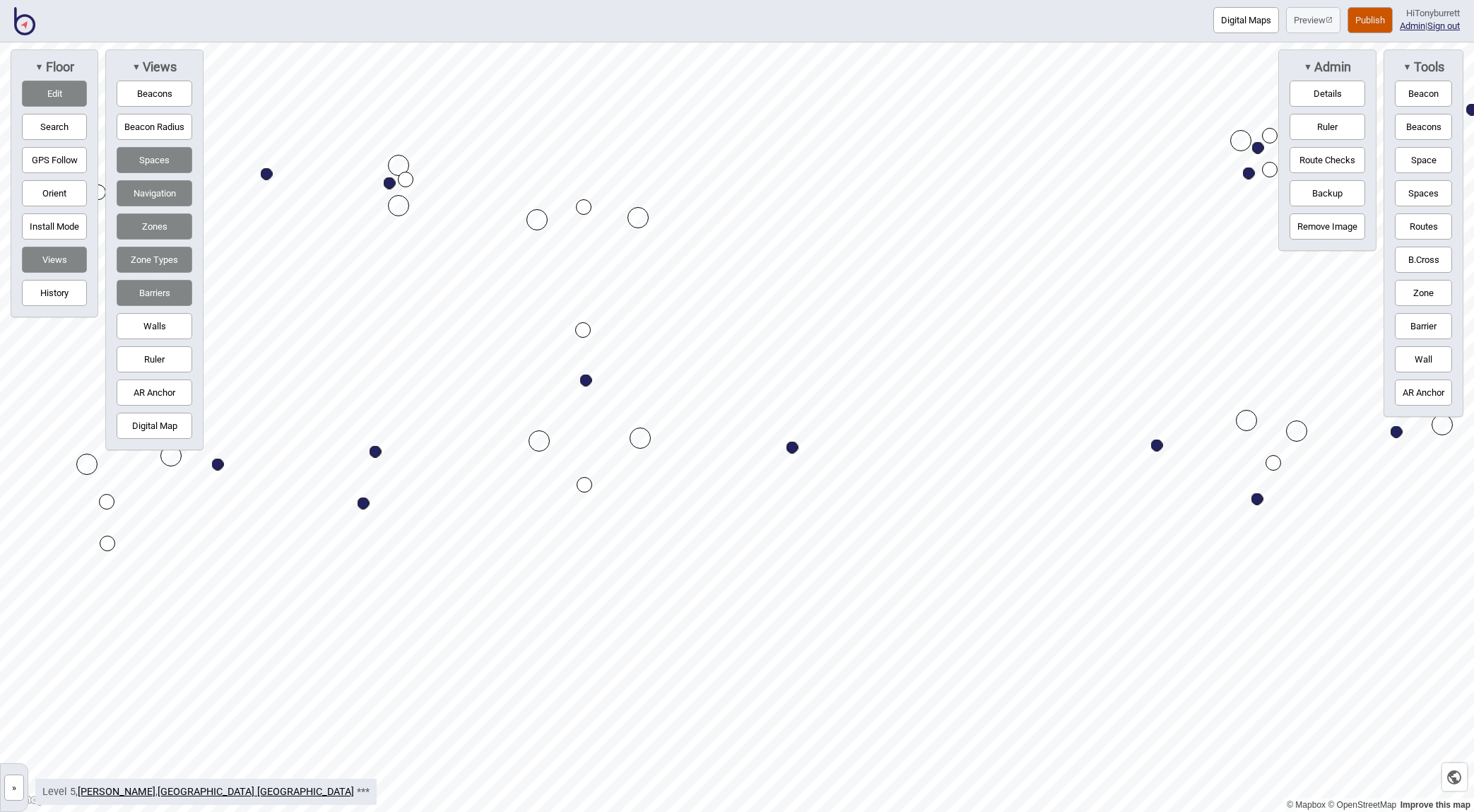
click at [60, 93] on button "Edit" at bounding box center [55, 93] width 65 height 26
click at [1270, 298] on button "Zone" at bounding box center [1423, 292] width 57 height 26
click at [508, 206] on div "Map marker" at bounding box center [512, 210] width 21 height 21
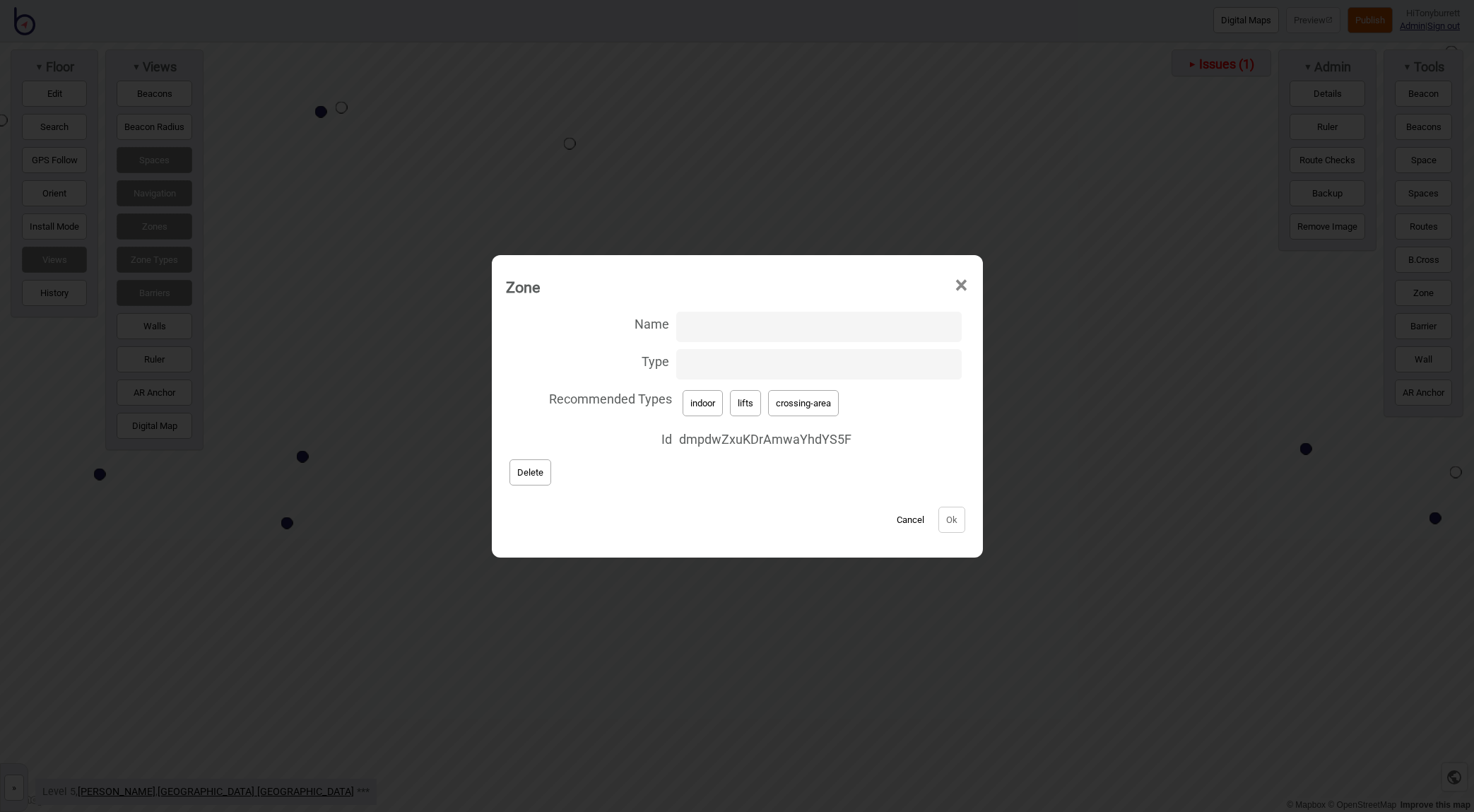
click at [753, 402] on button "lifts" at bounding box center [745, 402] width 31 height 26
type input "lifts"
click at [945, 524] on button "Ok" at bounding box center [952, 519] width 27 height 26
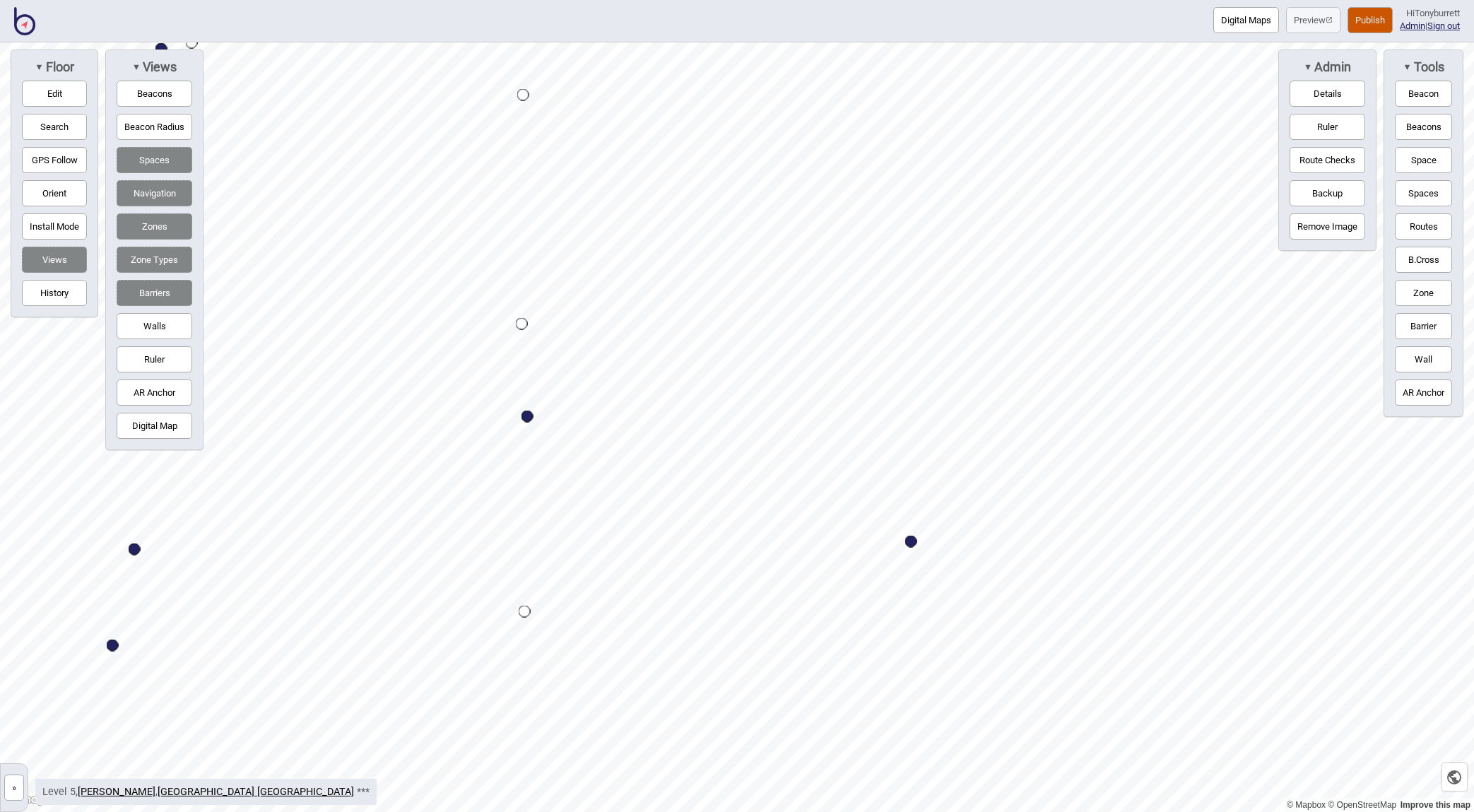
click at [1270, 292] on button "Zone" at bounding box center [1423, 292] width 57 height 26
click at [418, 106] on div "Map marker" at bounding box center [420, 109] width 21 height 21
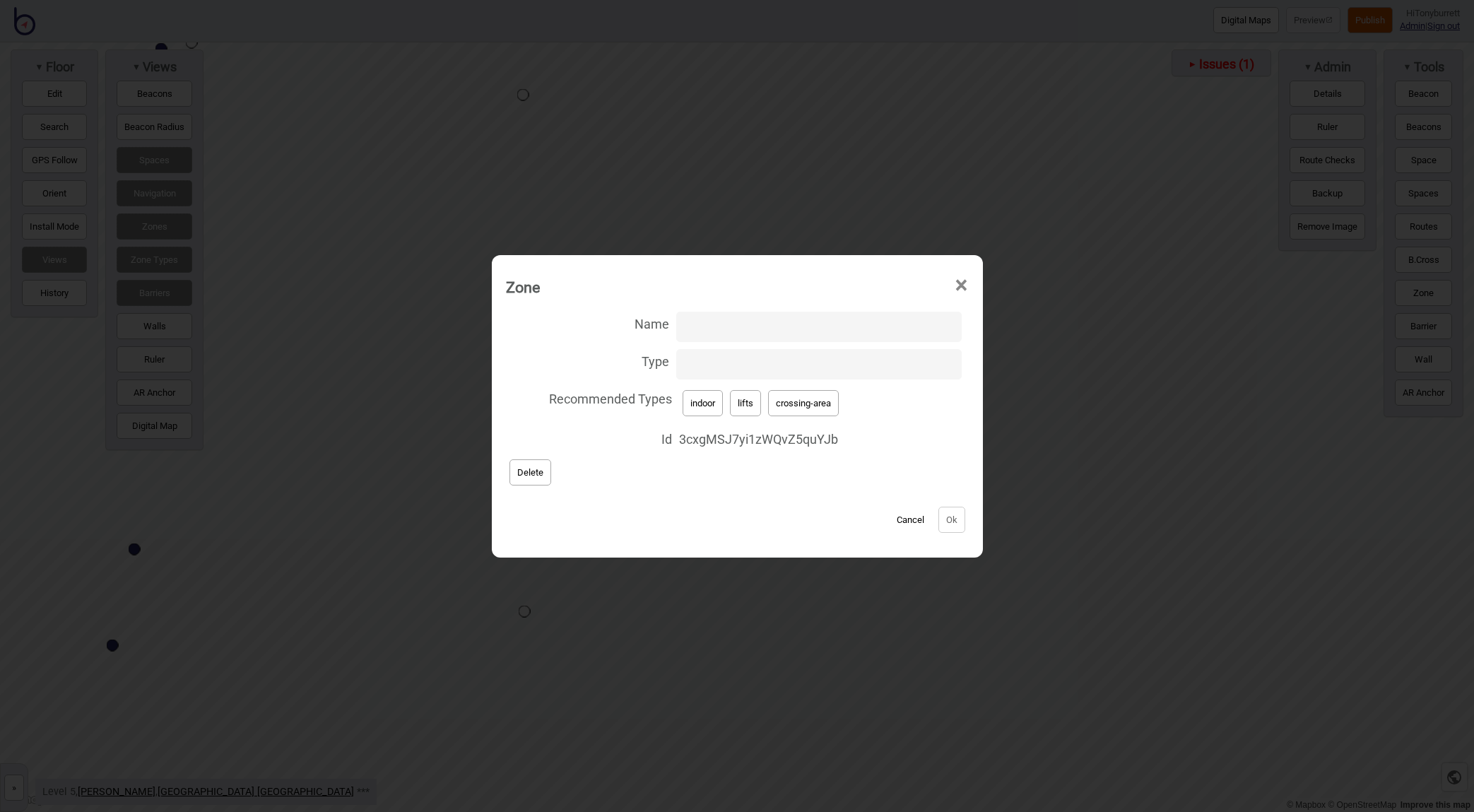
click at [766, 372] on input "Type" at bounding box center [818, 364] width 284 height 31
type input "lift-well"
click button "Ok" at bounding box center [952, 519] width 27 height 26
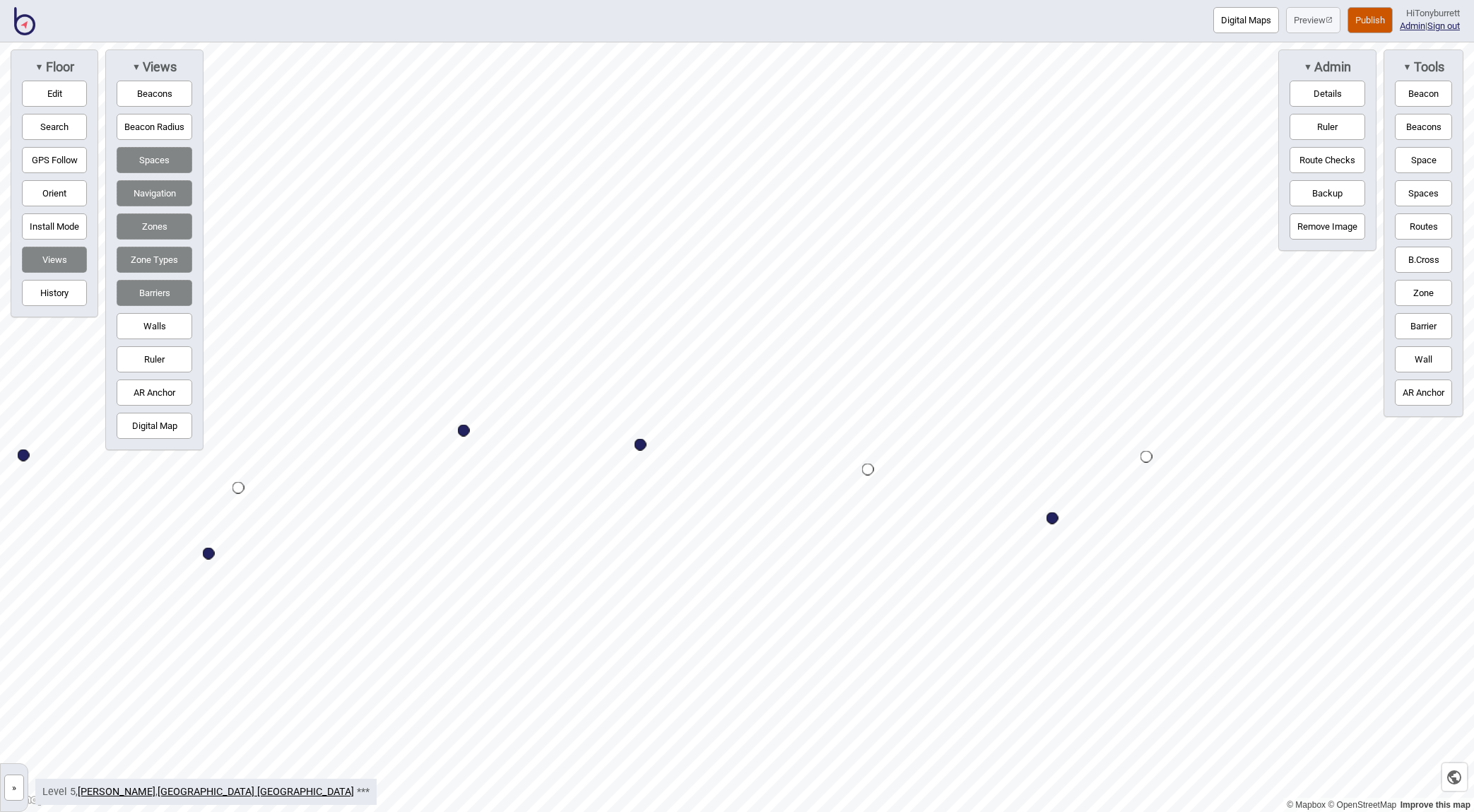
click at [1270, 327] on button "Barrier" at bounding box center [1423, 326] width 57 height 26
click at [638, 94] on div "Map marker" at bounding box center [635, 96] width 21 height 21
click at [41, 101] on button "Edit" at bounding box center [55, 93] width 65 height 26
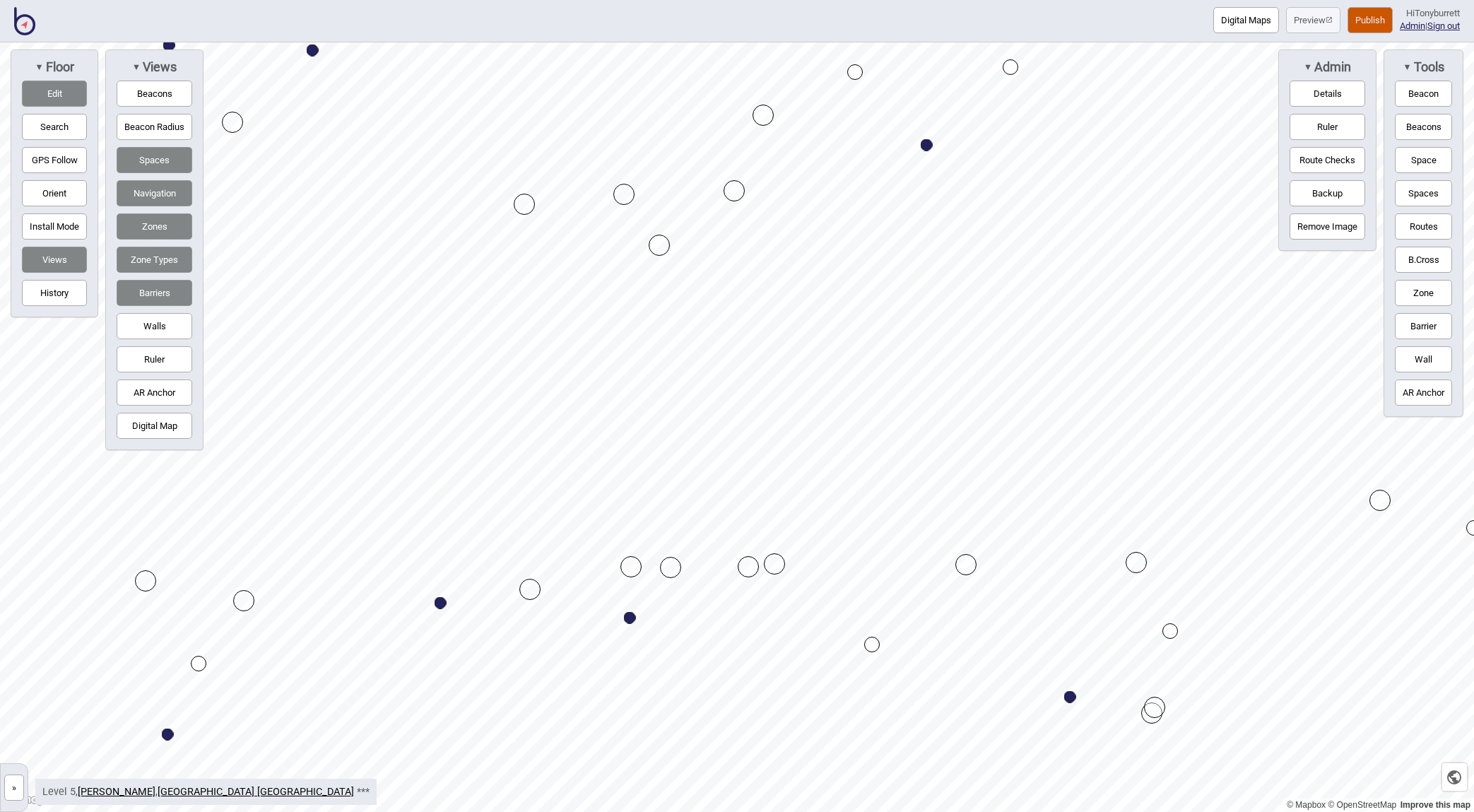
drag, startPoint x: 625, startPoint y: 243, endPoint x: 625, endPoint y: 192, distance: 51.0
drag, startPoint x: 658, startPoint y: 246, endPoint x: 663, endPoint y: 186, distance: 60.2
drag, startPoint x: 624, startPoint y: 188, endPoint x: 625, endPoint y: 179, distance: 9.1
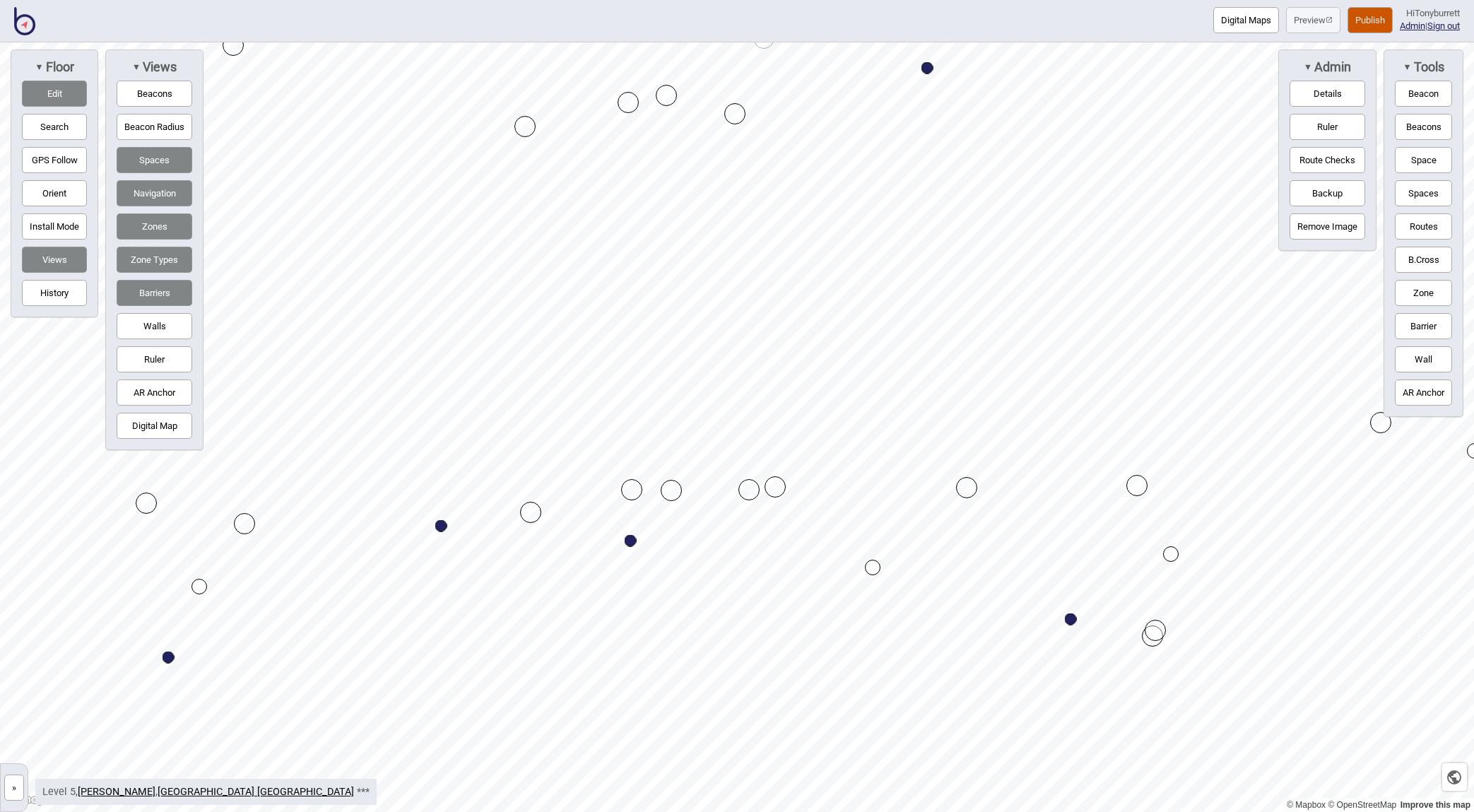
click at [66, 90] on button "Edit" at bounding box center [55, 93] width 65 height 26
click at [1270, 227] on button "Routes" at bounding box center [1423, 226] width 57 height 26
click at [1270, 219] on button "Routes" at bounding box center [1423, 226] width 57 height 26
click at [583, 197] on div "Map marker" at bounding box center [583, 196] width 12 height 12
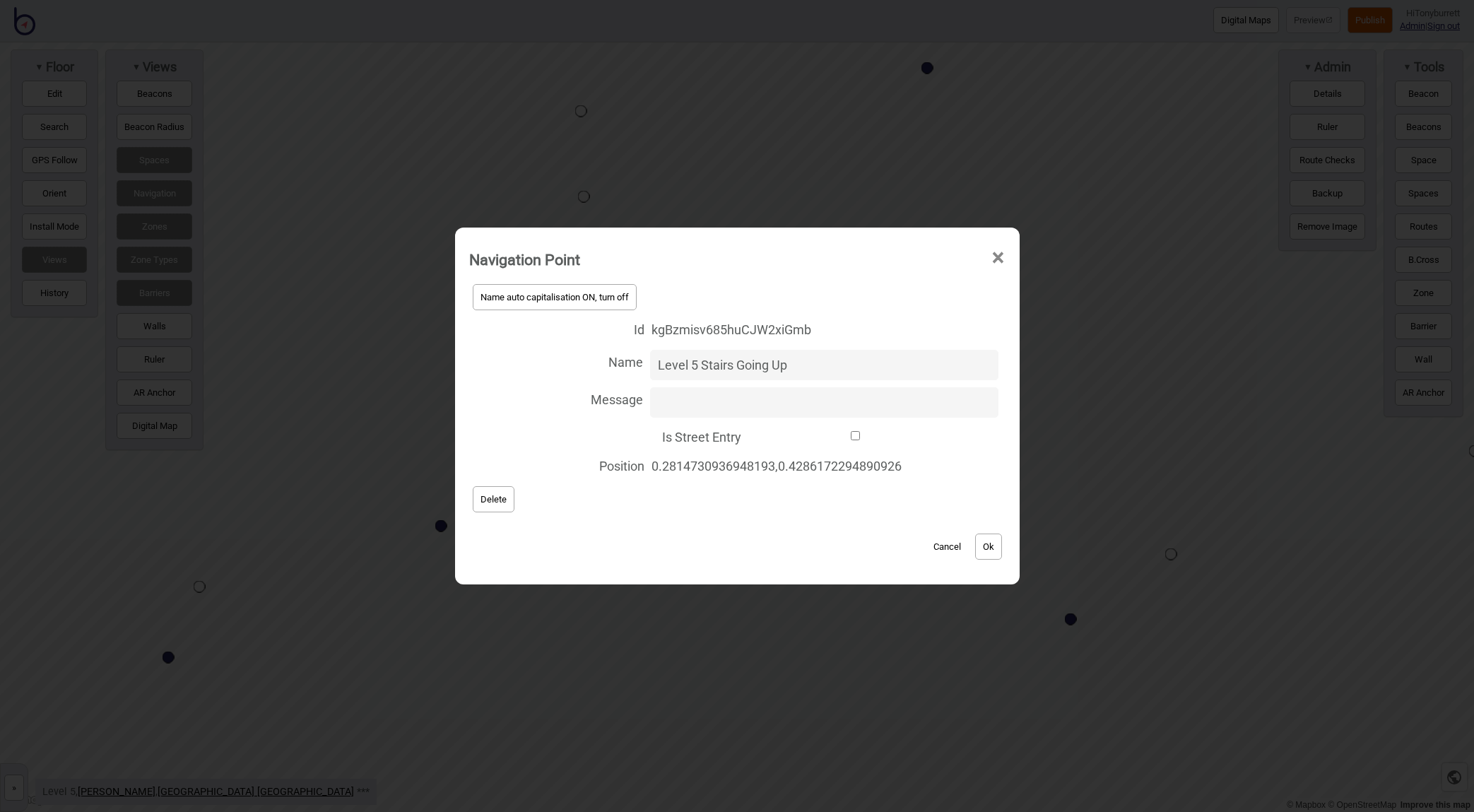
type input "Level 5 Stairs Going Up"
click at [998, 552] on button "Ok" at bounding box center [988, 546] width 27 height 26
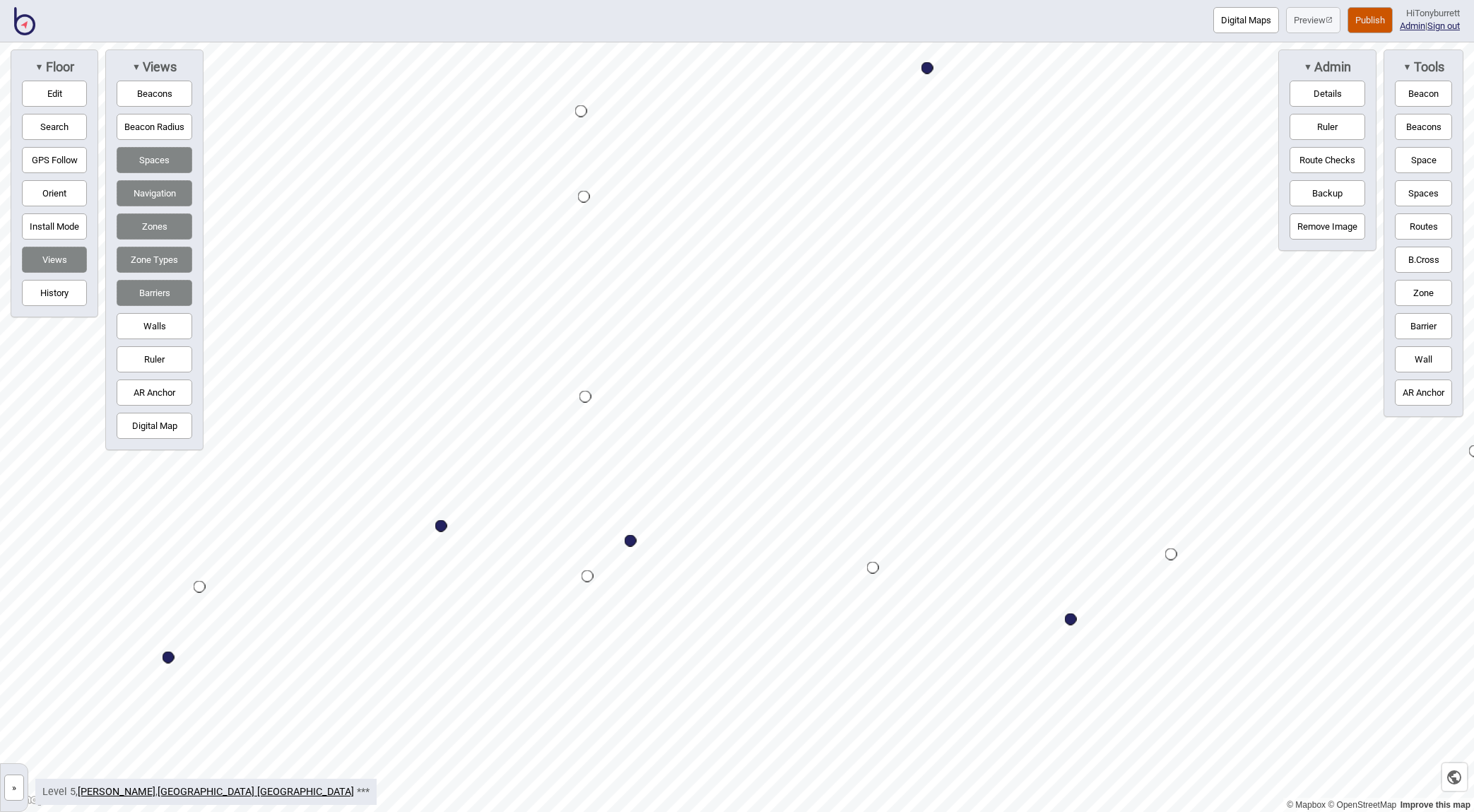
click at [1270, 216] on button "Routes" at bounding box center [1423, 226] width 57 height 26
drag, startPoint x: 1420, startPoint y: 222, endPoint x: 1384, endPoint y: 221, distance: 36.0
click at [1270, 222] on button "Routes" at bounding box center [1423, 226] width 57 height 26
drag, startPoint x: 697, startPoint y: 106, endPoint x: 709, endPoint y: 103, distance: 12.4
click at [709, 103] on div "Map marker" at bounding box center [710, 104] width 12 height 12
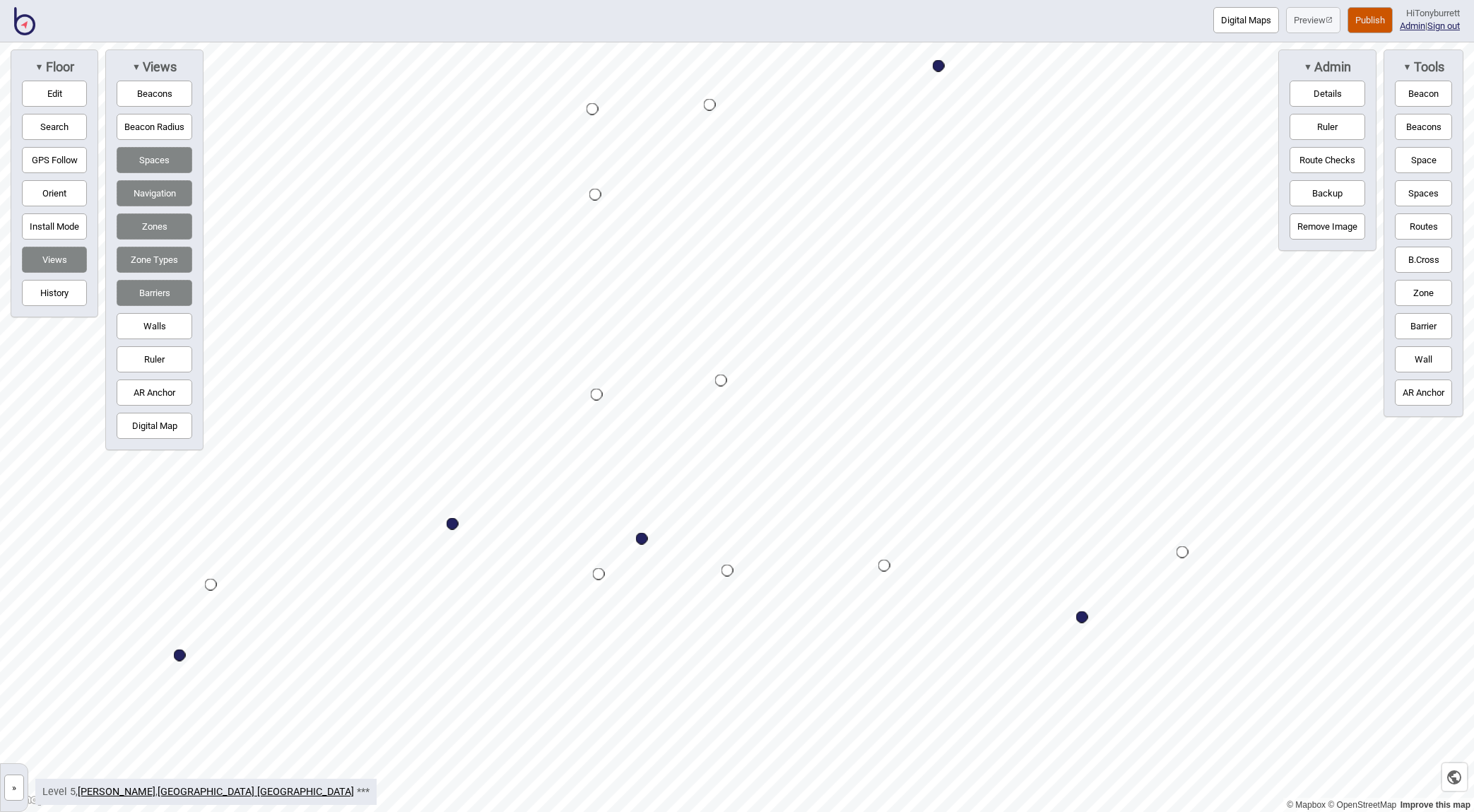
click at [66, 99] on button "Edit" at bounding box center [55, 93] width 65 height 26
drag, startPoint x: 714, startPoint y: 208, endPoint x: 714, endPoint y: 192, distance: 16.0
click at [714, 193] on div "Map marker" at bounding box center [713, 192] width 15 height 15
click at [714, 194] on div "Map marker" at bounding box center [713, 192] width 15 height 15
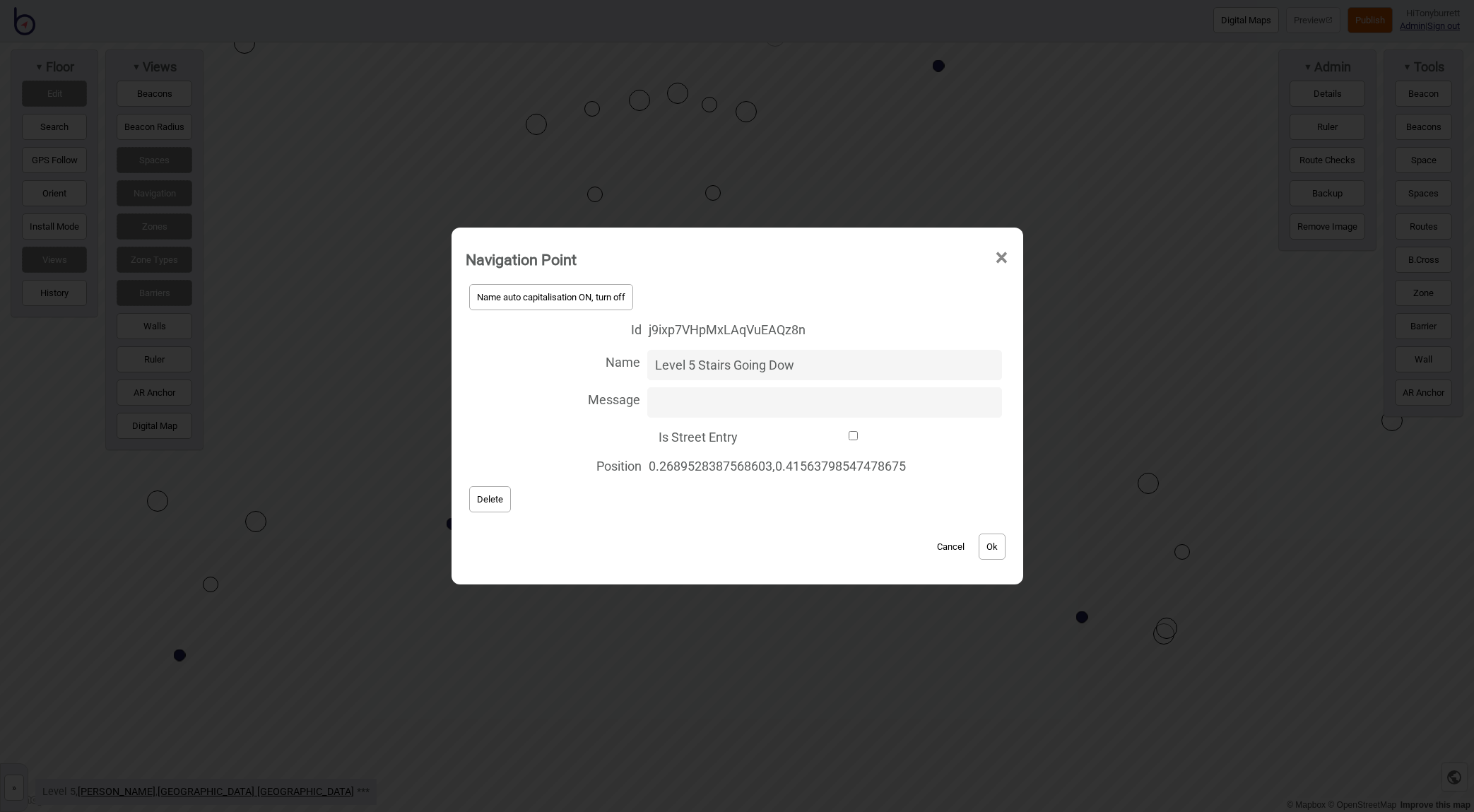
type input "Level 5 Stairs Going Down"
click button "Ok" at bounding box center [992, 546] width 27 height 26
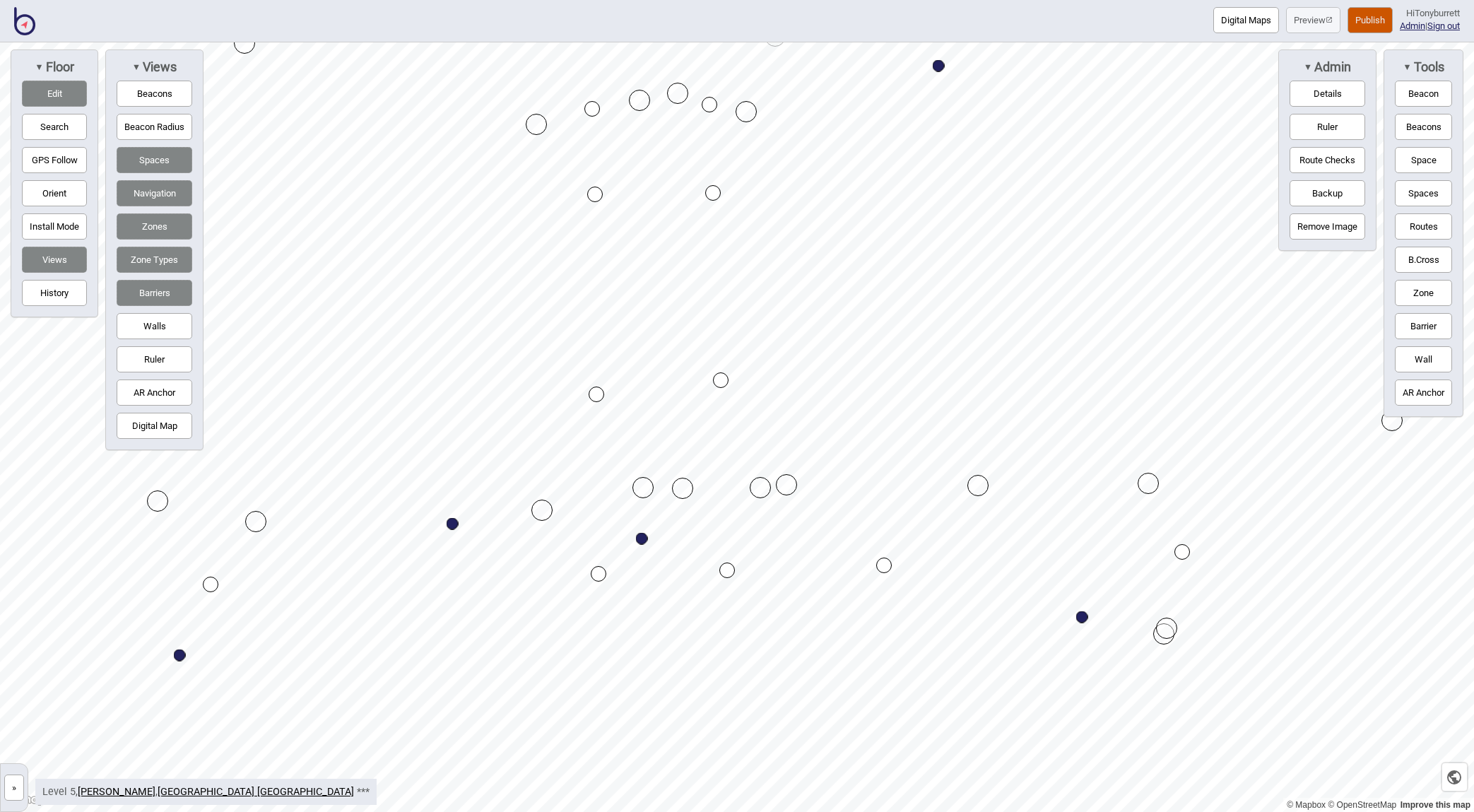
click at [50, 96] on button "Edit" at bounding box center [55, 93] width 65 height 26
